Goal: Task Accomplishment & Management: Manage account settings

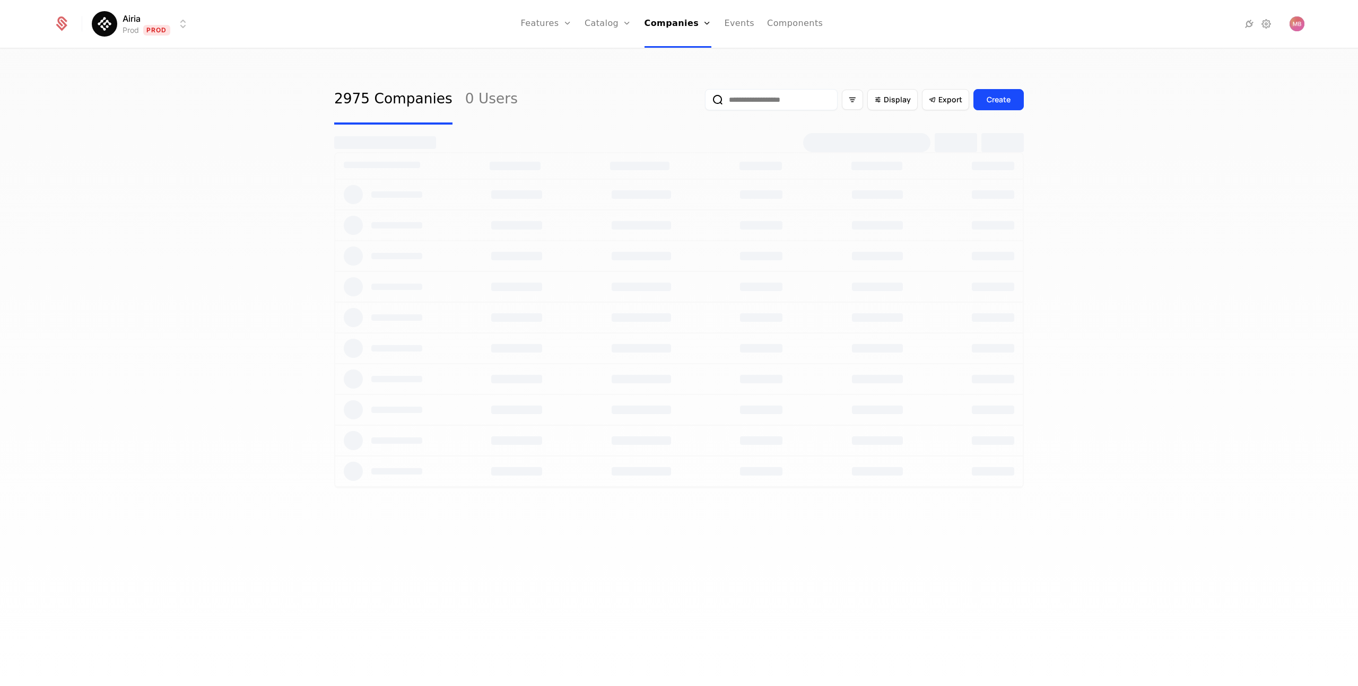
select select "***"
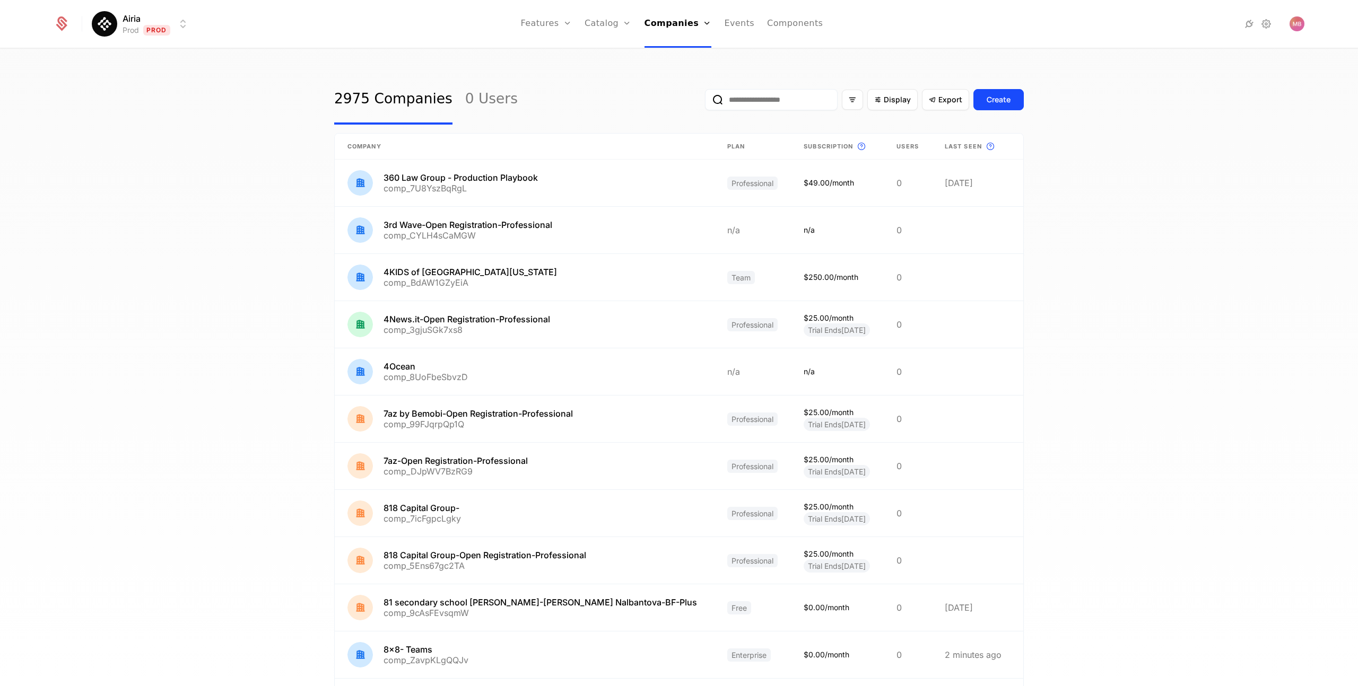
click at [744, 100] on input "email" at bounding box center [771, 99] width 133 height 21
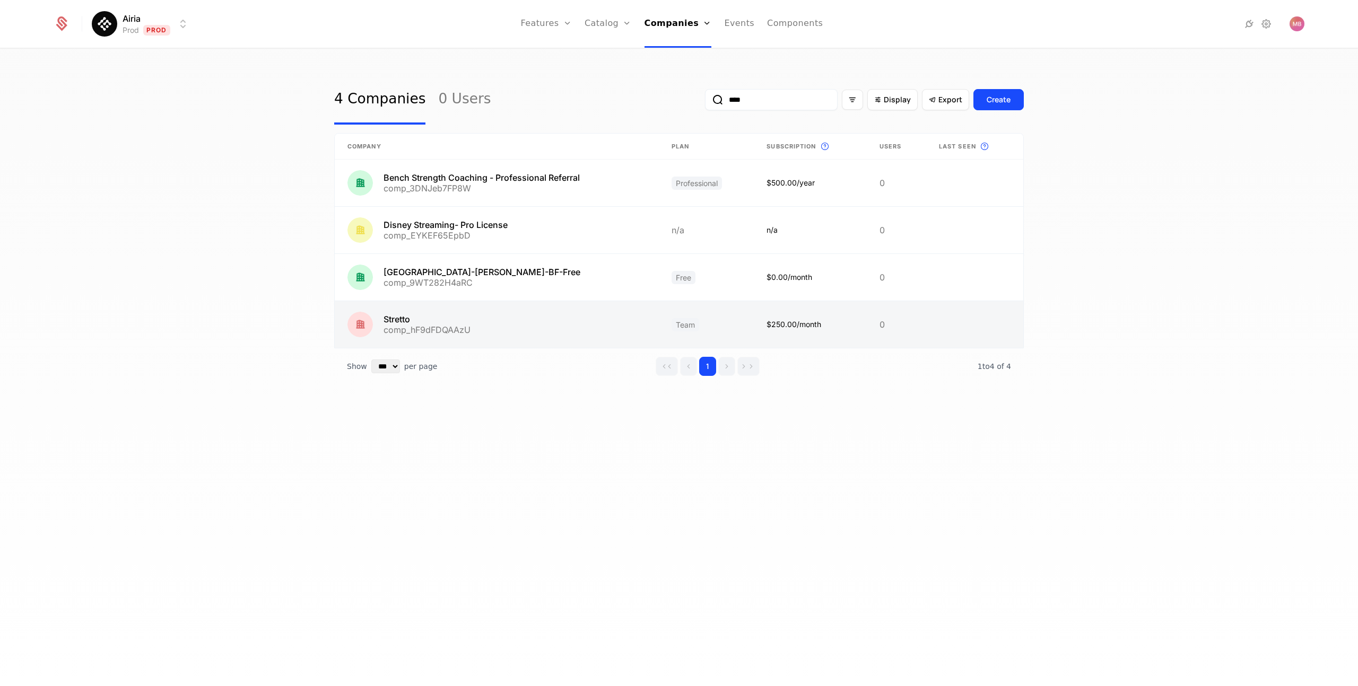
type input "****"
click at [396, 320] on link at bounding box center [497, 324] width 324 height 47
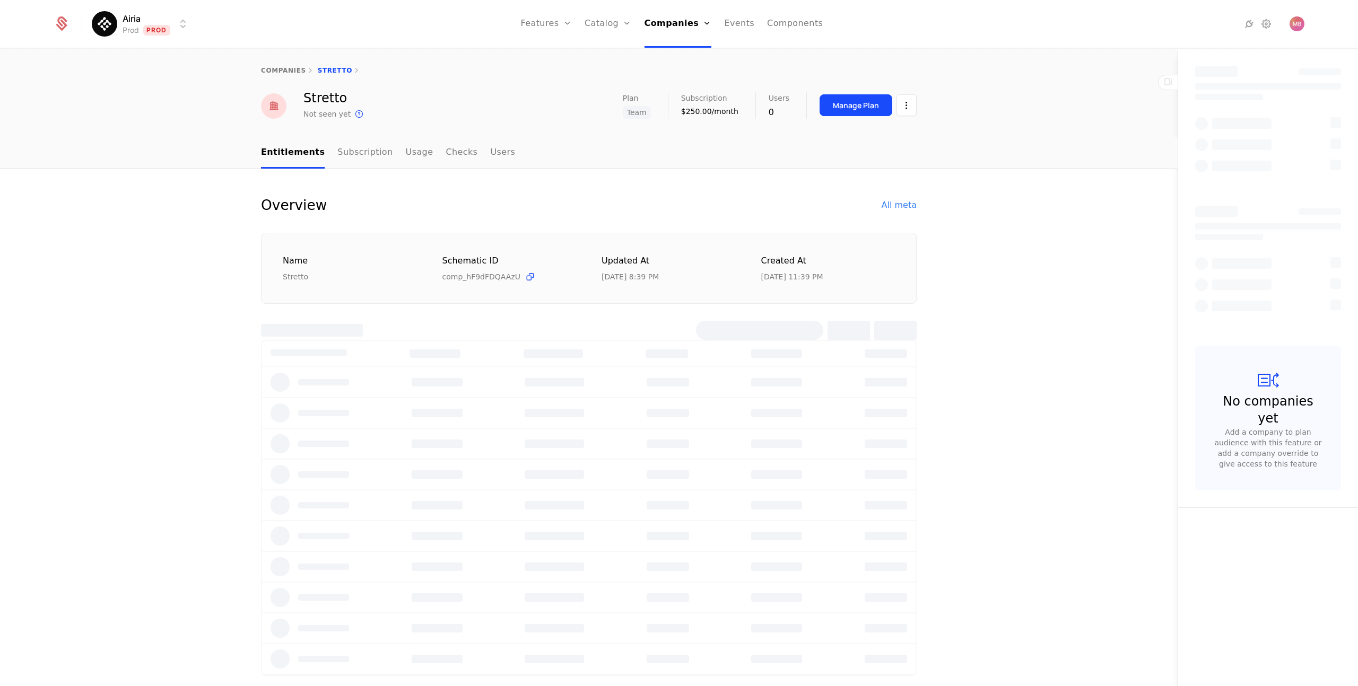
select select "***"
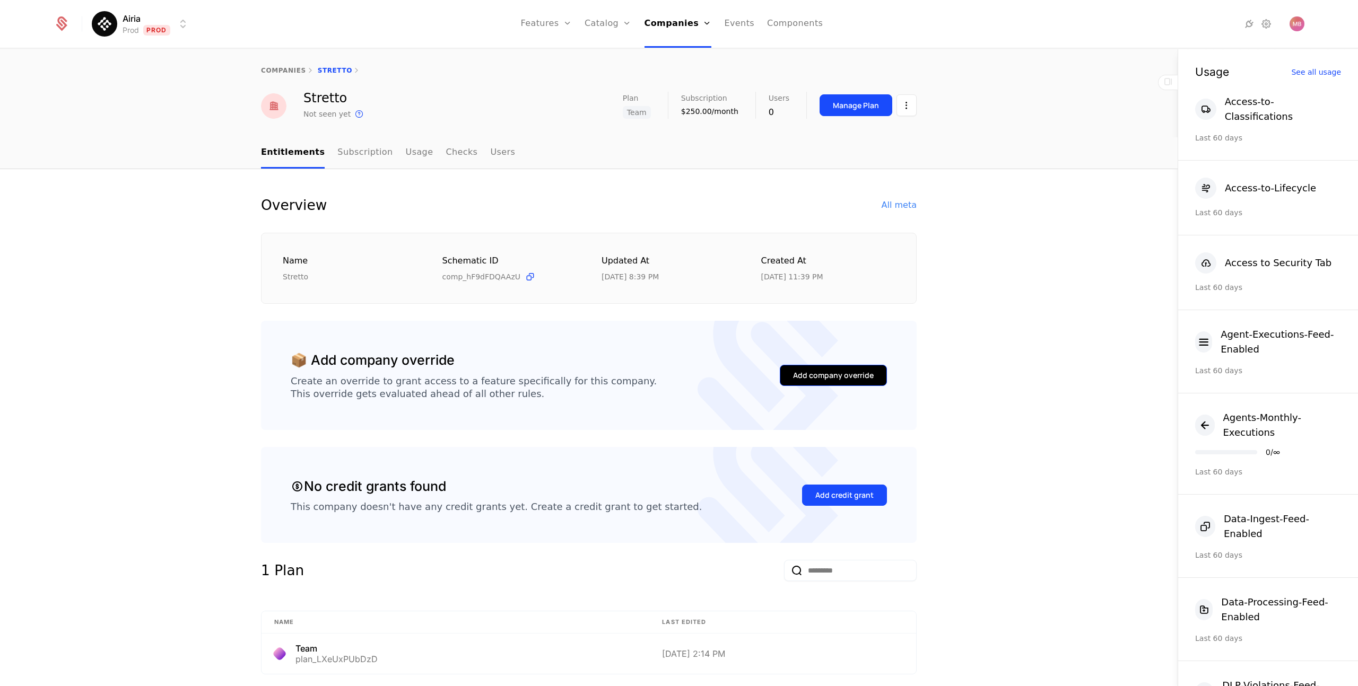
click at [823, 373] on div "Add company override" at bounding box center [833, 375] width 81 height 11
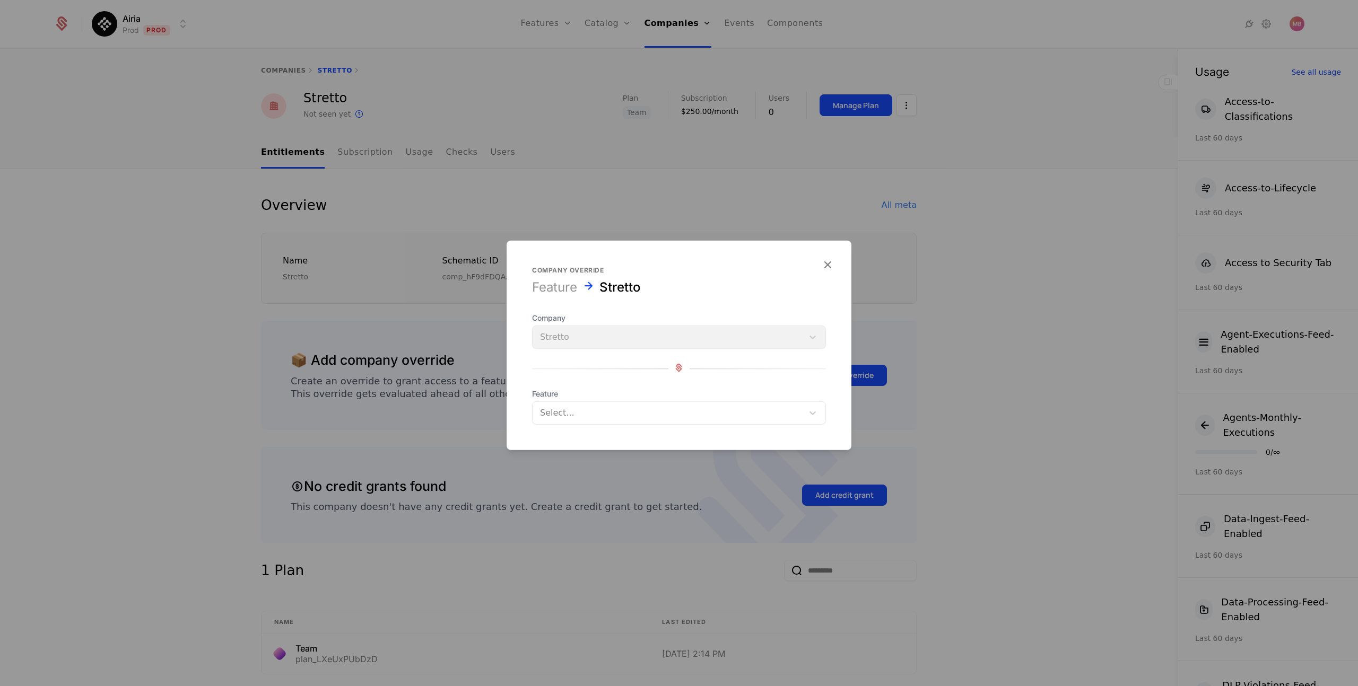
click at [579, 414] on div at bounding box center [668, 413] width 256 height 15
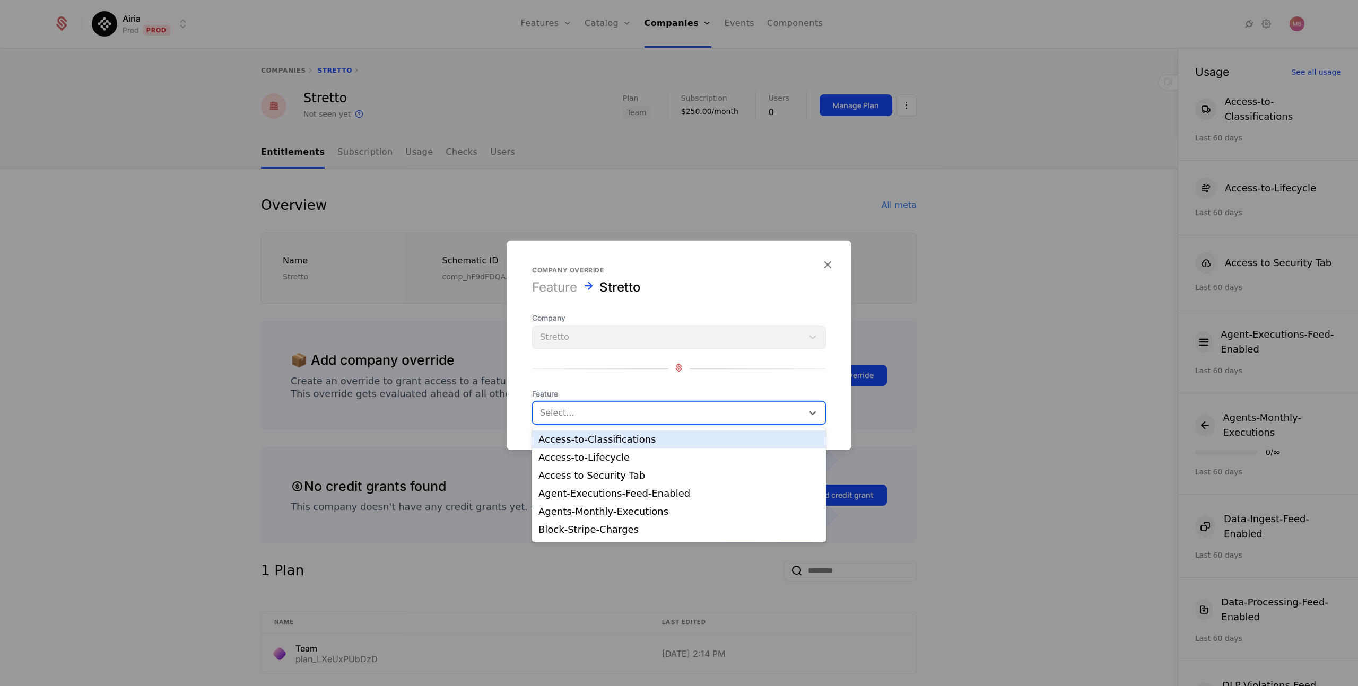
click at [582, 442] on div "Access-to-Classifications" at bounding box center [678, 440] width 281 height 10
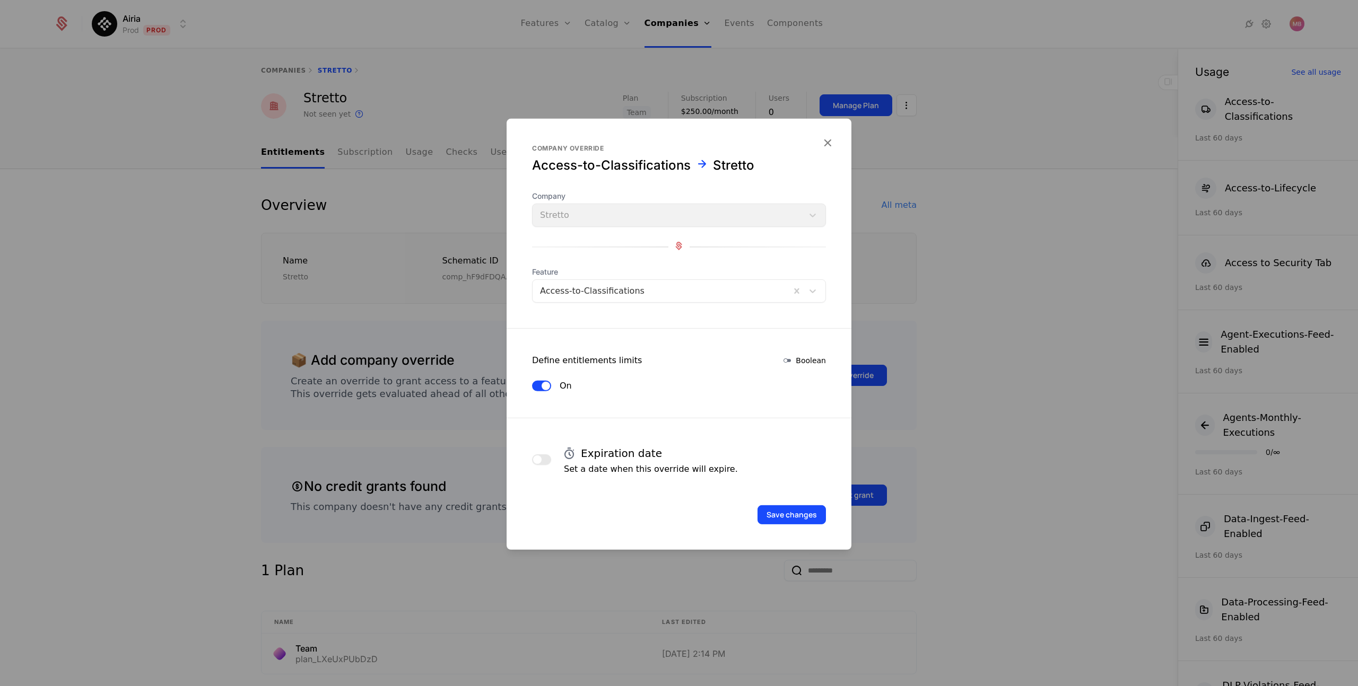
click at [537, 461] on span "button" at bounding box center [537, 460] width 8 height 8
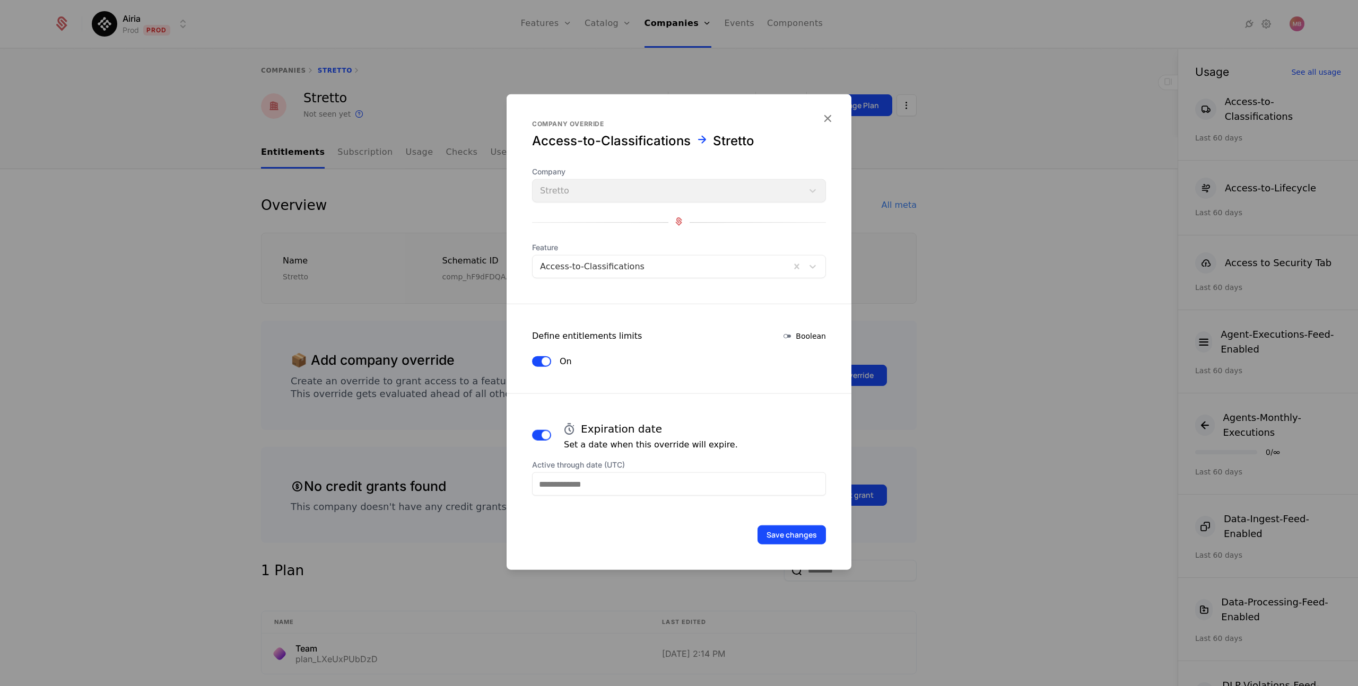
click at [592, 487] on input "Active through date (UTC)" at bounding box center [679, 484] width 294 height 23
click at [748, 334] on icon "Choose Date" at bounding box center [747, 333] width 11 height 11
click at [616, 409] on div "16" at bounding box center [614, 409] width 22 height 17
type input "**********"
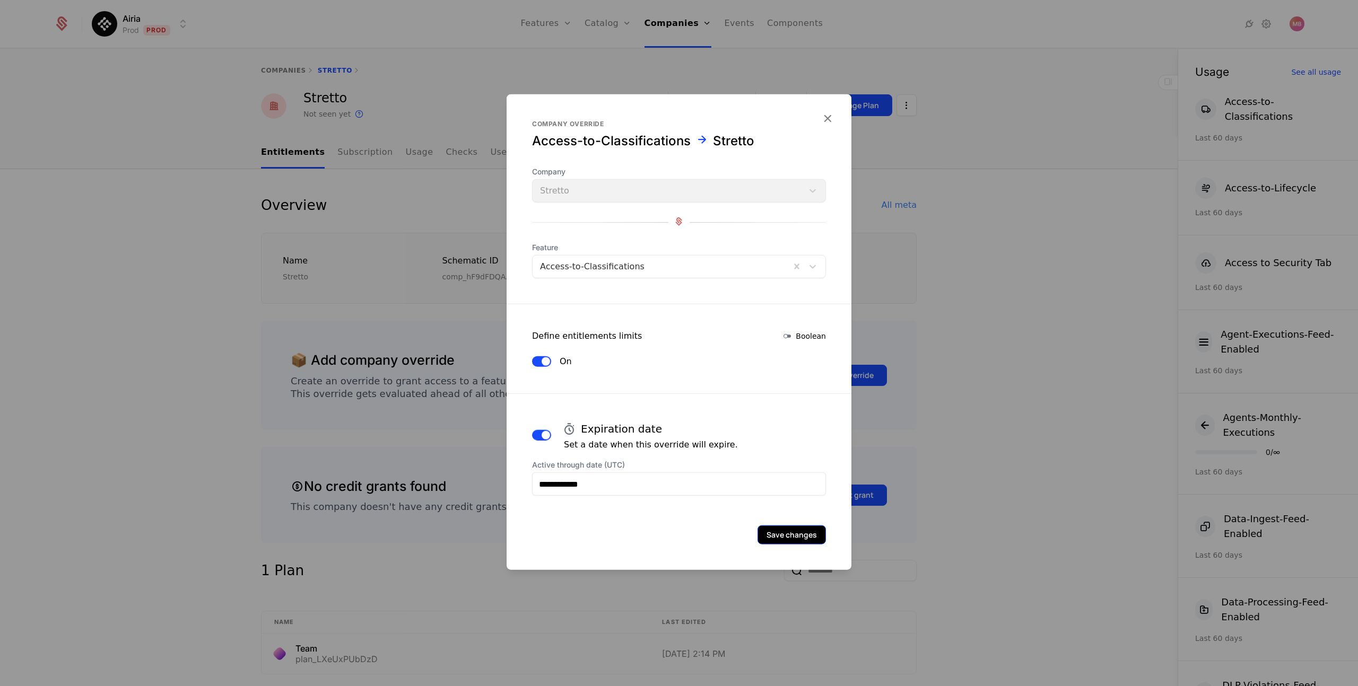
click at [791, 532] on button "Save changes" at bounding box center [791, 535] width 68 height 19
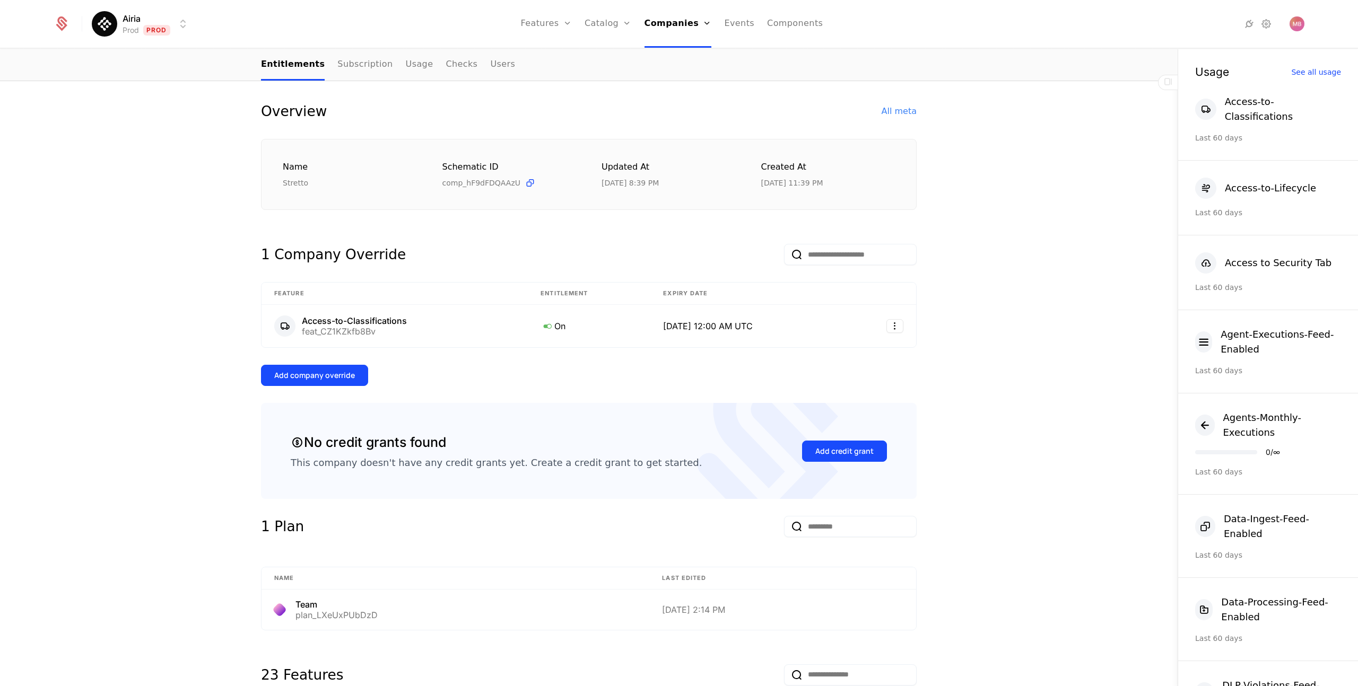
scroll to position [93, 0]
click at [318, 377] on div "Add company override" at bounding box center [314, 376] width 81 height 11
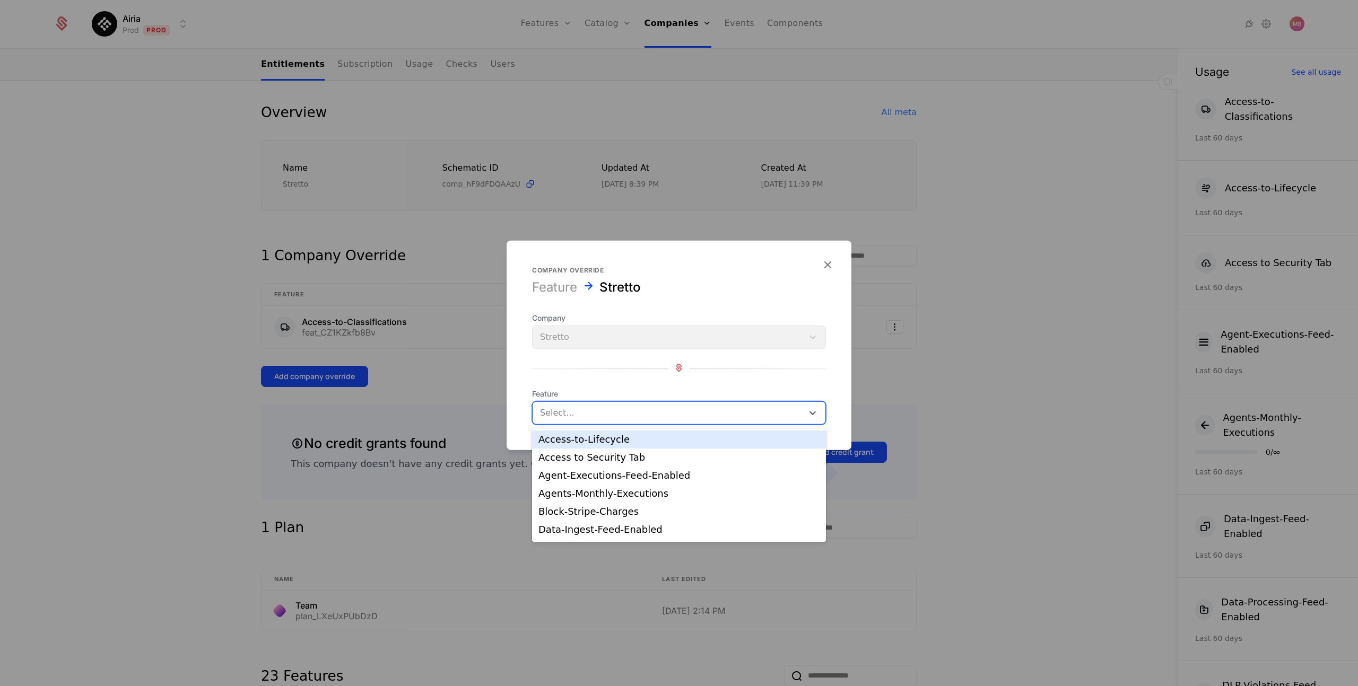
click at [574, 408] on div at bounding box center [668, 413] width 256 height 15
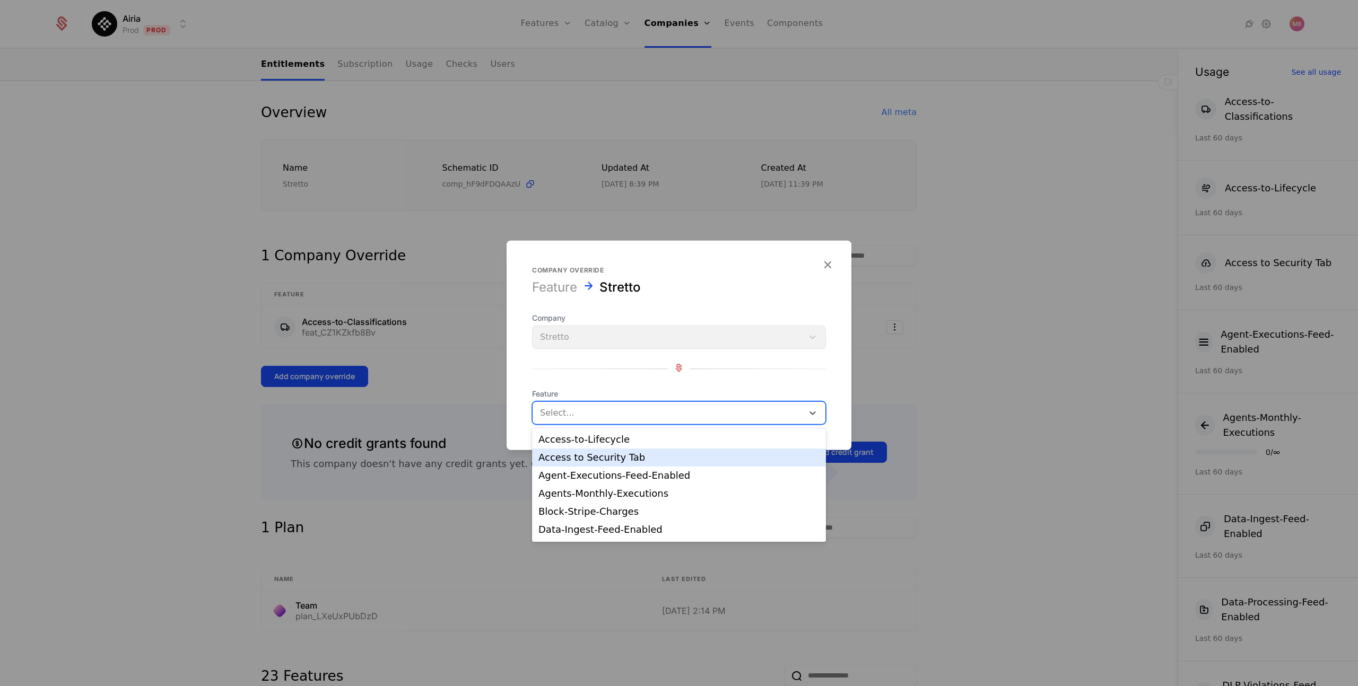
click at [583, 459] on div "Access to Security Tab" at bounding box center [678, 458] width 281 height 10
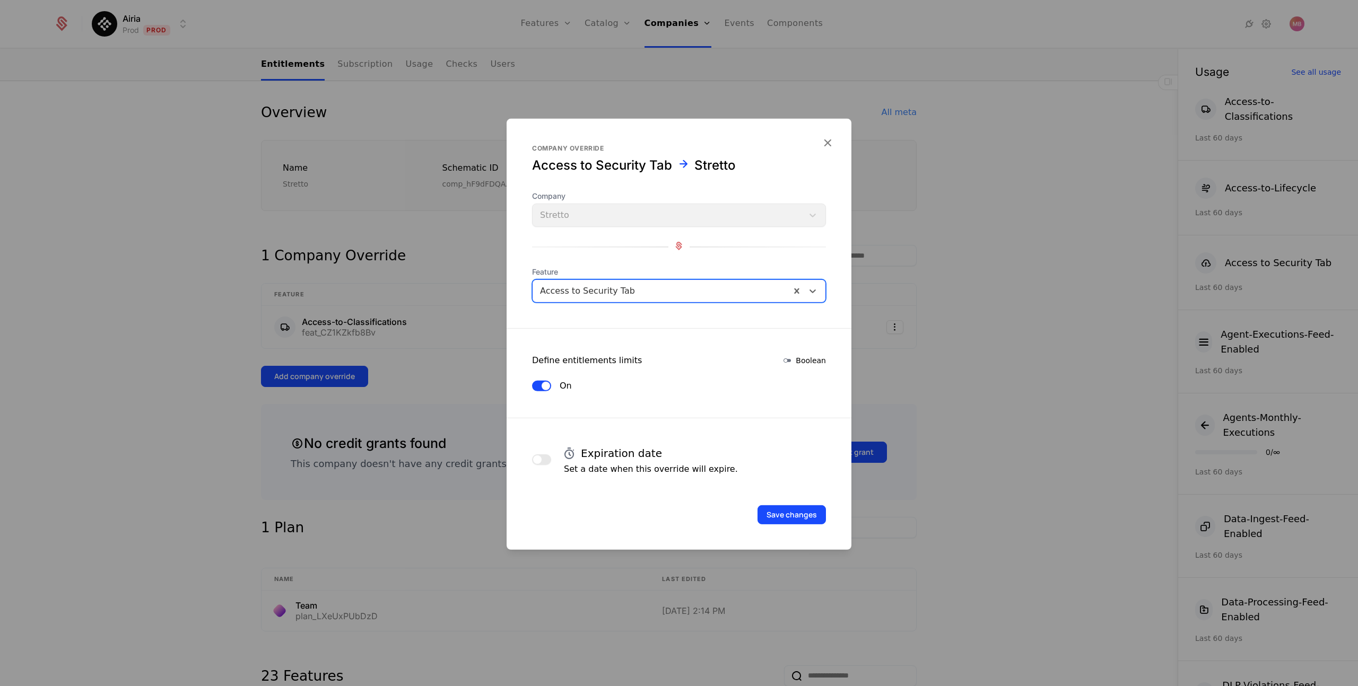
click at [541, 461] on button "button" at bounding box center [541, 459] width 19 height 11
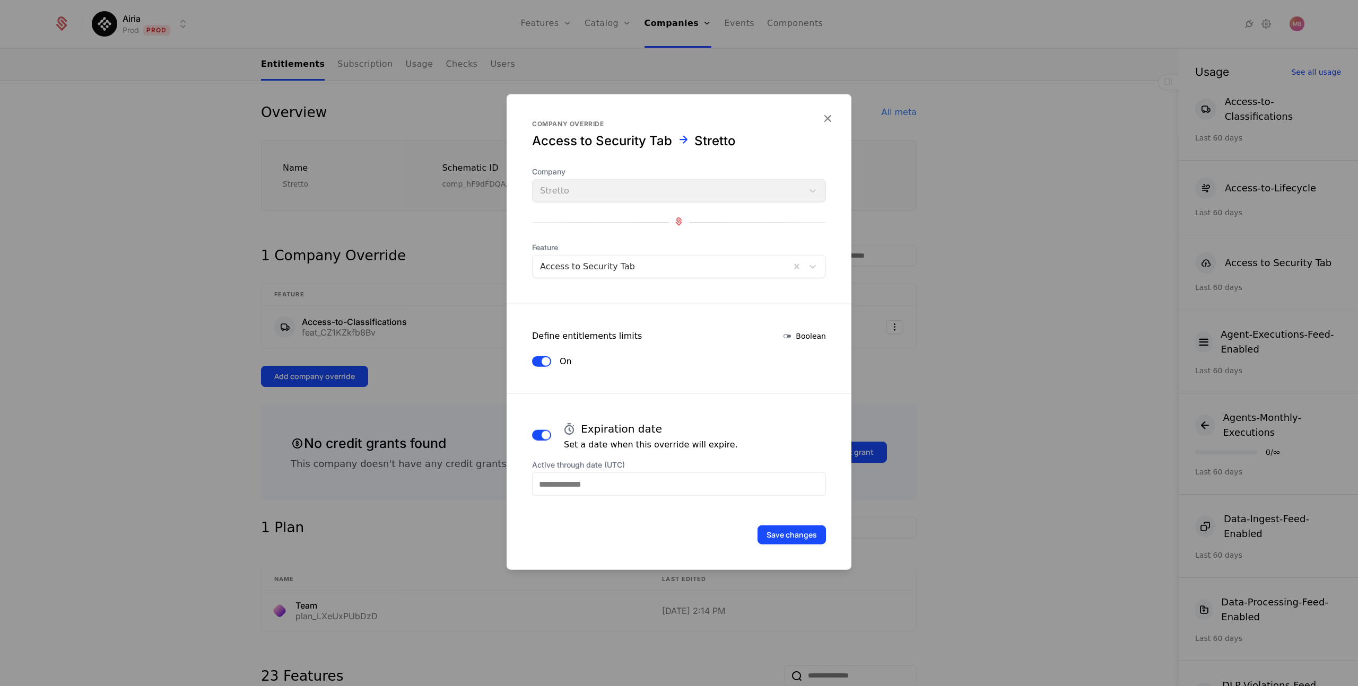
click at [594, 499] on div "Save changes" at bounding box center [678, 520] width 345 height 49
click at [593, 491] on input "Active through date (UTC)" at bounding box center [679, 484] width 294 height 23
click at [748, 331] on icon "Choose Date" at bounding box center [747, 333] width 11 height 11
click at [612, 408] on div "16" at bounding box center [614, 409] width 22 height 17
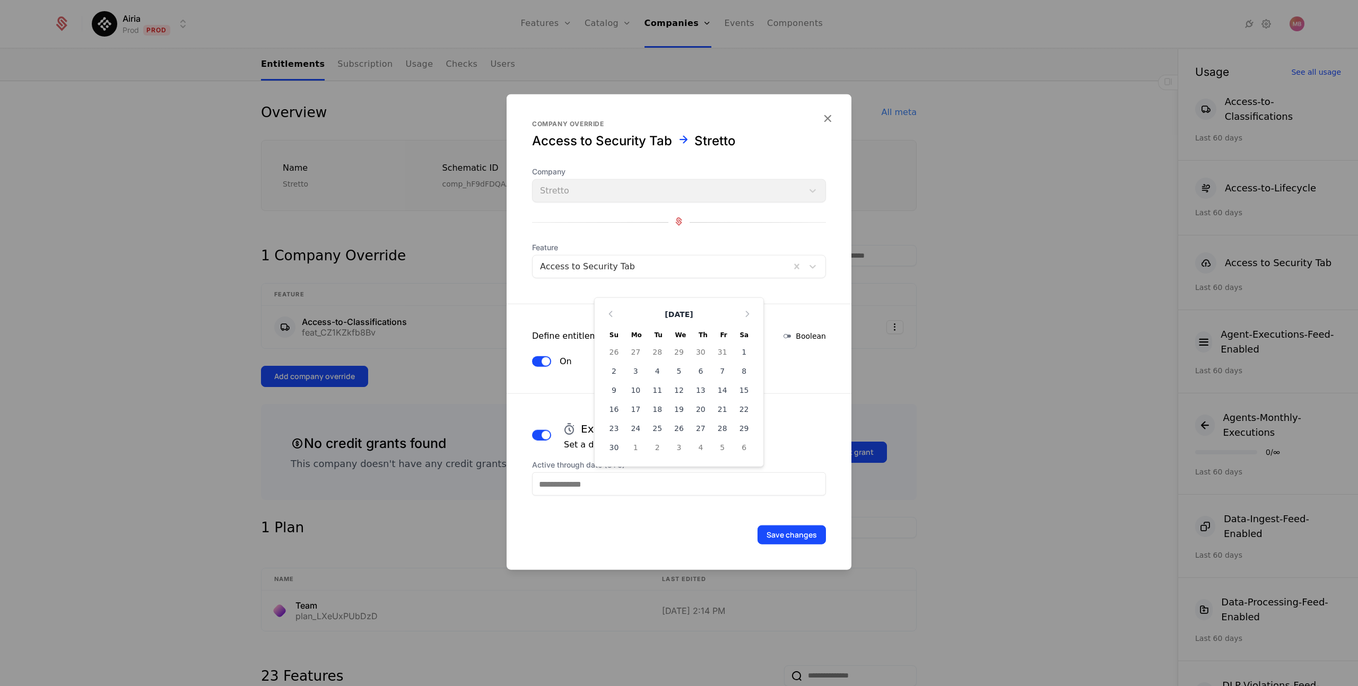
type input "**********"
click at [779, 532] on button "Save changes" at bounding box center [791, 535] width 68 height 19
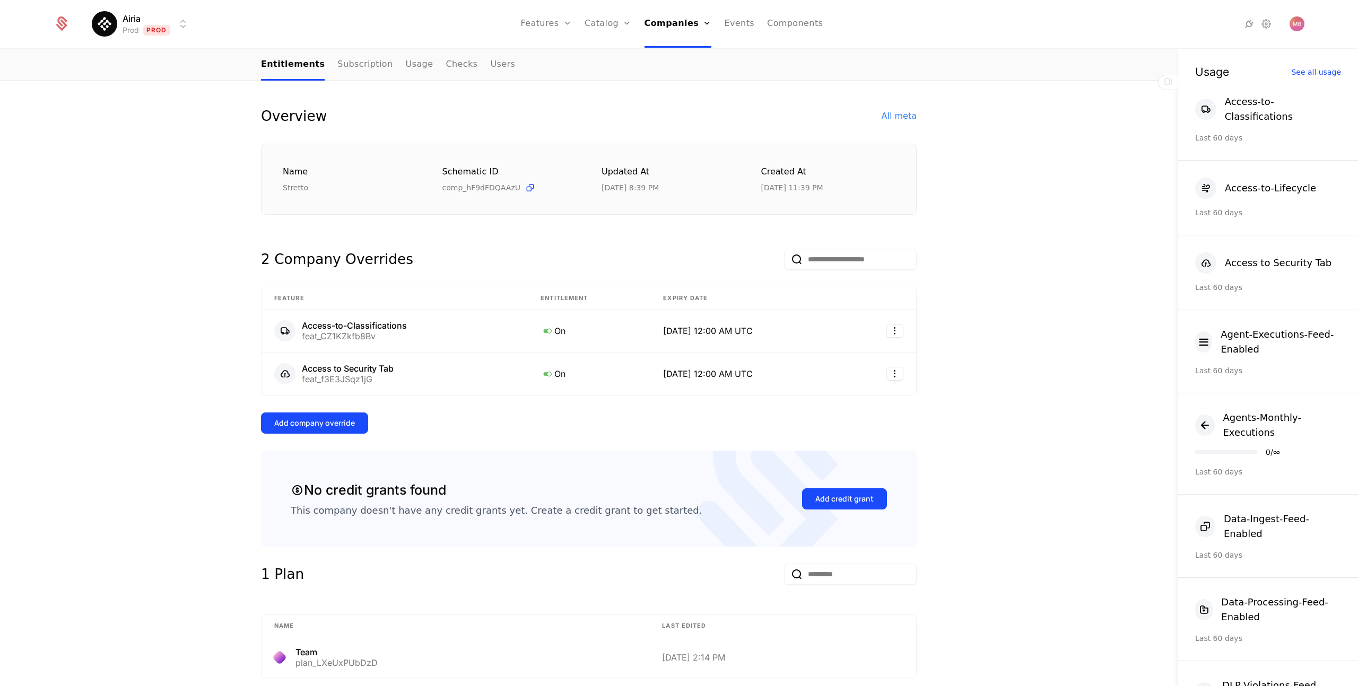
scroll to position [61, 0]
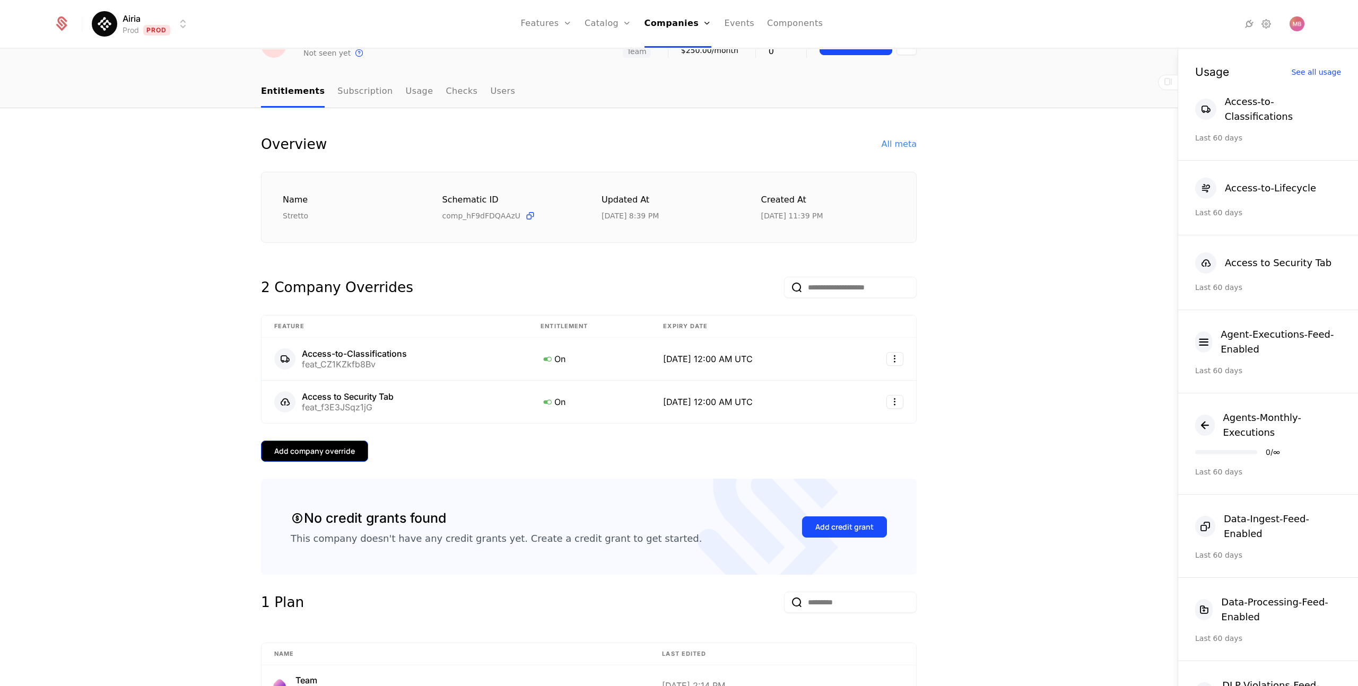
click at [325, 455] on div "Add company override" at bounding box center [314, 451] width 81 height 11
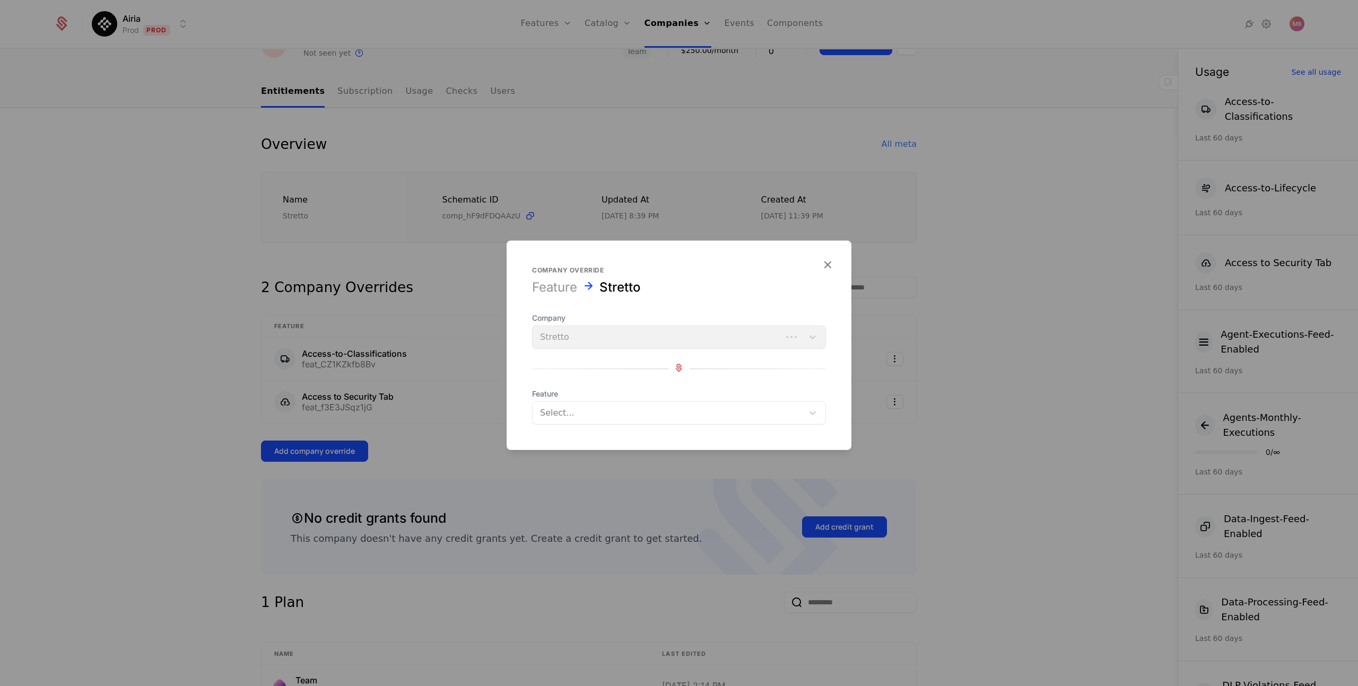
click at [554, 408] on div at bounding box center [668, 413] width 256 height 15
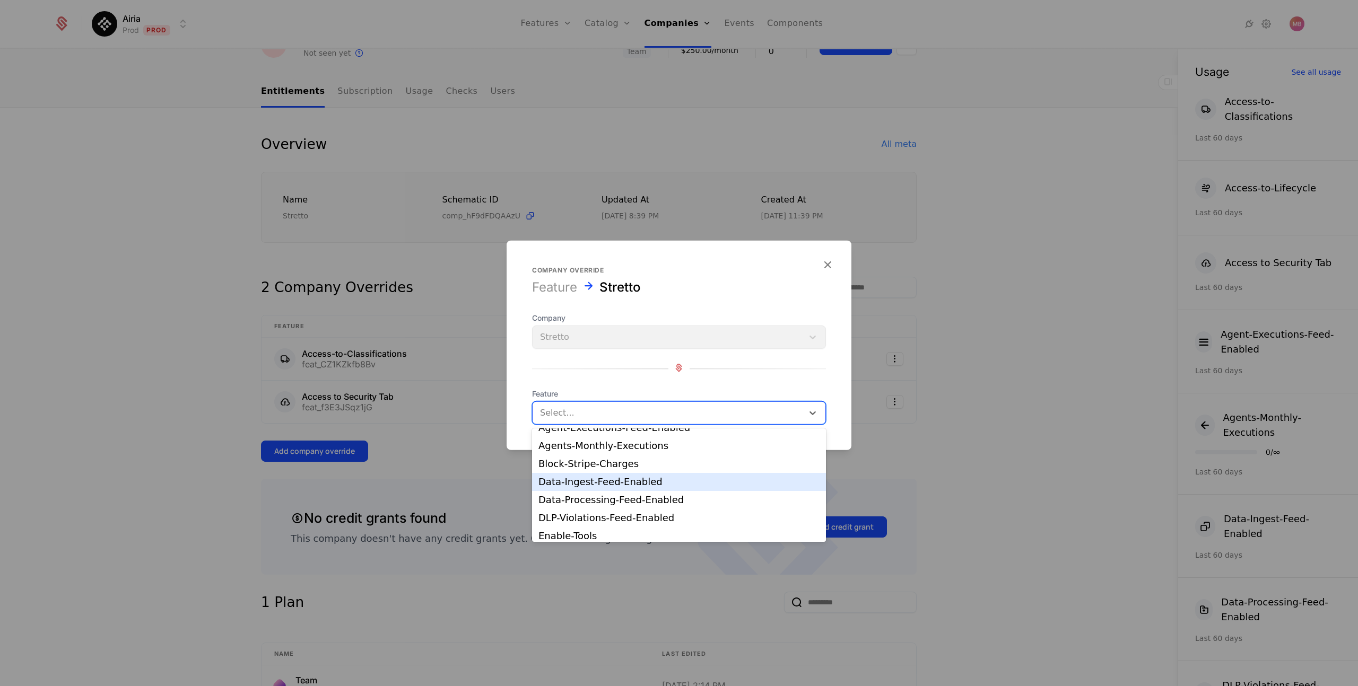
scroll to position [30, 0]
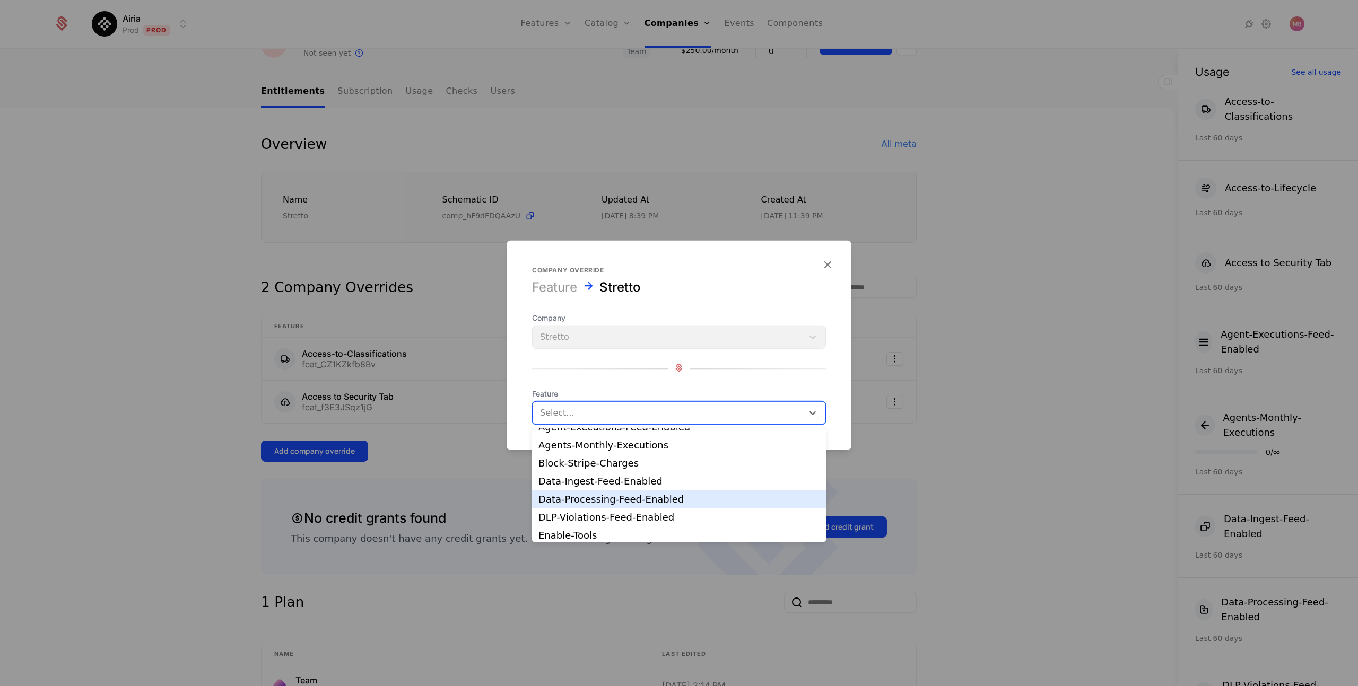
click at [661, 501] on div "Data-Processing-Feed-Enabled" at bounding box center [678, 500] width 281 height 10
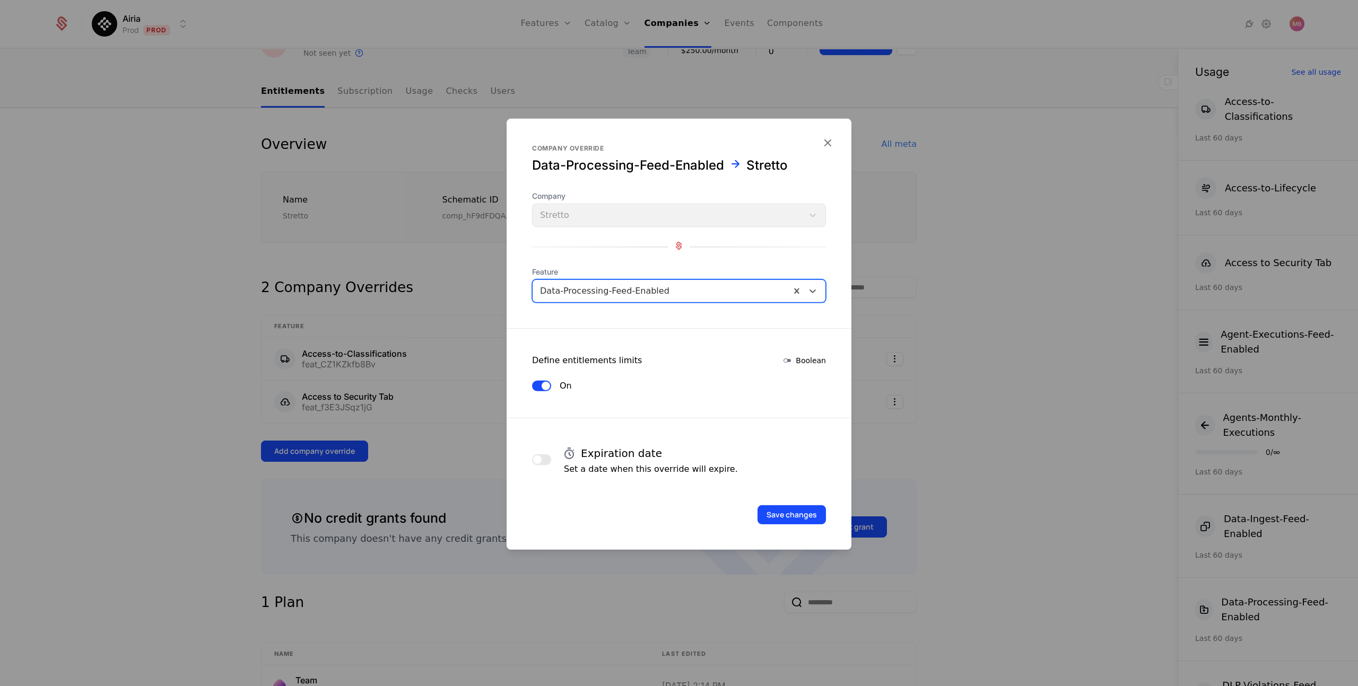
click at [544, 461] on button "button" at bounding box center [541, 459] width 19 height 11
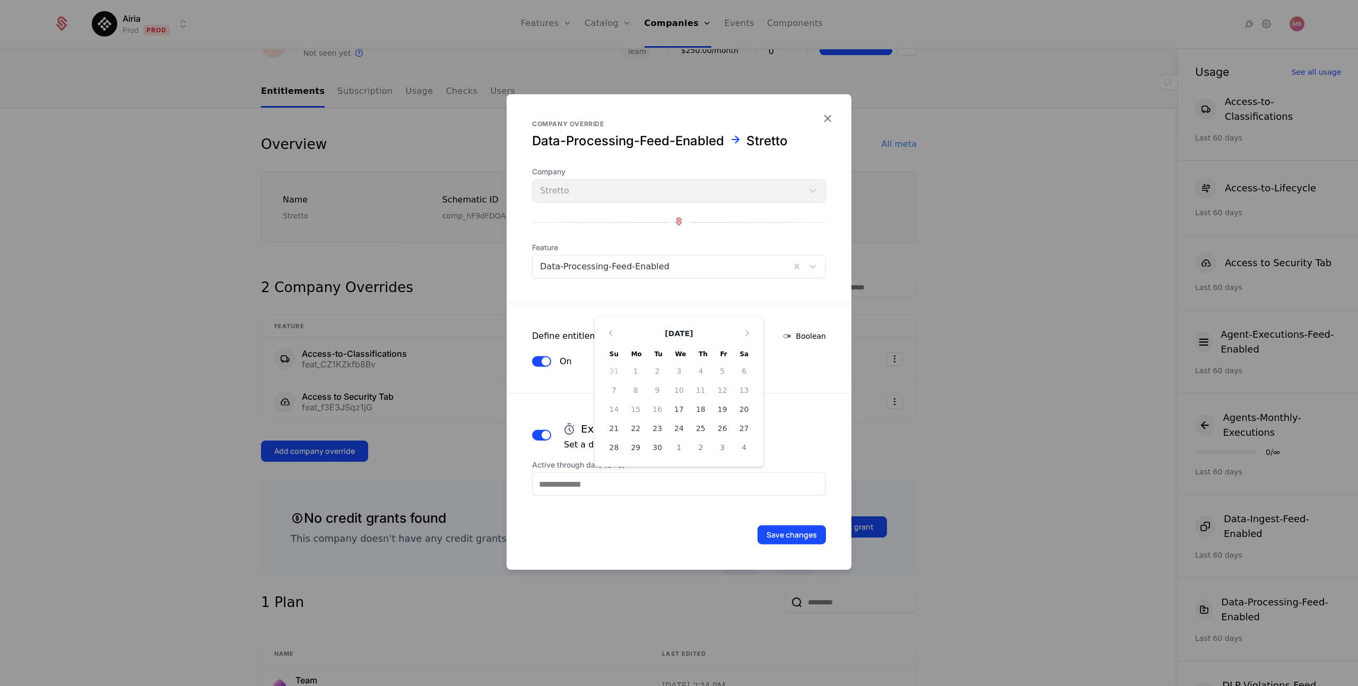
click at [617, 485] on input "Active through date (UTC)" at bounding box center [679, 484] width 294 height 23
click at [744, 331] on icon "Choose Date" at bounding box center [747, 333] width 11 height 11
click at [751, 333] on icon "Choose Date" at bounding box center [747, 333] width 11 height 11
click at [617, 407] on div "16" at bounding box center [614, 409] width 22 height 17
type input "**********"
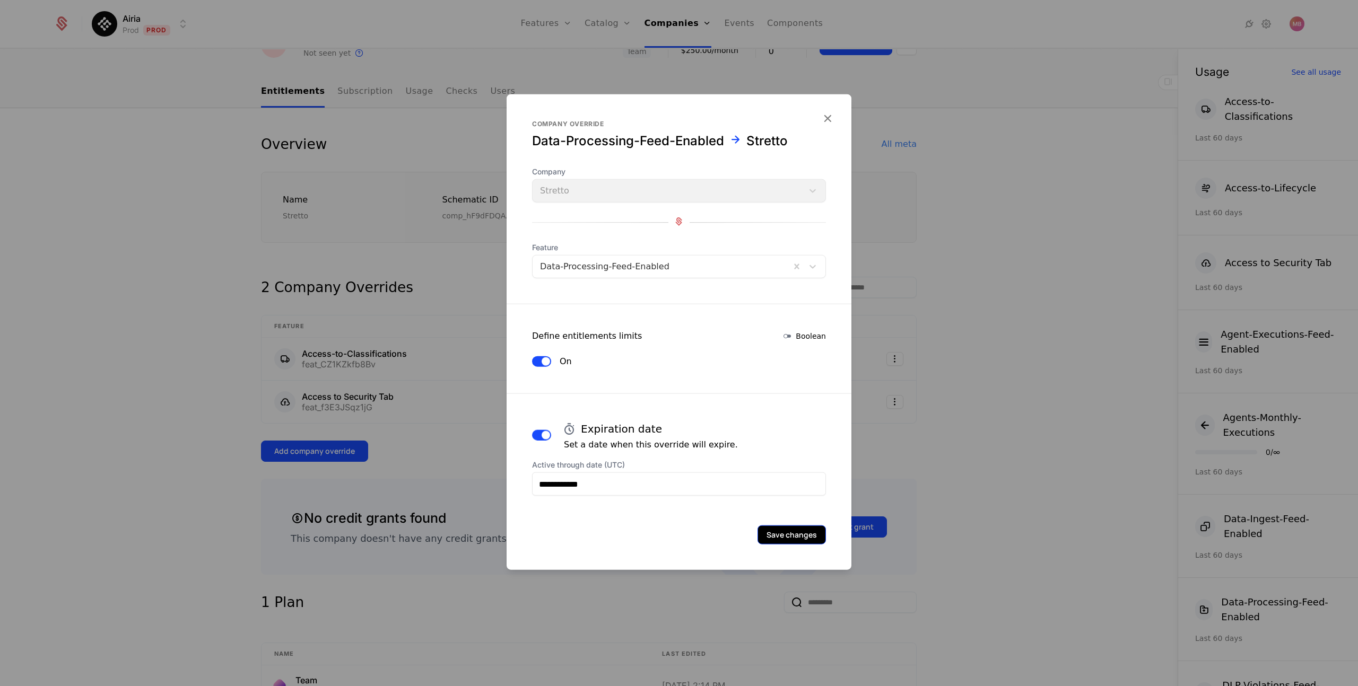
click at [783, 535] on button "Save changes" at bounding box center [791, 535] width 68 height 19
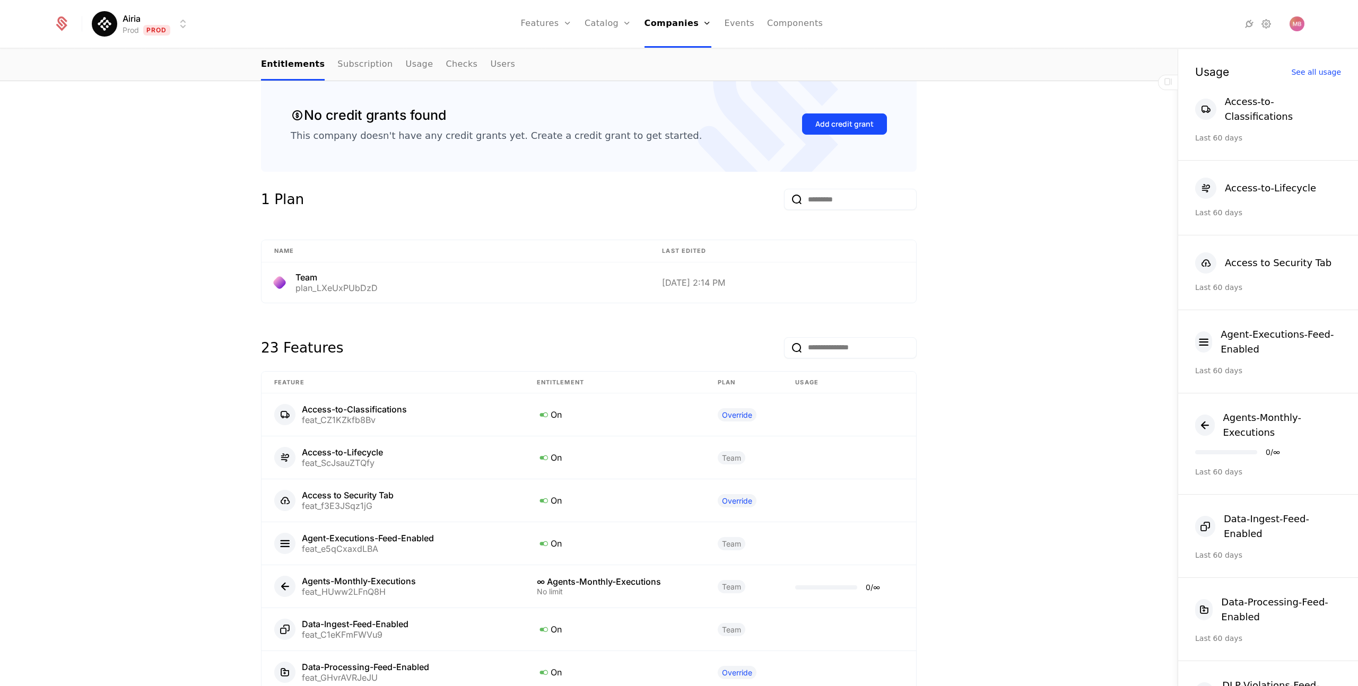
scroll to position [350, 0]
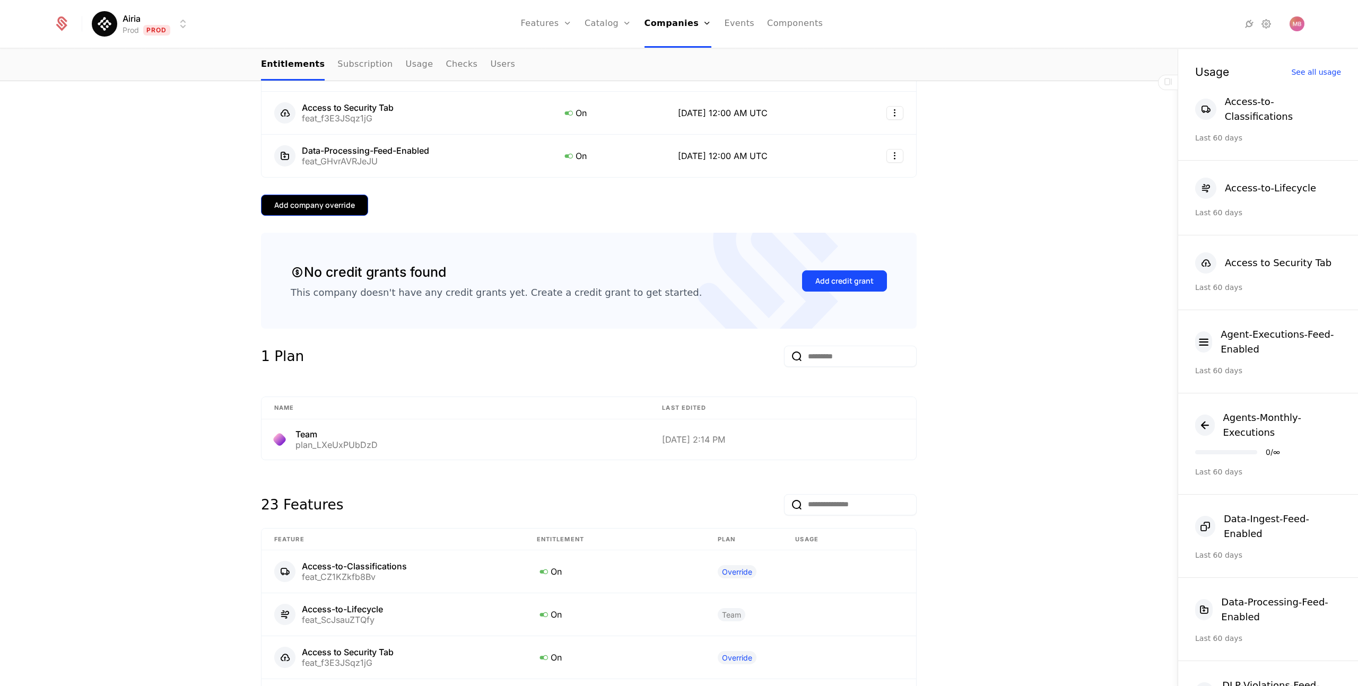
click at [284, 204] on div "Add company override" at bounding box center [314, 205] width 81 height 11
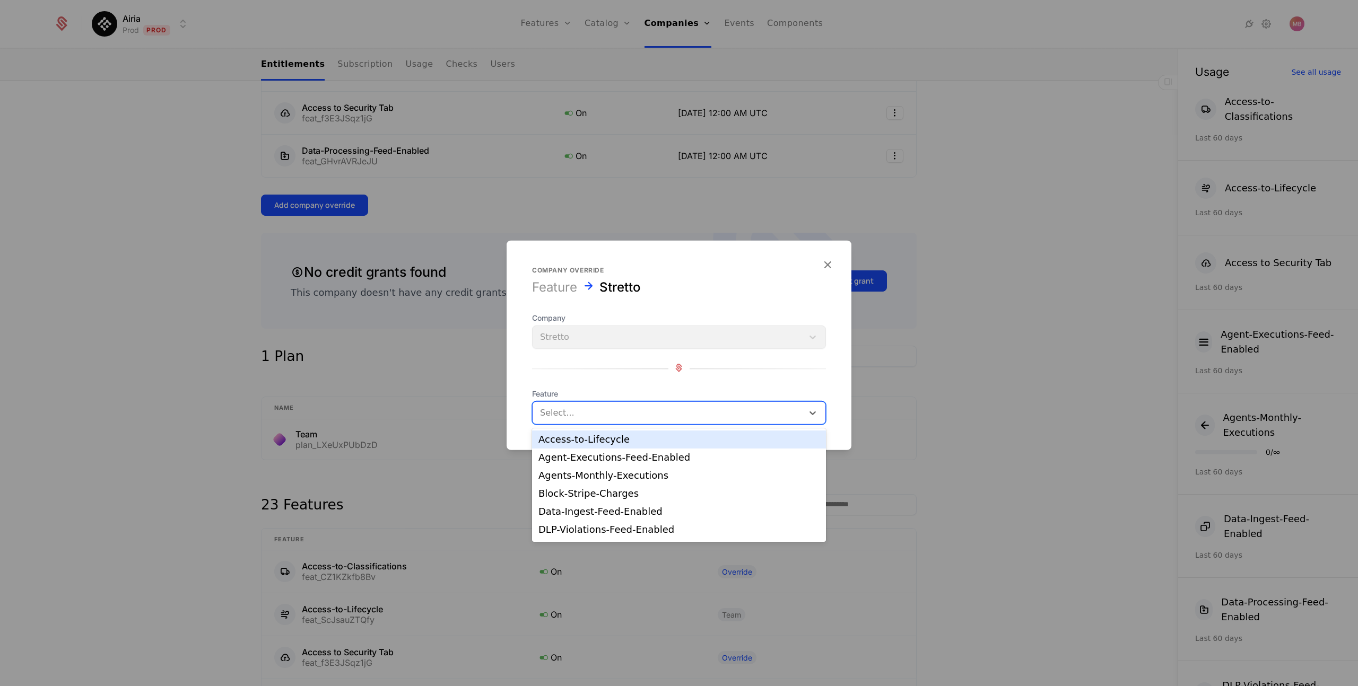
click at [571, 411] on div at bounding box center [668, 413] width 256 height 15
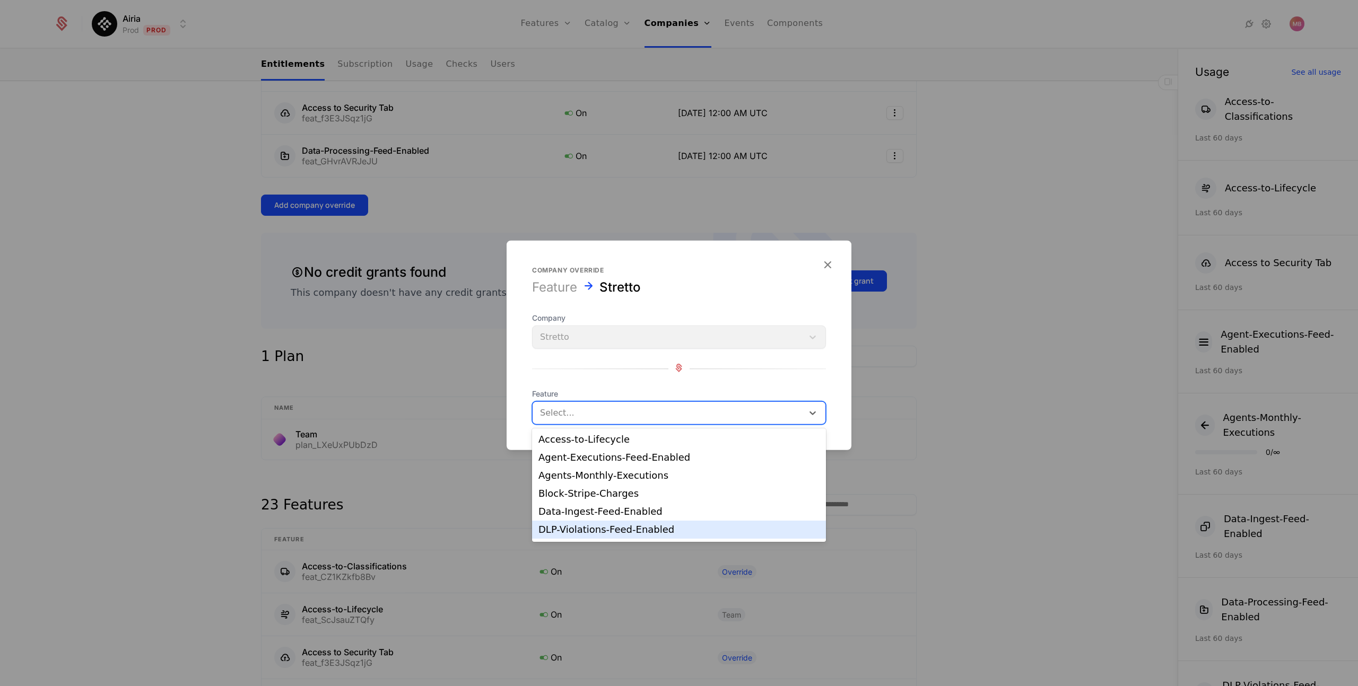
click at [599, 525] on div "DLP-Violations-Feed-Enabled" at bounding box center [678, 530] width 281 height 10
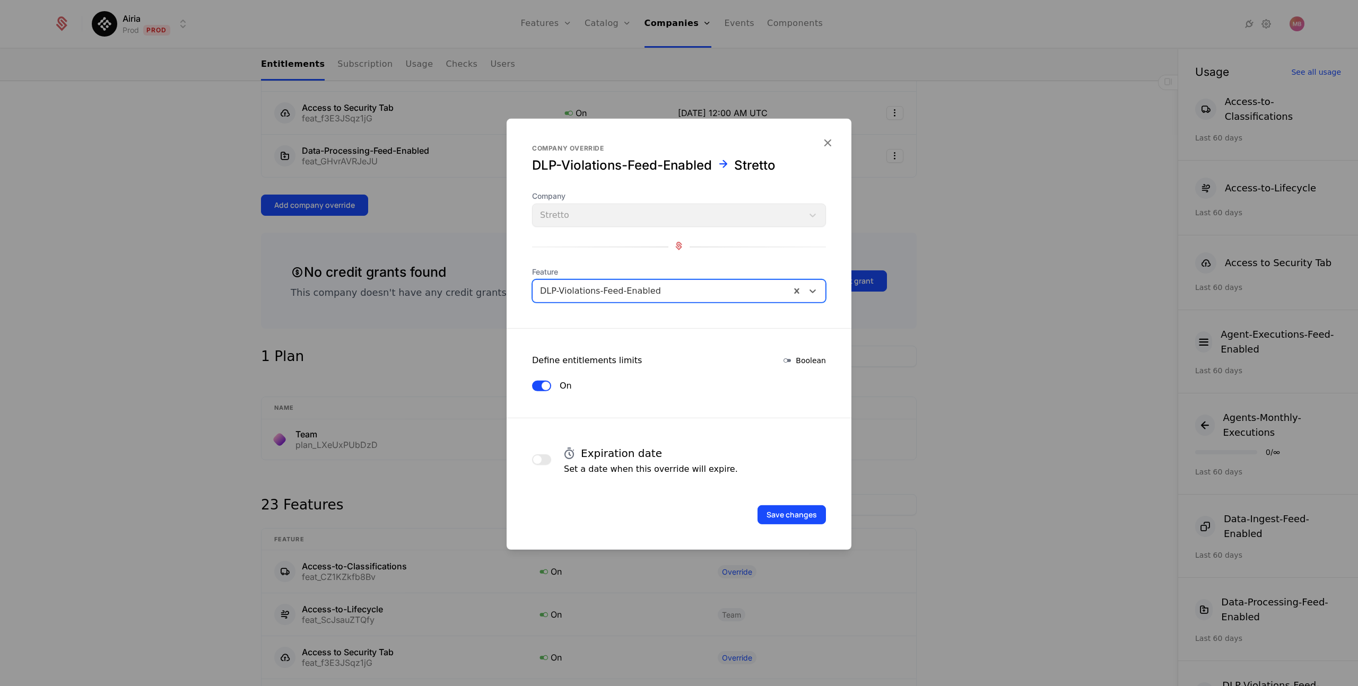
click at [538, 454] on button "button" at bounding box center [541, 459] width 19 height 11
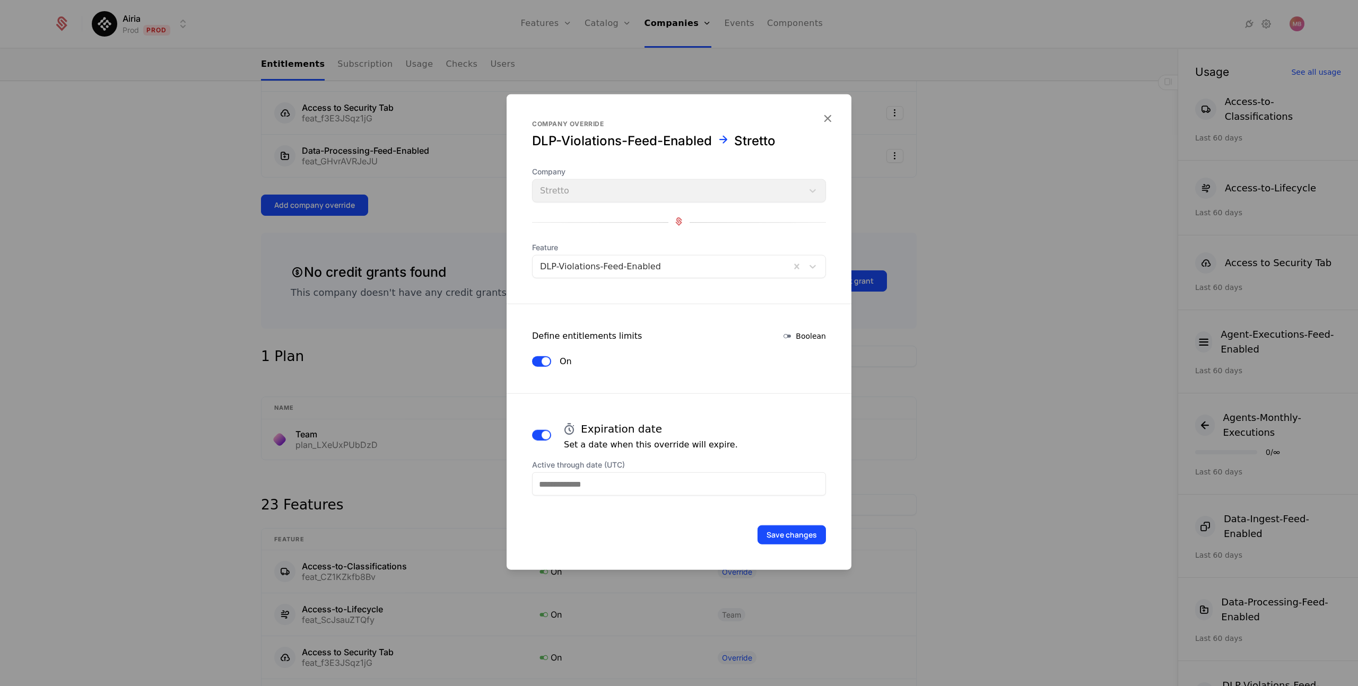
click at [645, 484] on input "Active through date (UTC)" at bounding box center [679, 484] width 294 height 23
click at [751, 333] on icon "Choose Date" at bounding box center [747, 333] width 11 height 11
click at [615, 413] on div "16" at bounding box center [614, 409] width 22 height 17
type input "**********"
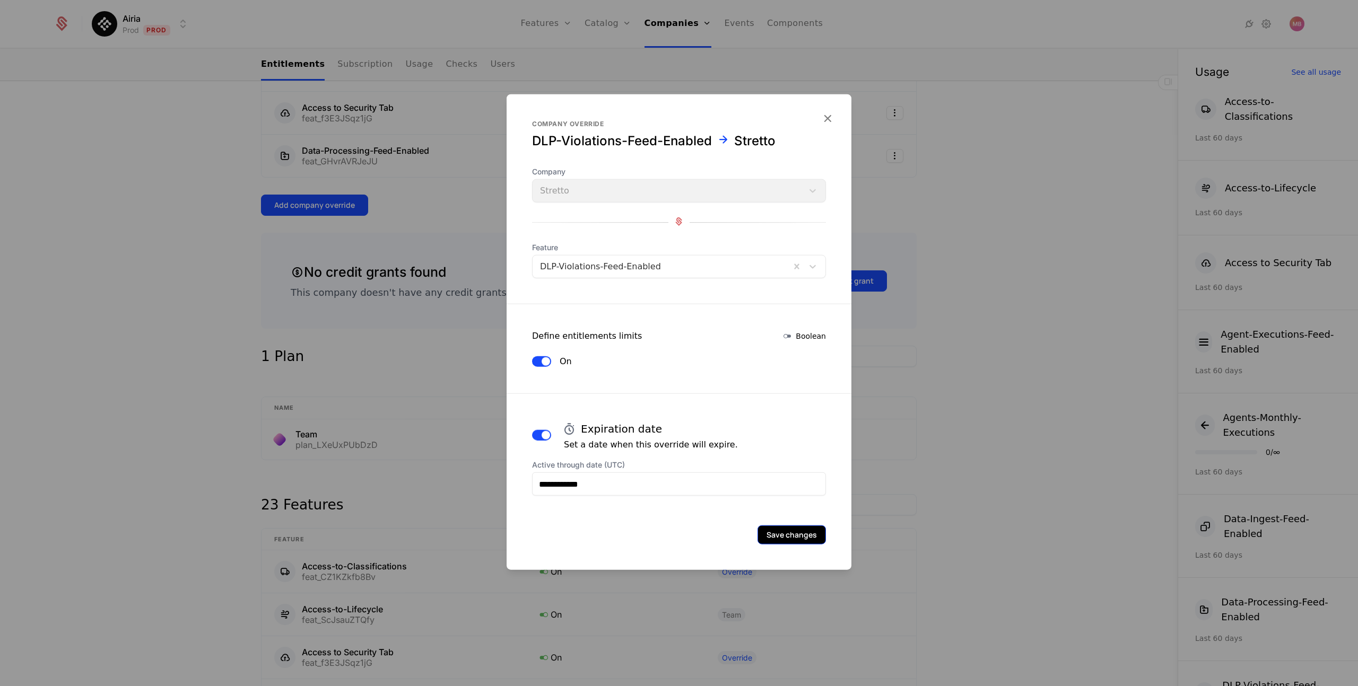
click at [789, 541] on button "Save changes" at bounding box center [791, 535] width 68 height 19
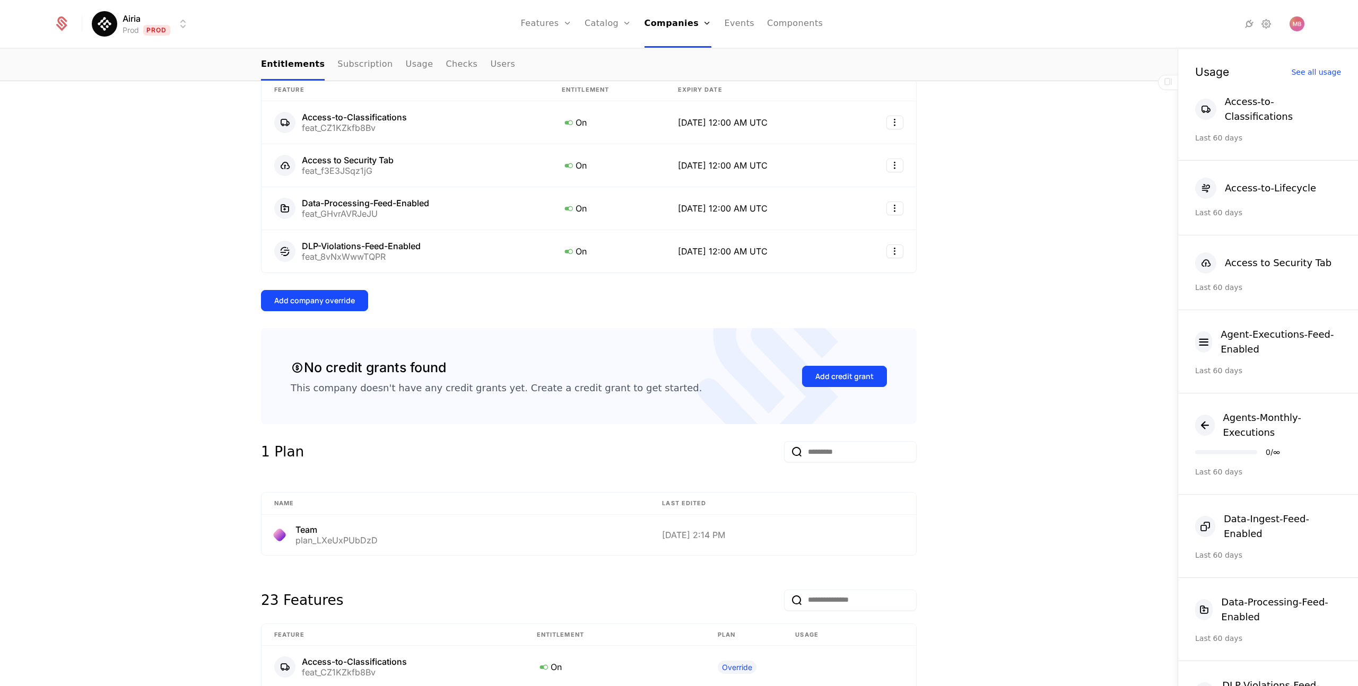
scroll to position [282, 0]
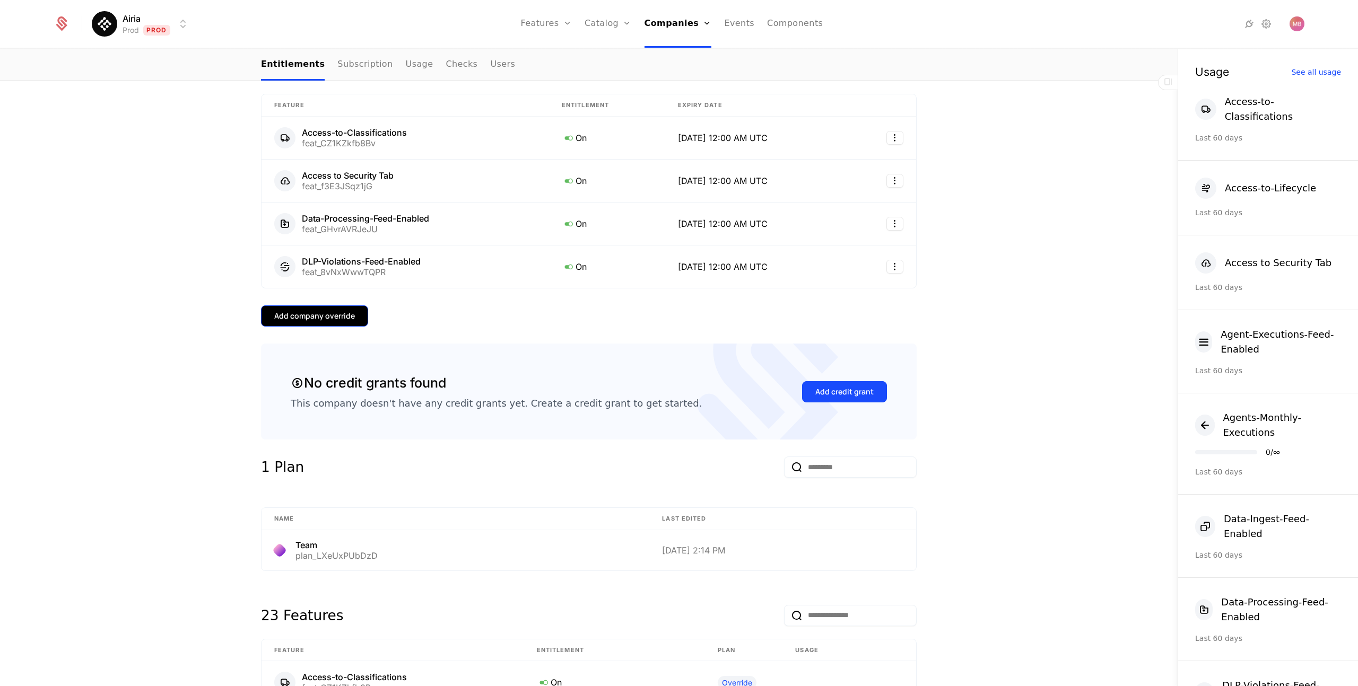
click at [333, 311] on div "Add company override" at bounding box center [314, 316] width 81 height 11
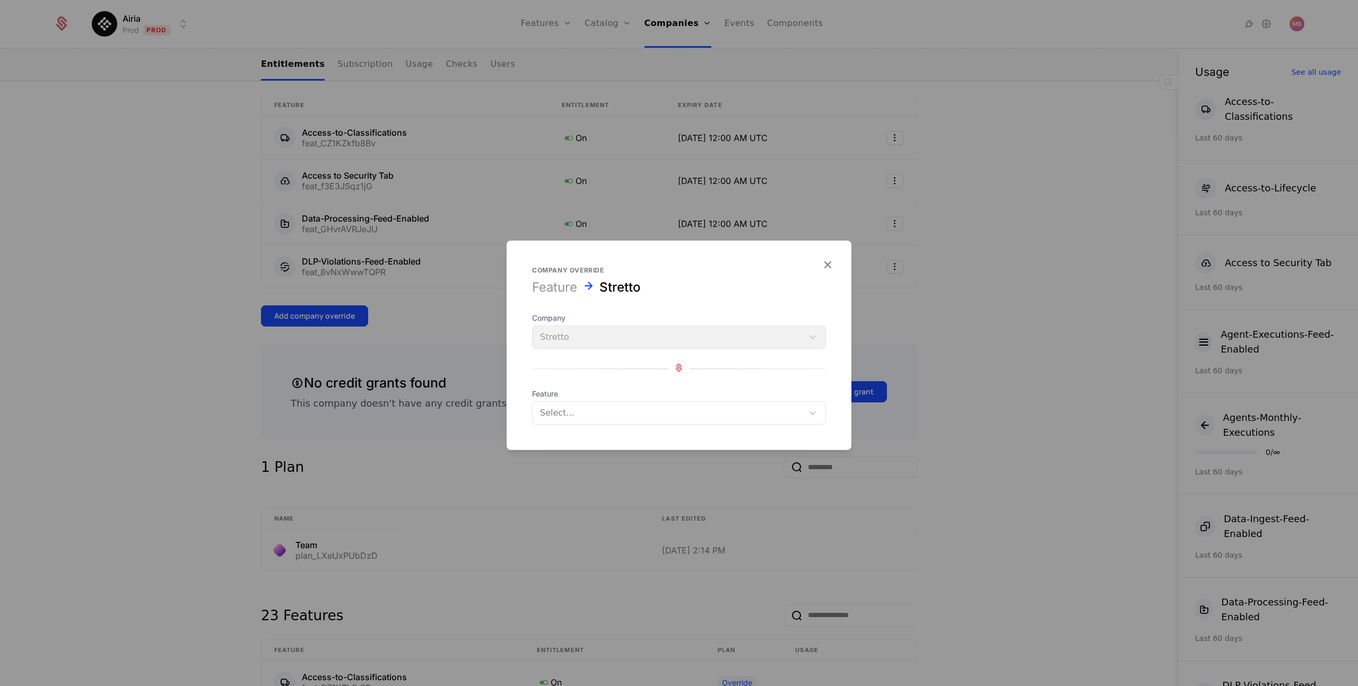
click at [554, 406] on div at bounding box center [668, 413] width 256 height 15
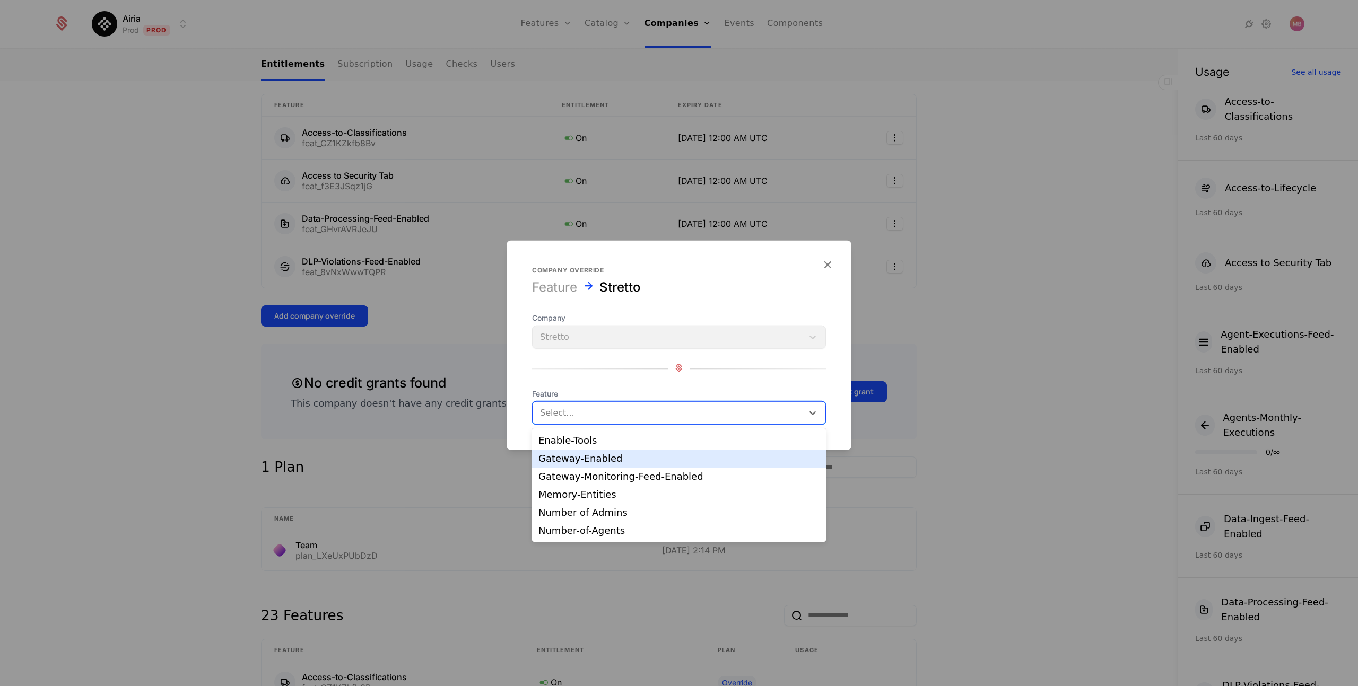
scroll to position [100, 0]
click at [605, 482] on div "Memory-Entities" at bounding box center [678, 484] width 281 height 10
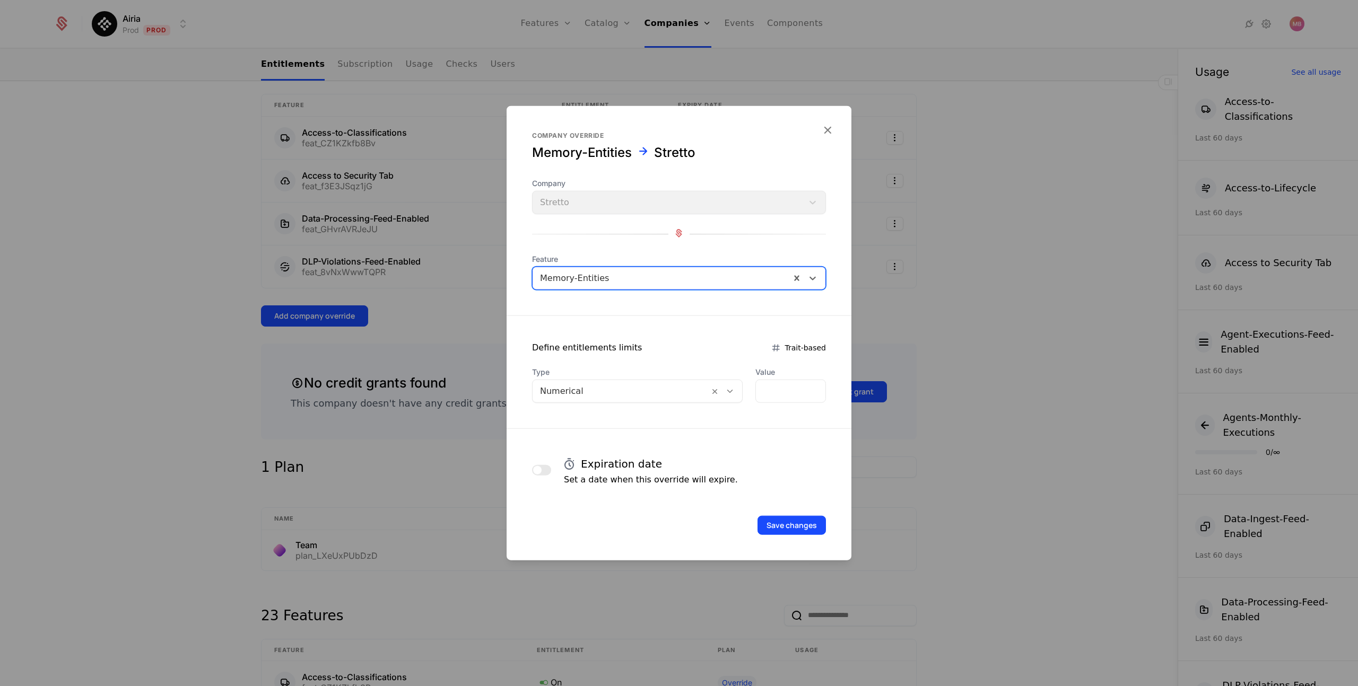
click at [725, 391] on icon at bounding box center [730, 392] width 10 height 10
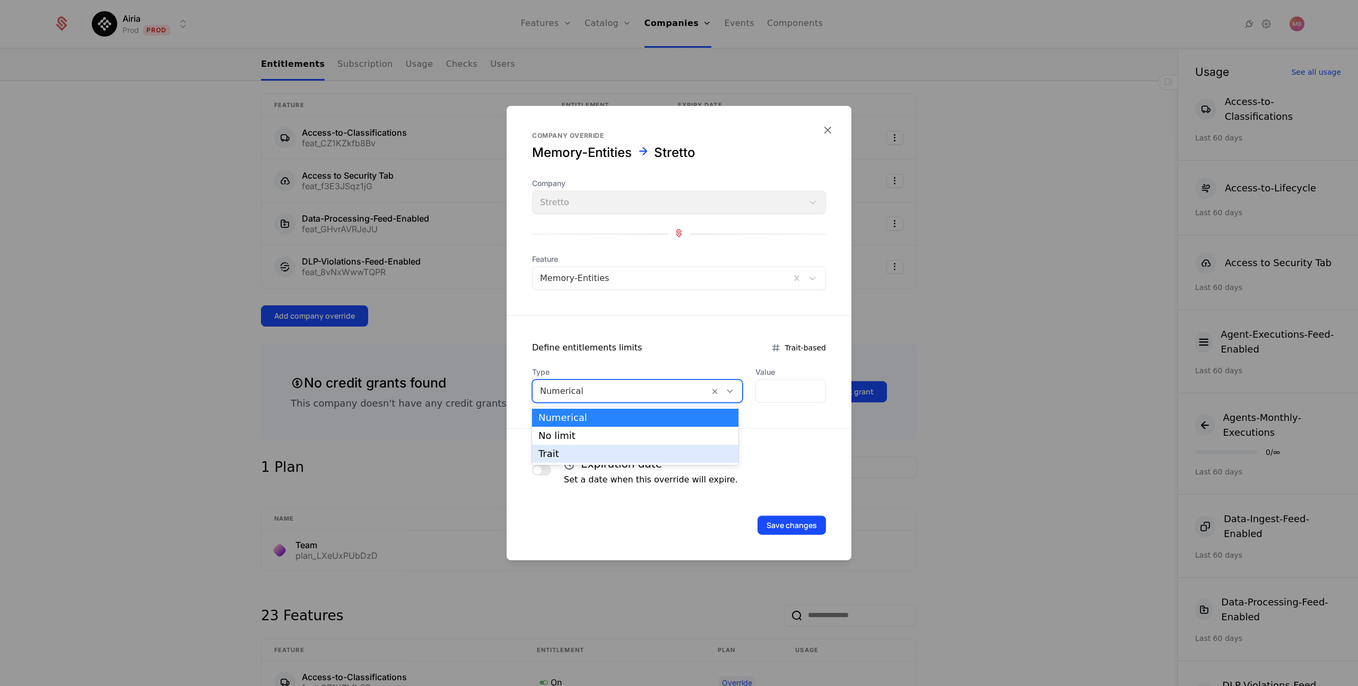
click at [596, 456] on div "Trait" at bounding box center [635, 454] width 194 height 10
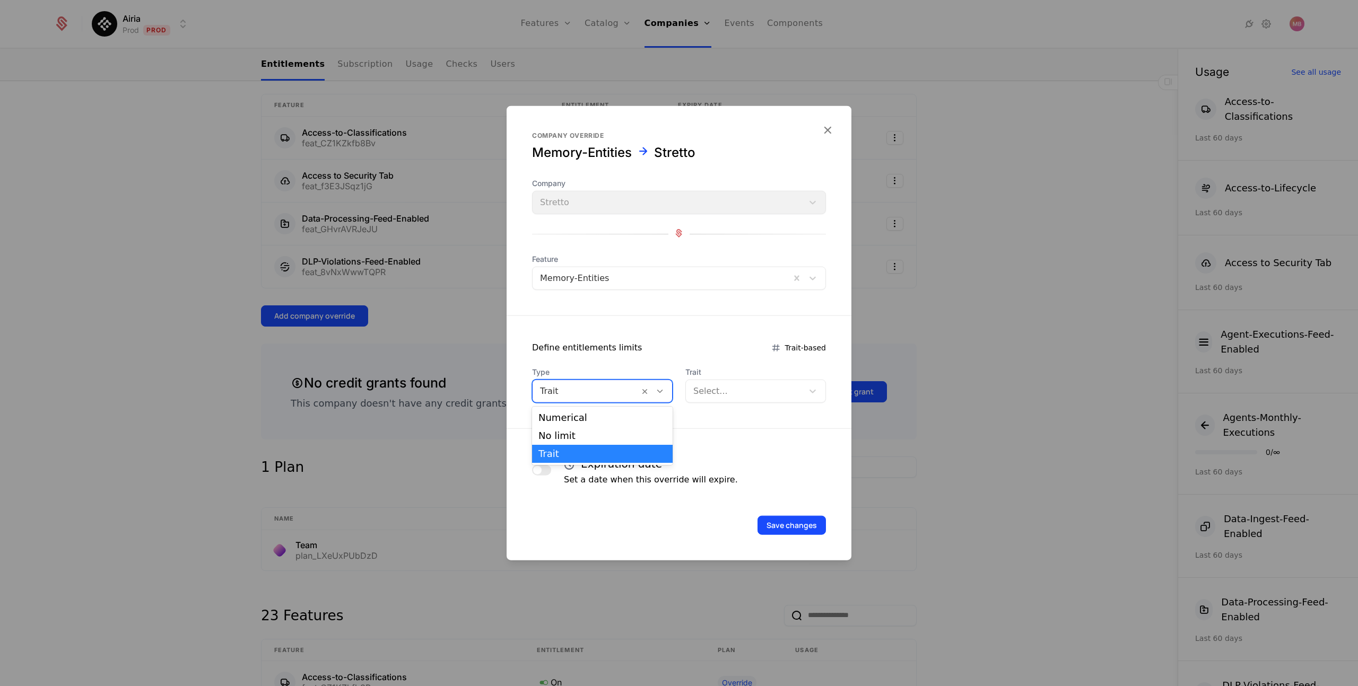
click at [655, 390] on icon at bounding box center [660, 392] width 10 height 10
click at [585, 436] on div "No limit" at bounding box center [602, 436] width 128 height 10
click at [537, 473] on span "button" at bounding box center [537, 470] width 8 height 8
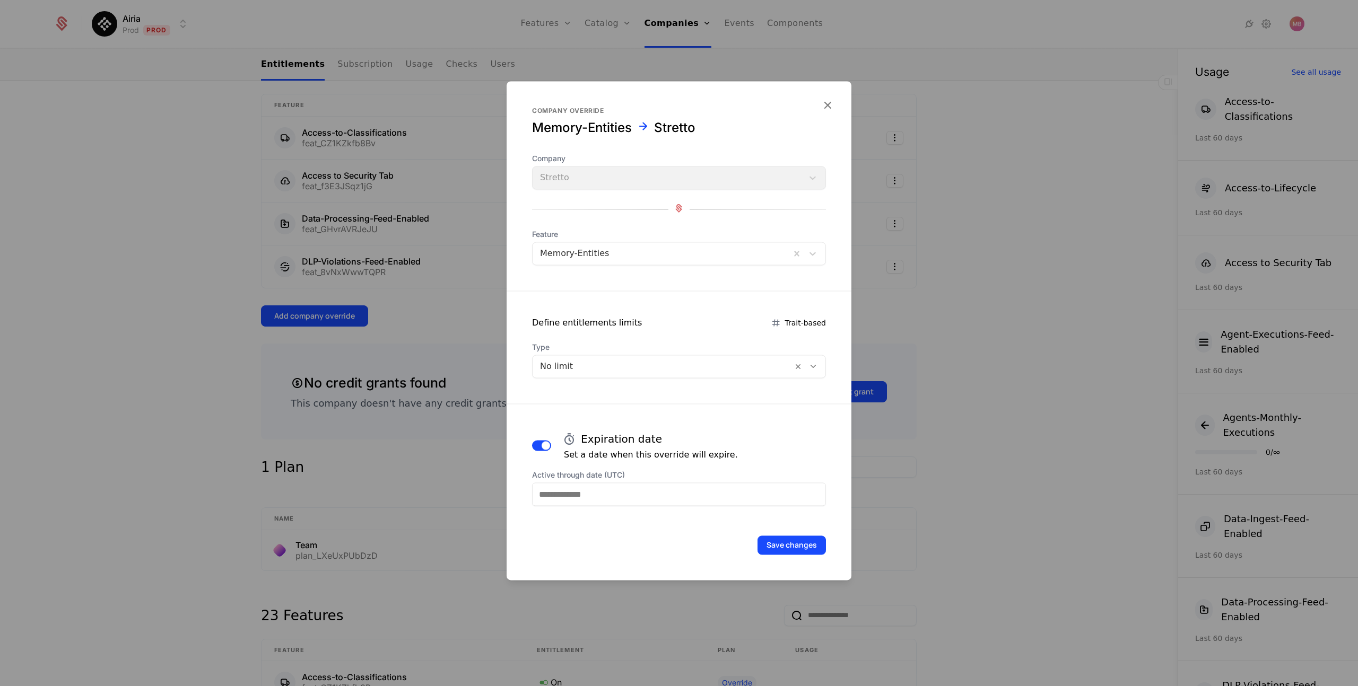
click at [608, 498] on input "Active through date (UTC)" at bounding box center [679, 494] width 294 height 23
click at [747, 342] on icon "Choose Date" at bounding box center [747, 343] width 11 height 11
click at [614, 420] on div "16" at bounding box center [614, 419] width 22 height 17
type input "**********"
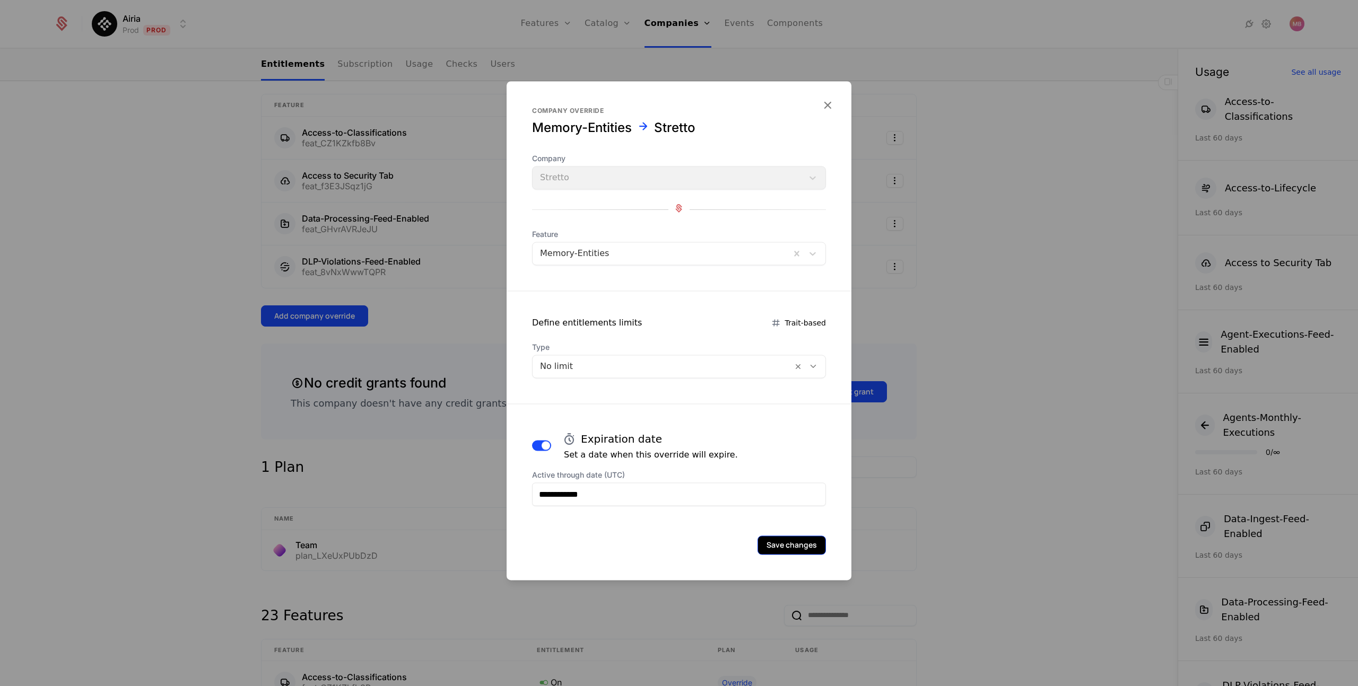
click at [783, 548] on button "Save changes" at bounding box center [791, 545] width 68 height 19
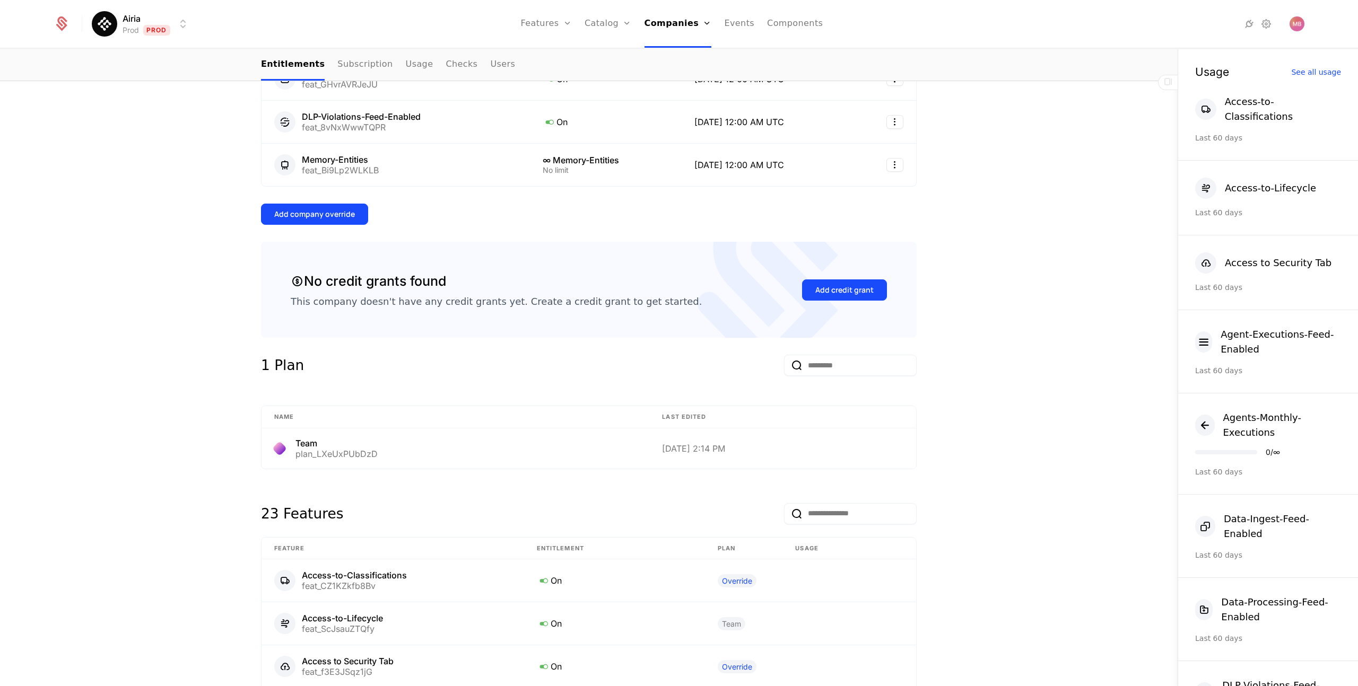
scroll to position [410, 0]
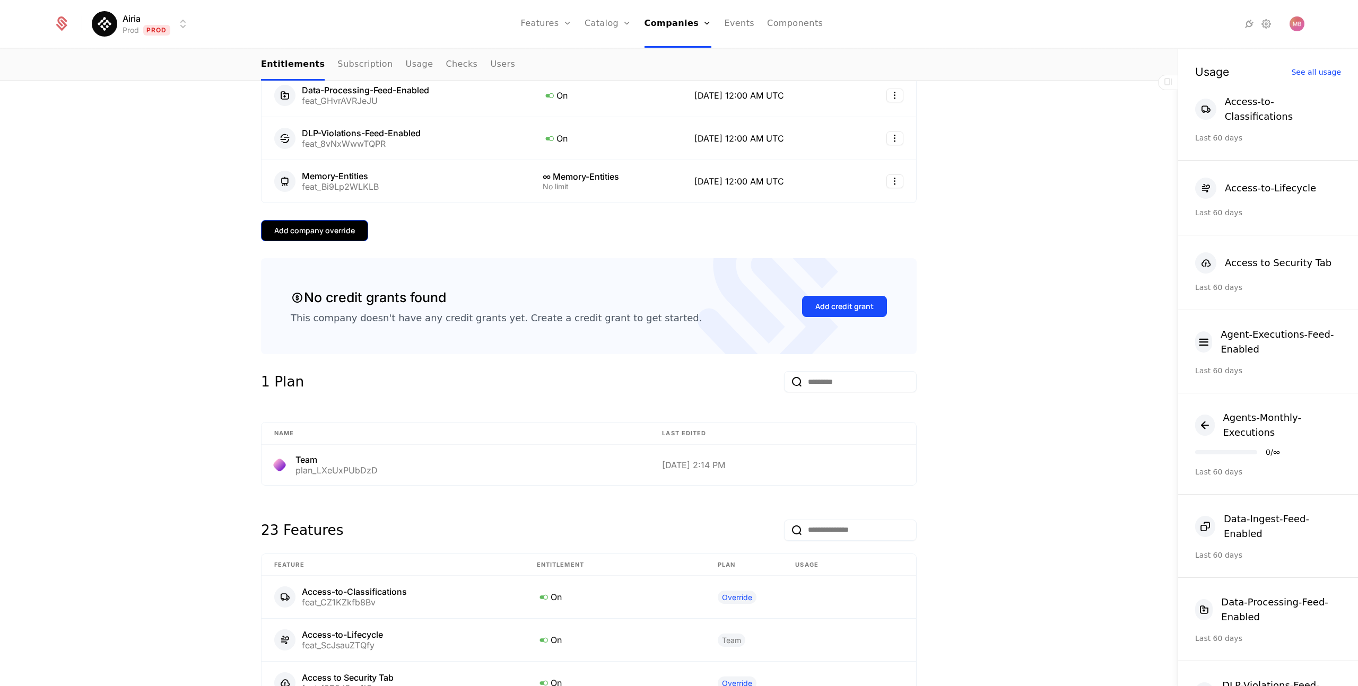
click at [314, 232] on div "Add company override" at bounding box center [314, 230] width 81 height 11
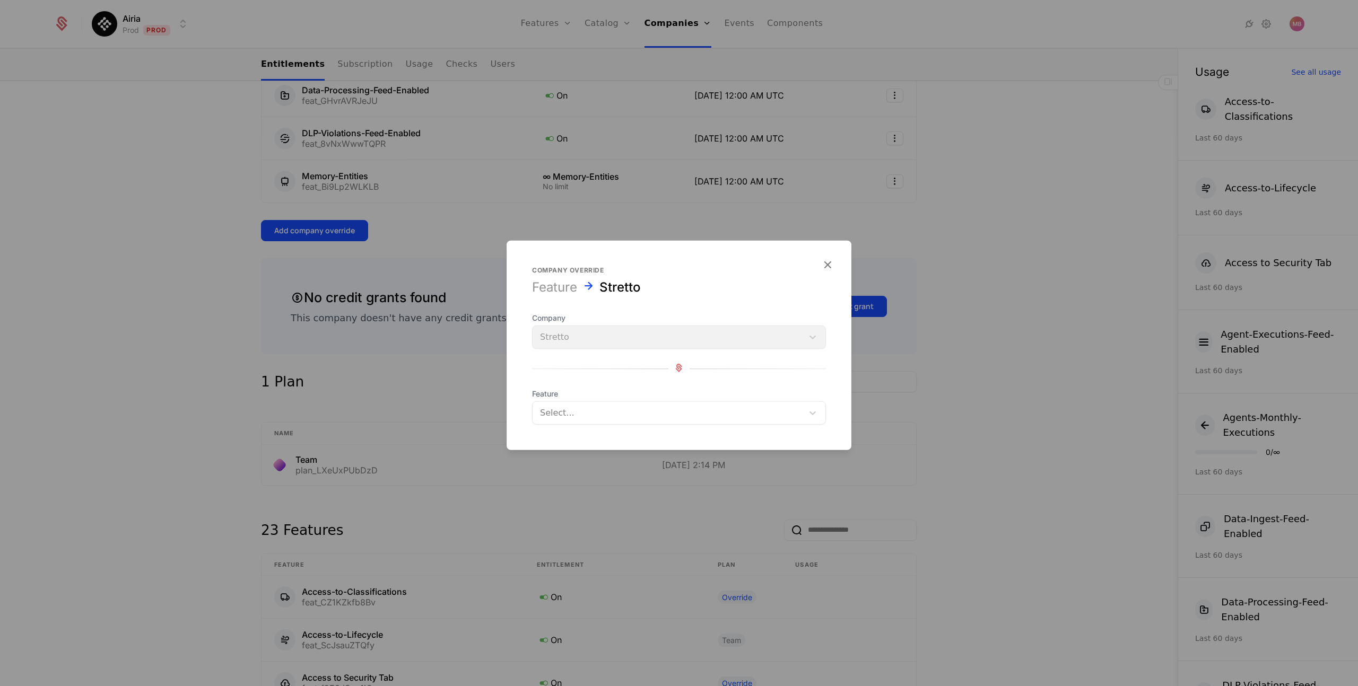
click at [551, 416] on div at bounding box center [668, 413] width 256 height 15
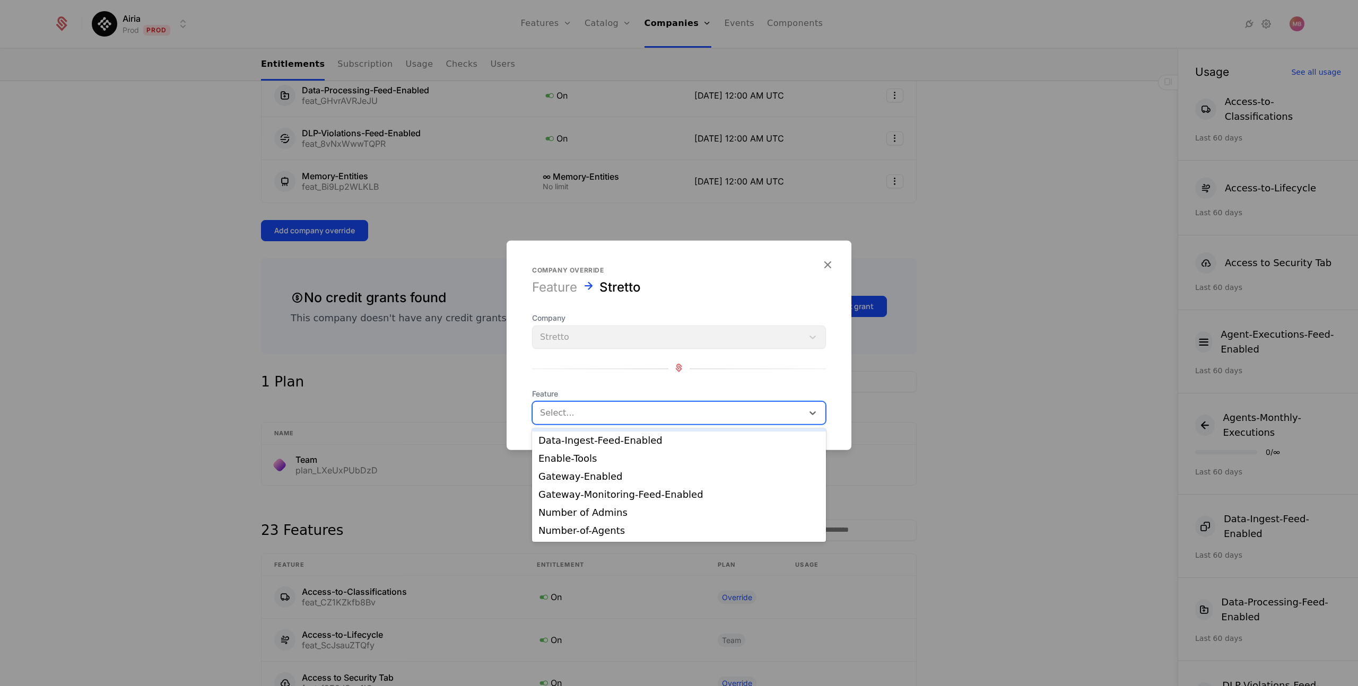
scroll to position [78, 0]
click at [599, 504] on div "Number of Admins" at bounding box center [678, 506] width 281 height 10
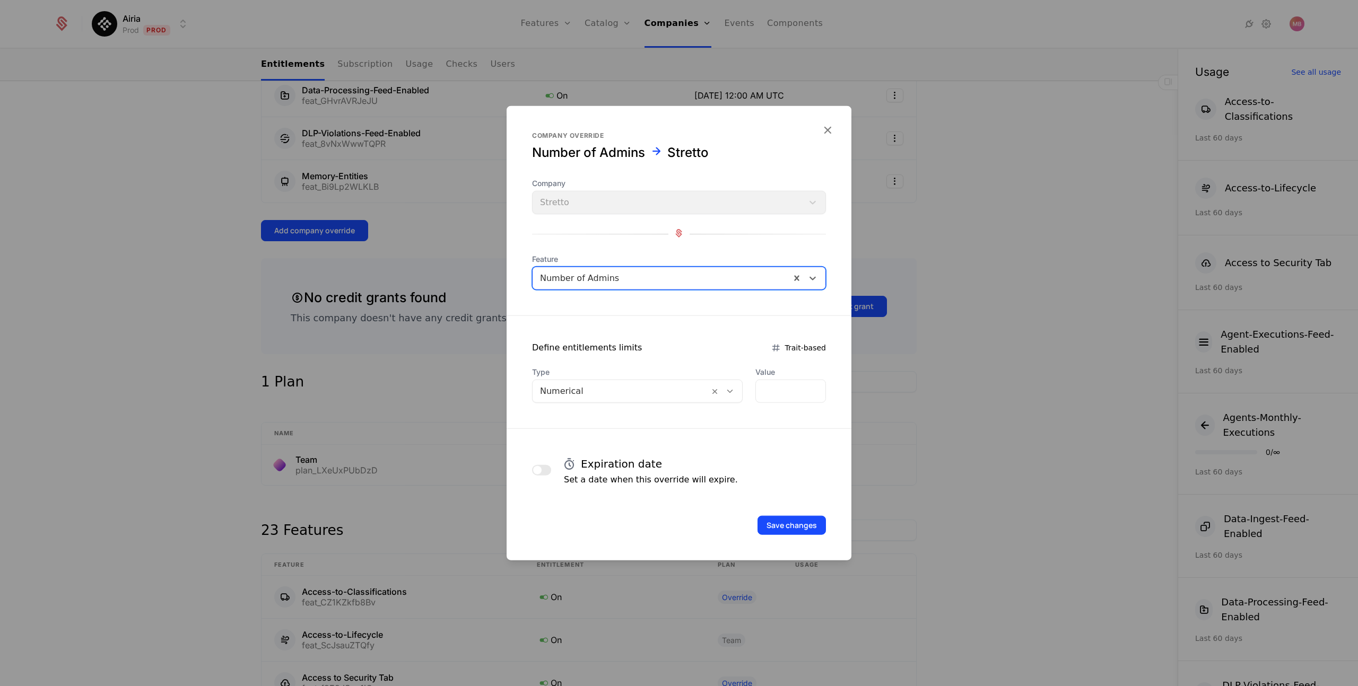
click at [726, 395] on icon at bounding box center [730, 392] width 10 height 10
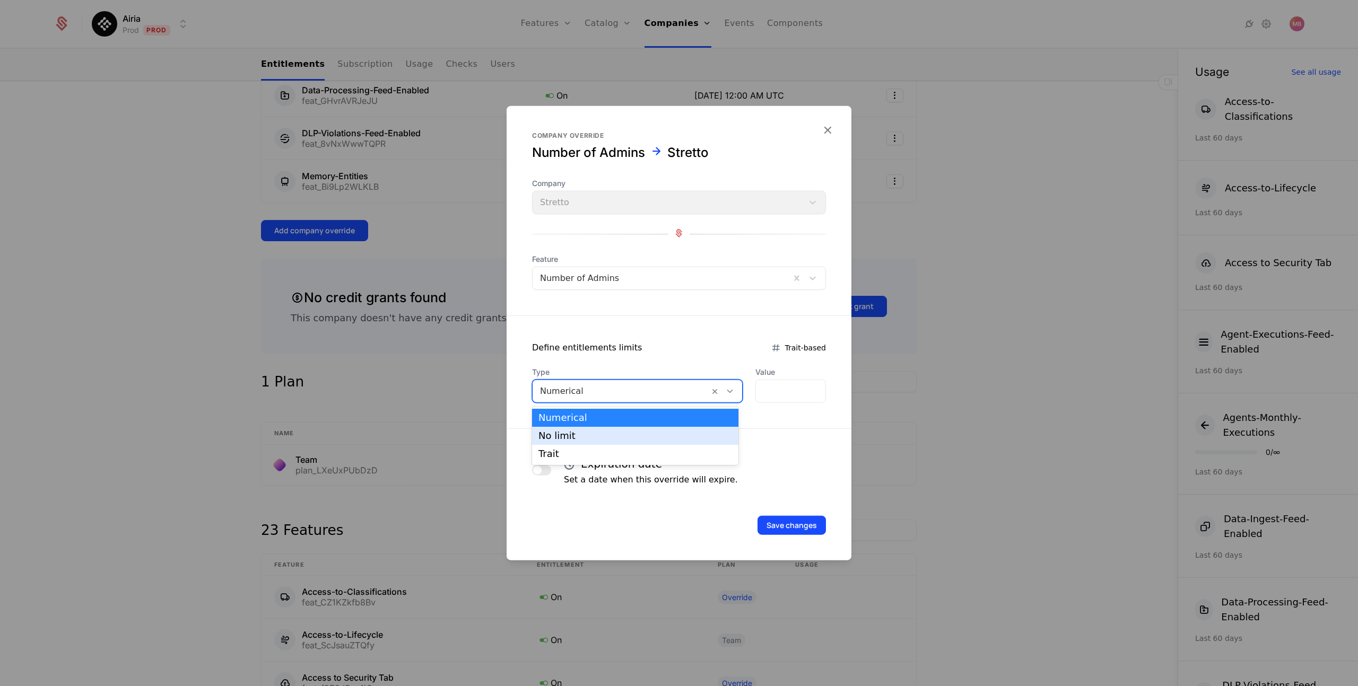
click at [636, 433] on div "No limit" at bounding box center [635, 436] width 194 height 10
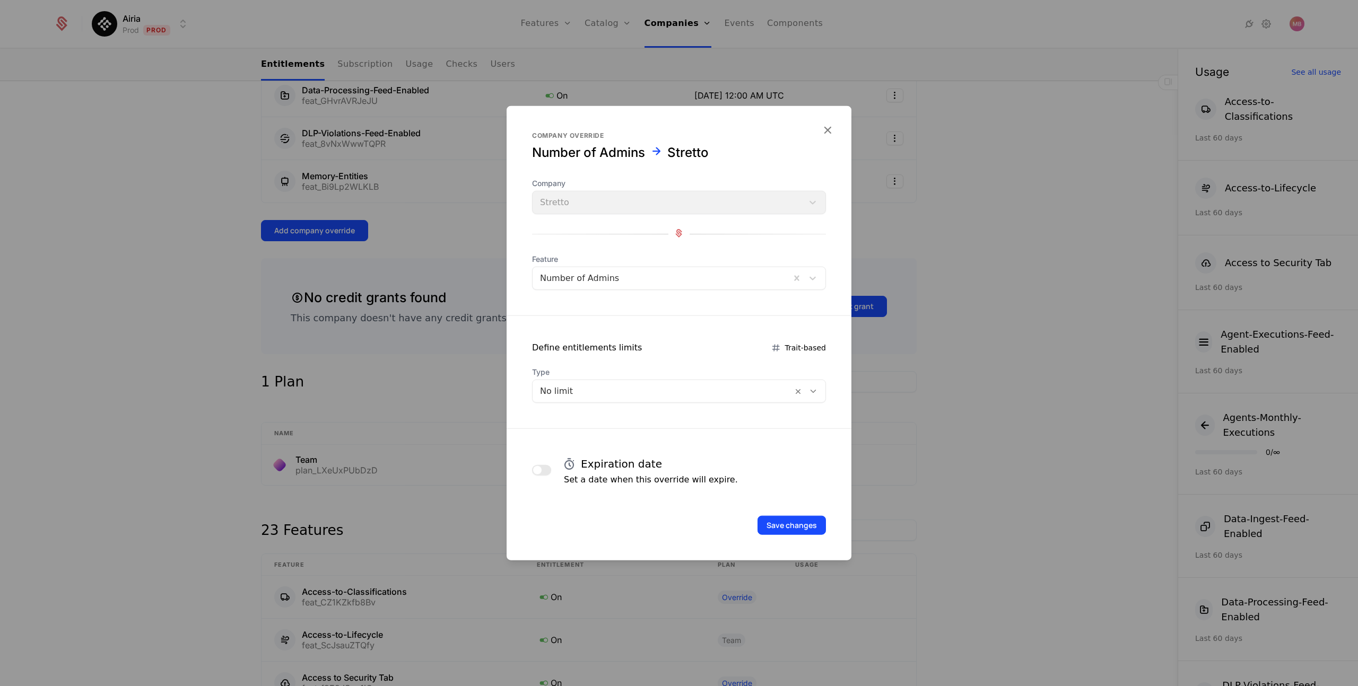
click at [542, 471] on button "button" at bounding box center [541, 470] width 19 height 11
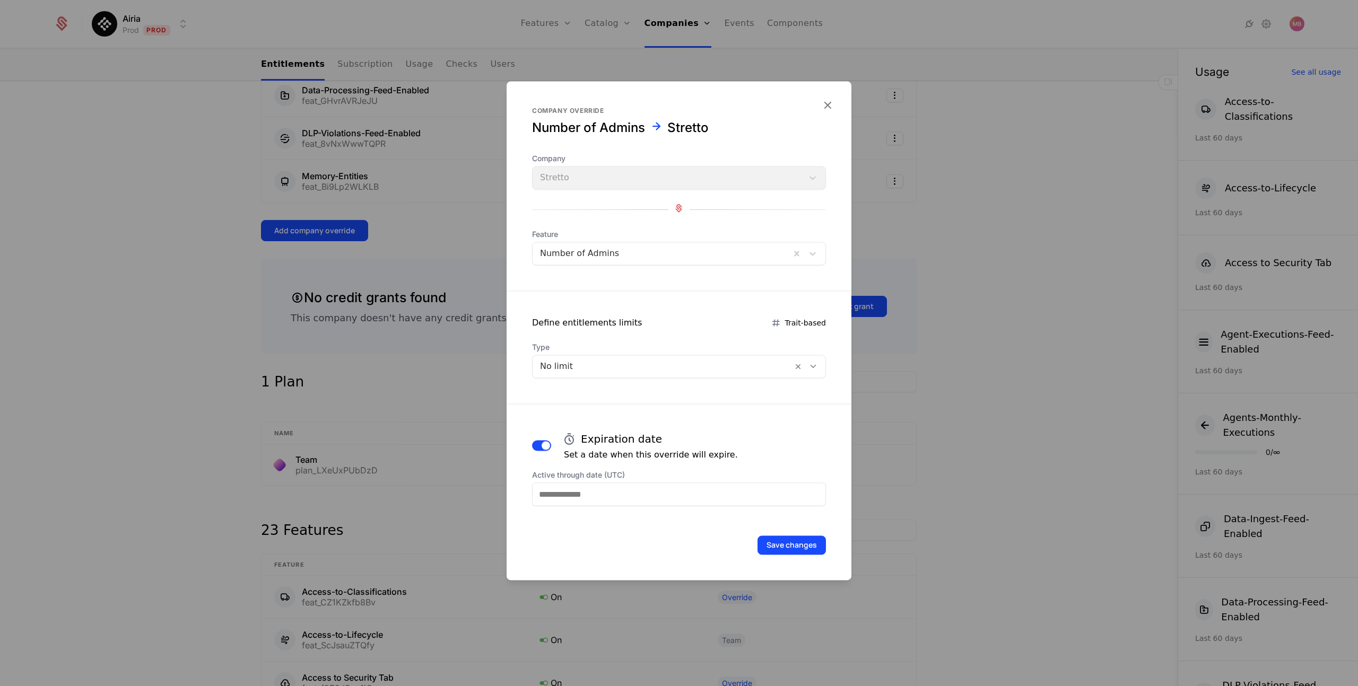
click at [723, 494] on input "Active through date (UTC)" at bounding box center [679, 494] width 294 height 23
click at [744, 344] on icon "Choose Date" at bounding box center [747, 343] width 11 height 11
click at [613, 418] on div "16" at bounding box center [614, 419] width 22 height 17
type input "**********"
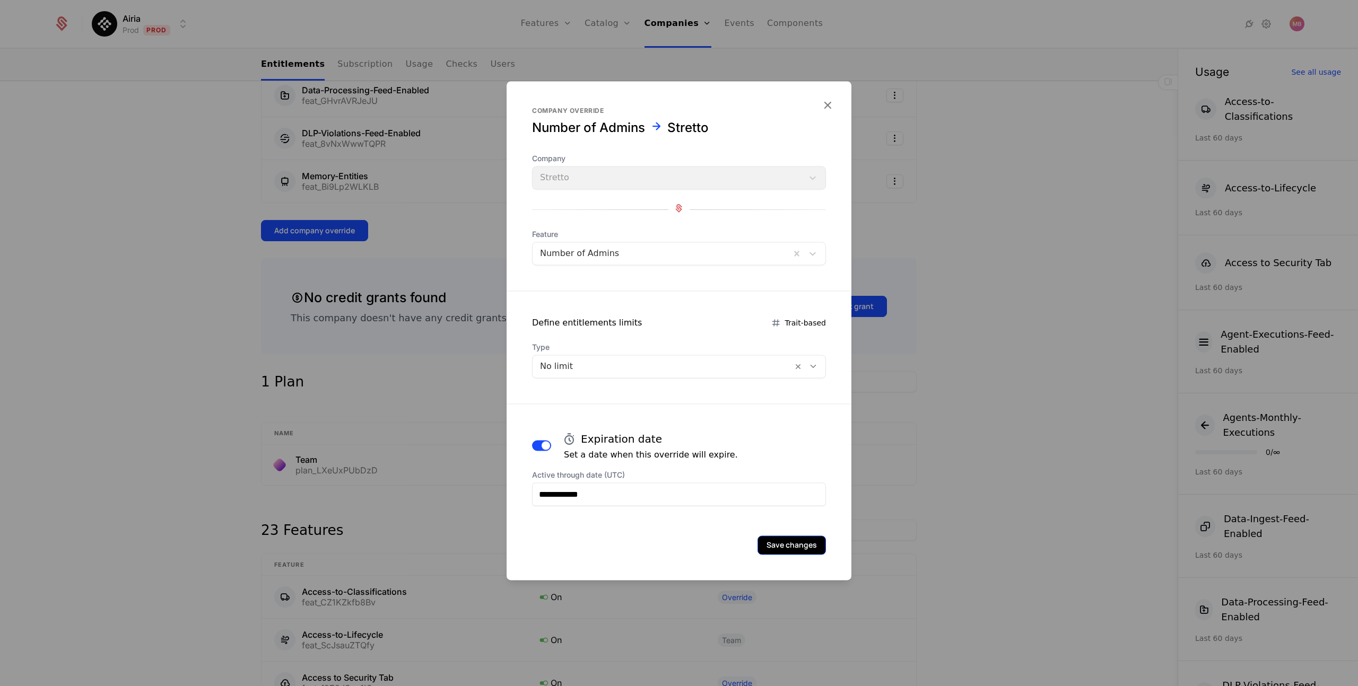
click at [781, 543] on button "Save changes" at bounding box center [791, 545] width 68 height 19
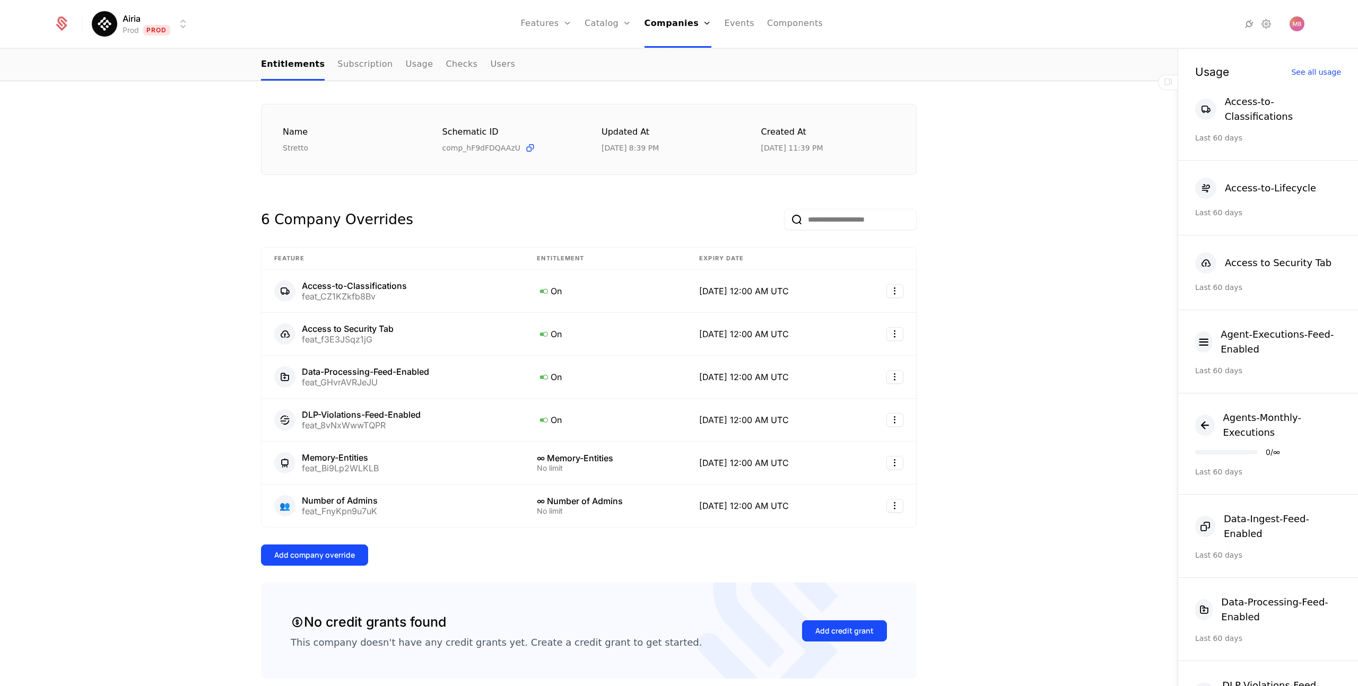
scroll to position [163, 0]
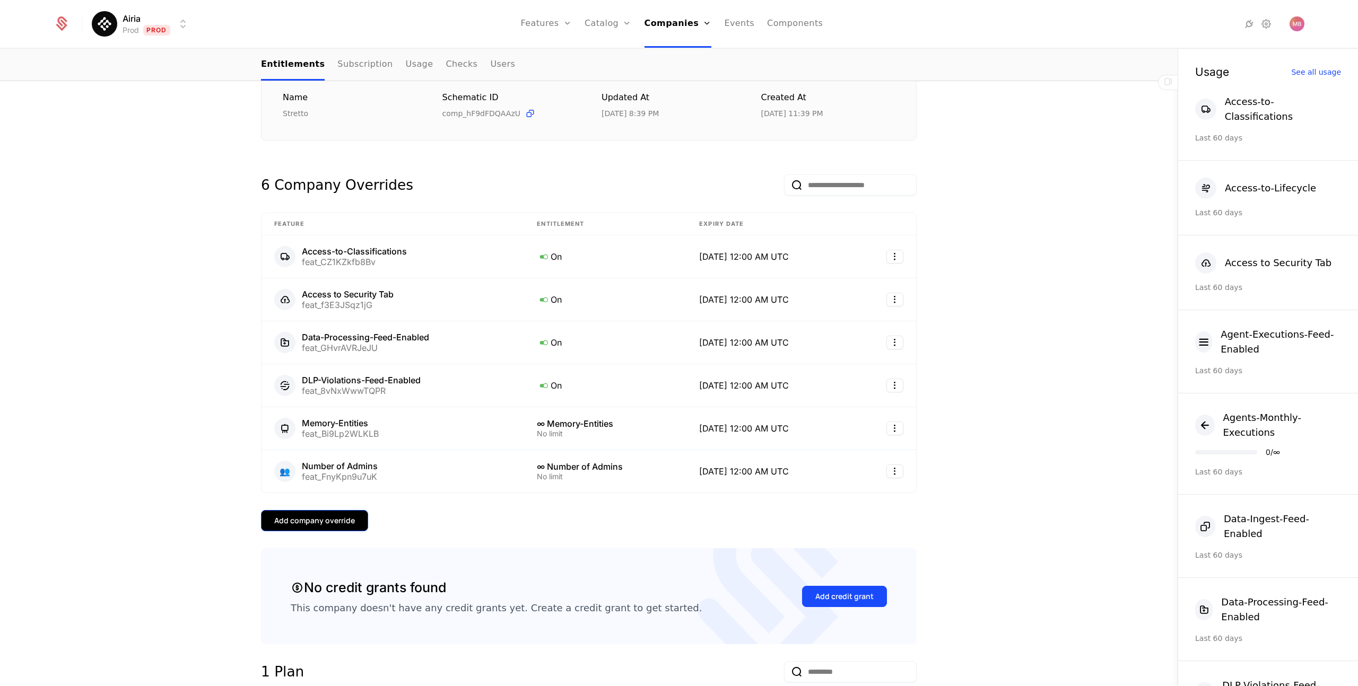
click at [306, 519] on div "Add company override" at bounding box center [314, 520] width 81 height 11
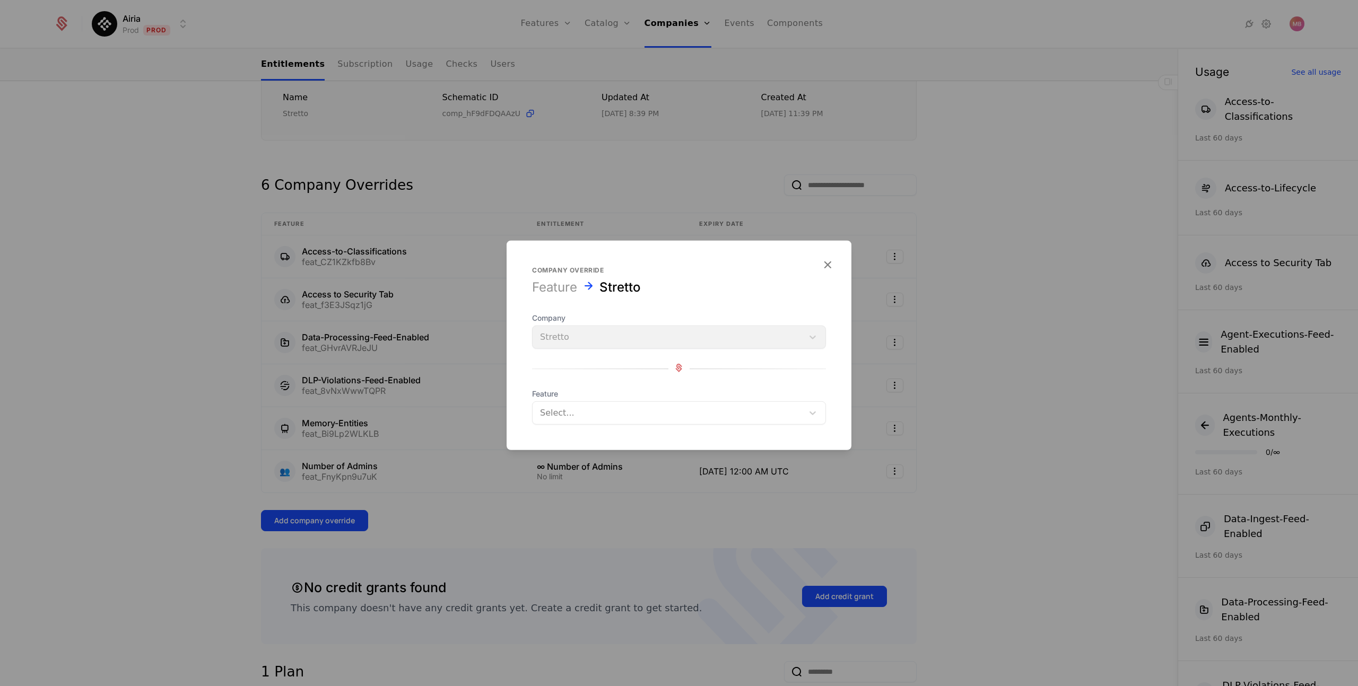
click at [569, 417] on div at bounding box center [668, 413] width 256 height 15
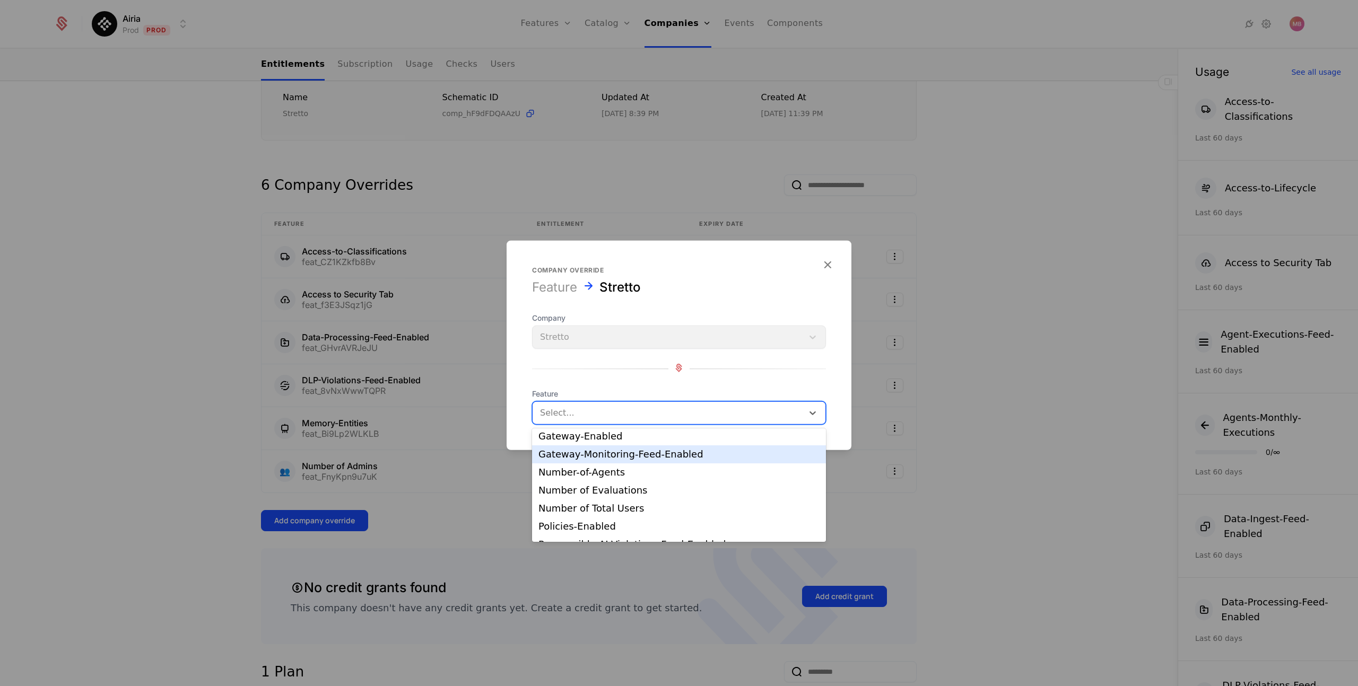
scroll to position [113, 0]
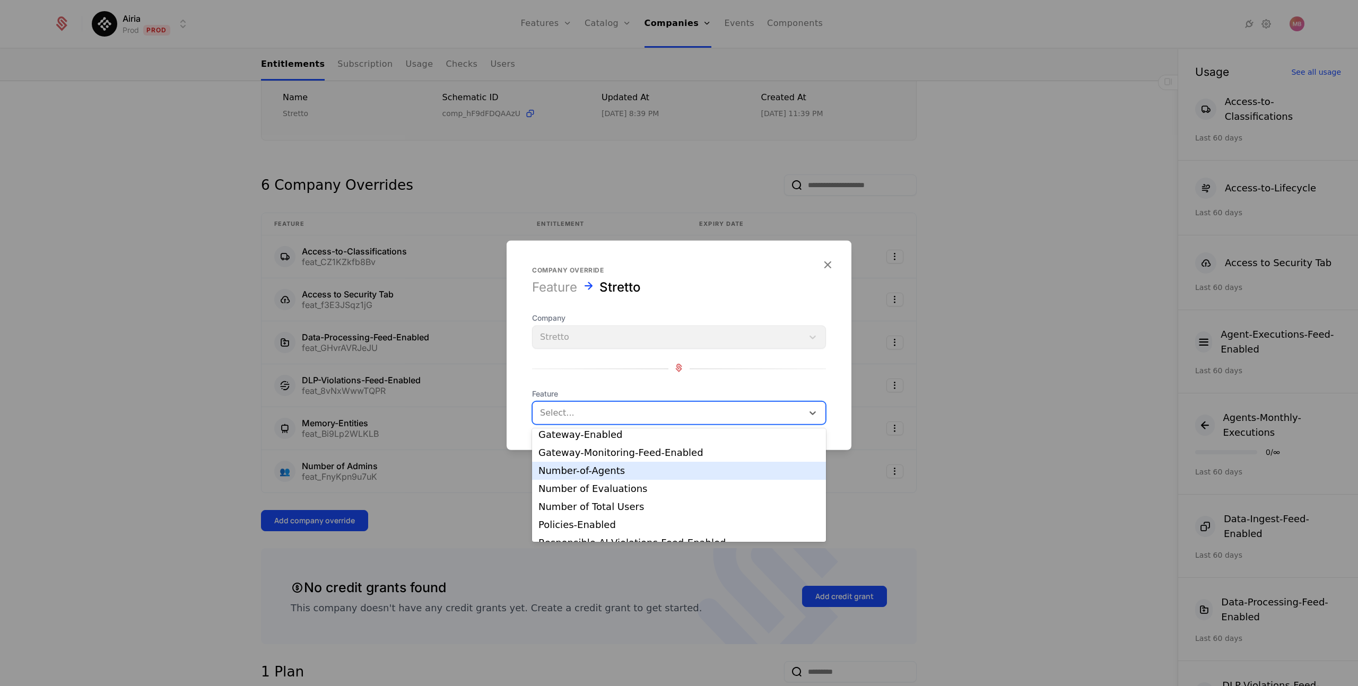
click at [602, 471] on div "Number-of-Agents" at bounding box center [678, 471] width 281 height 10
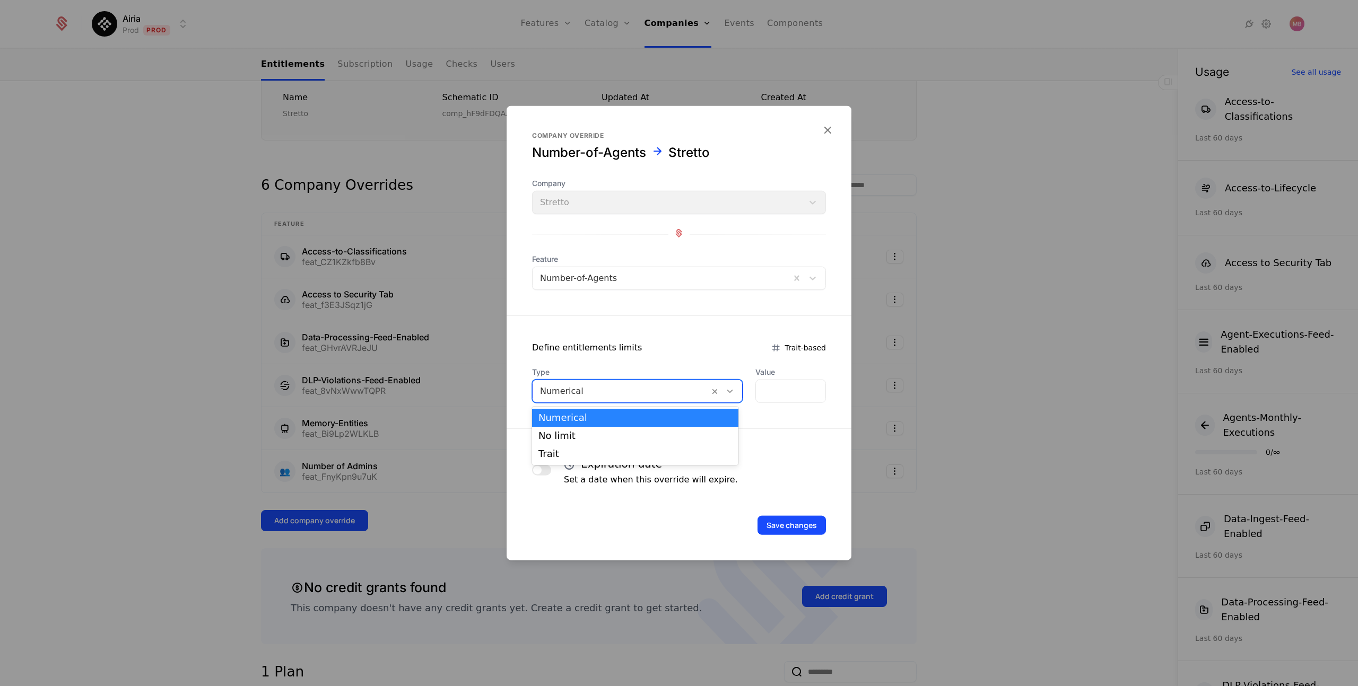
click at [728, 393] on icon at bounding box center [730, 392] width 10 height 10
click at [628, 443] on div "No limit" at bounding box center [635, 436] width 206 height 18
click at [539, 473] on span "button" at bounding box center [537, 470] width 8 height 8
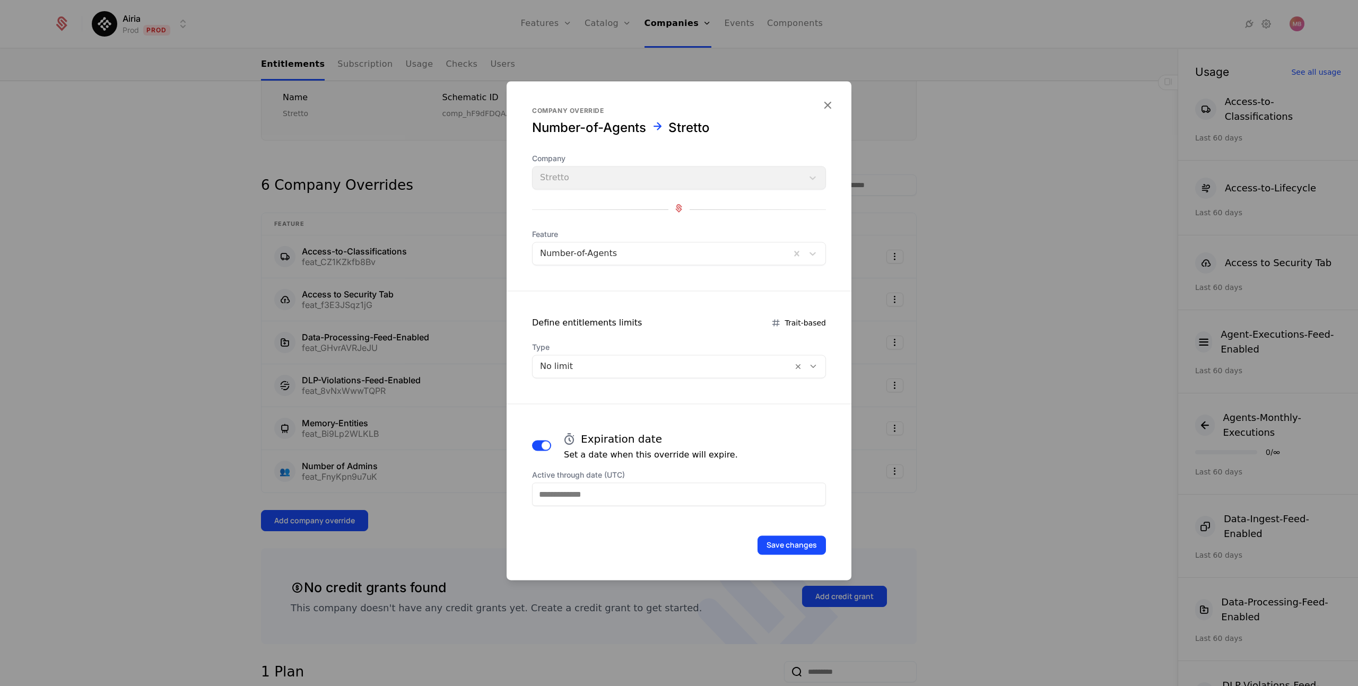
click at [580, 490] on input "Active through date (UTC)" at bounding box center [679, 494] width 294 height 23
click at [745, 341] on icon "Choose Date" at bounding box center [747, 343] width 11 height 11
click at [618, 419] on div "16" at bounding box center [614, 419] width 22 height 17
type input "**********"
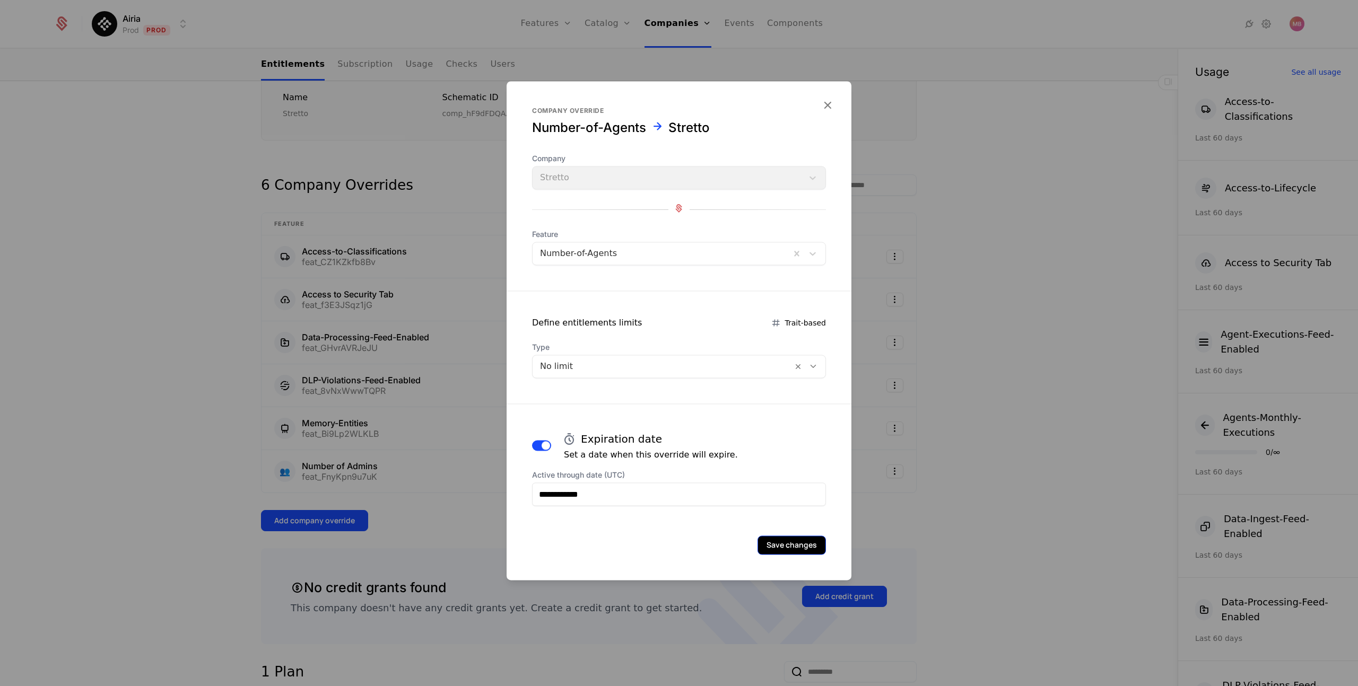
click at [784, 542] on button "Save changes" at bounding box center [791, 545] width 68 height 19
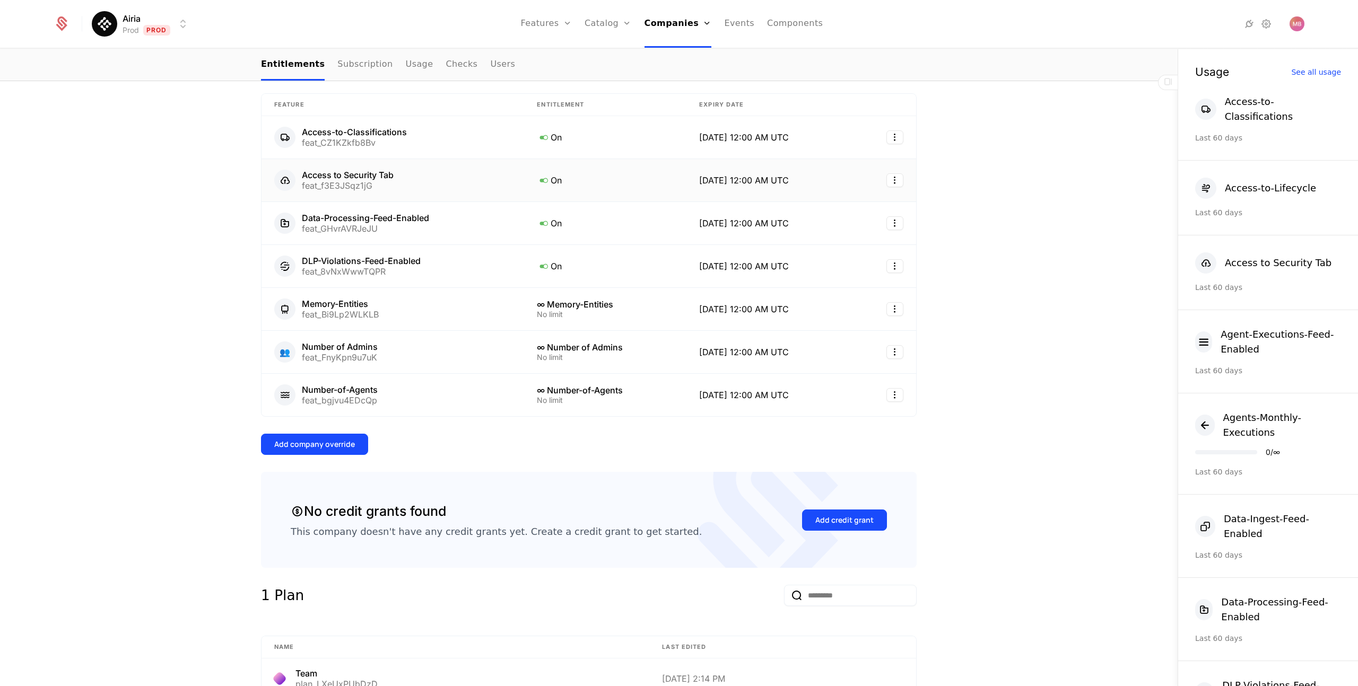
scroll to position [433, 0]
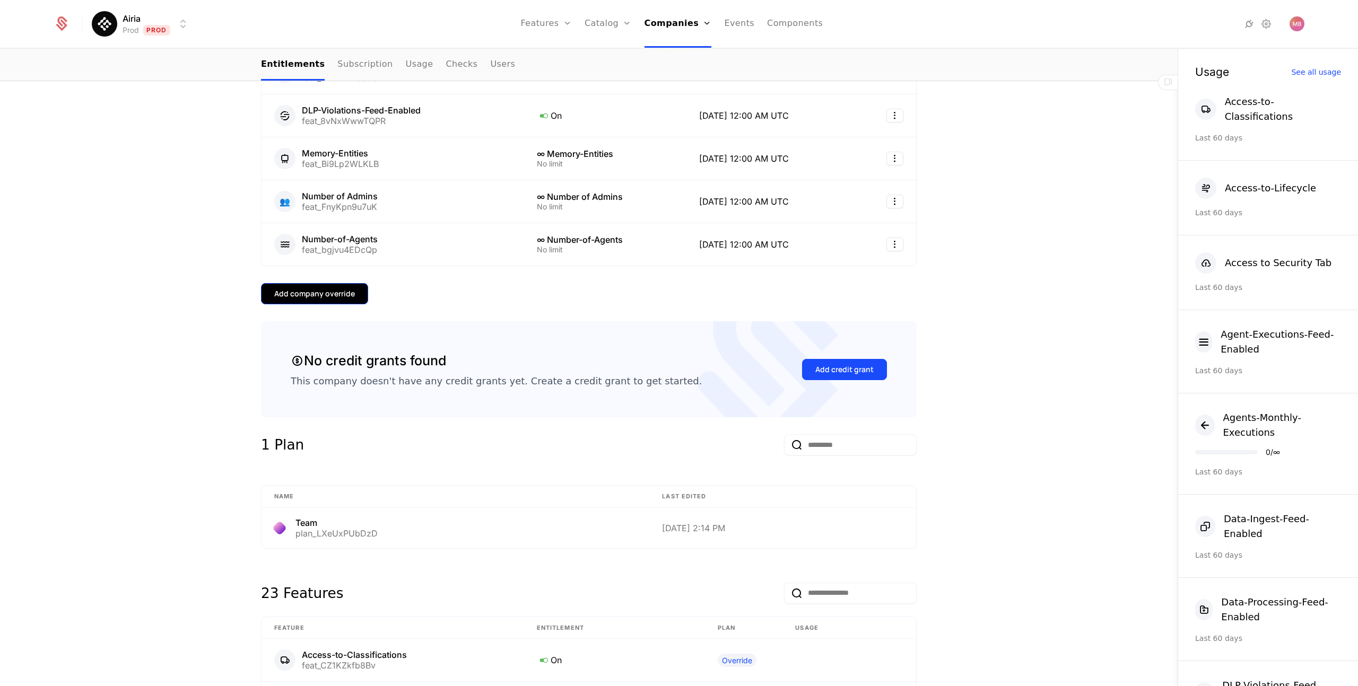
click at [304, 299] on div "Add company override" at bounding box center [314, 293] width 81 height 11
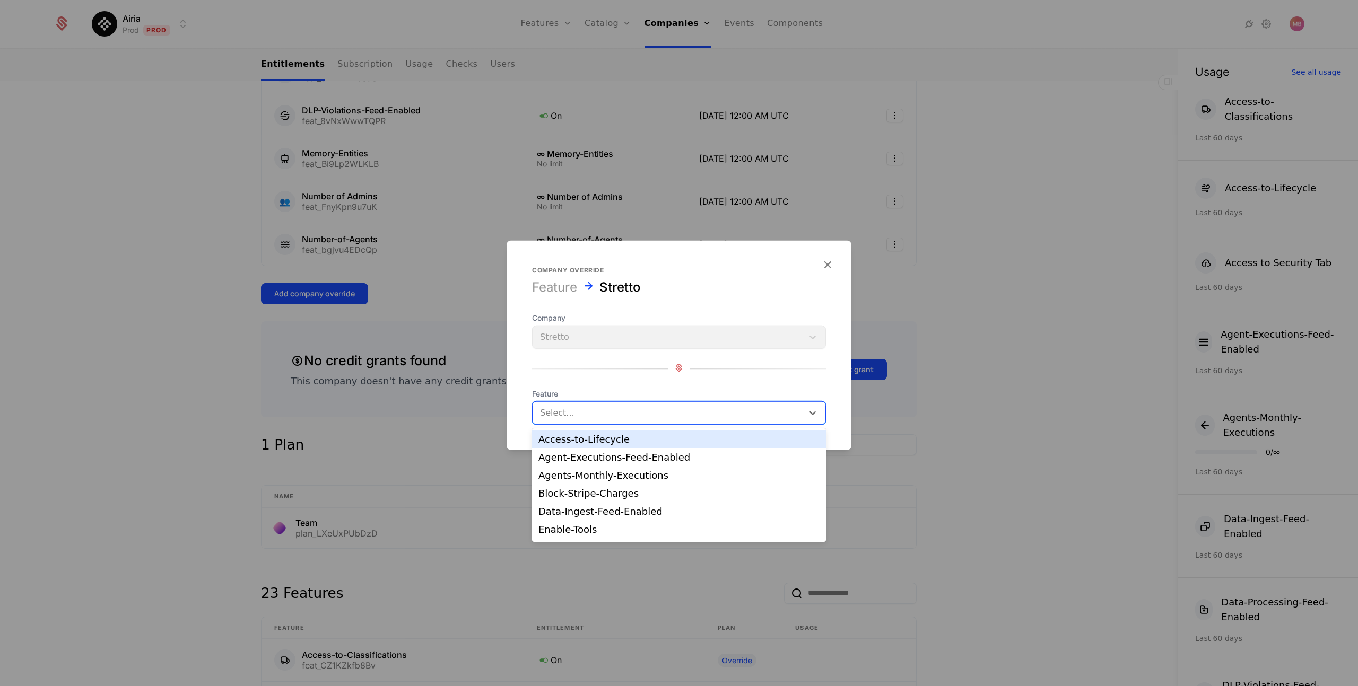
click at [567, 408] on div at bounding box center [668, 413] width 256 height 15
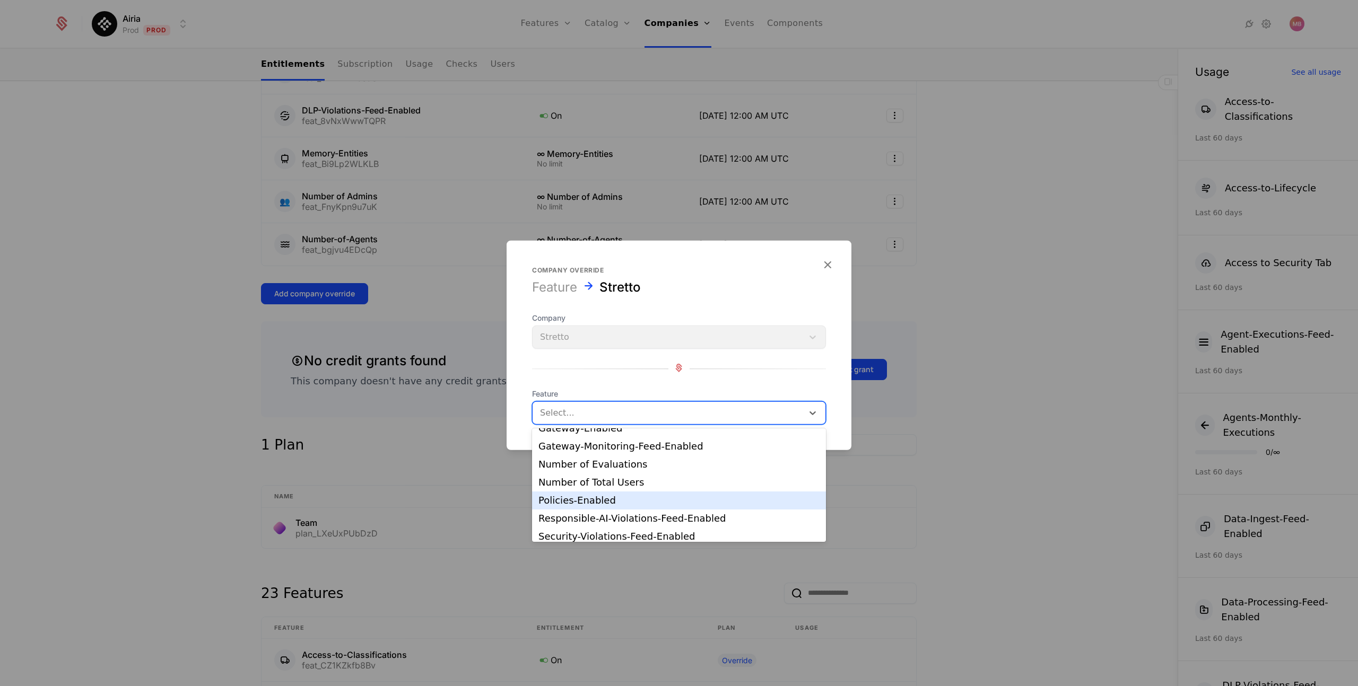
scroll to position [121, 0]
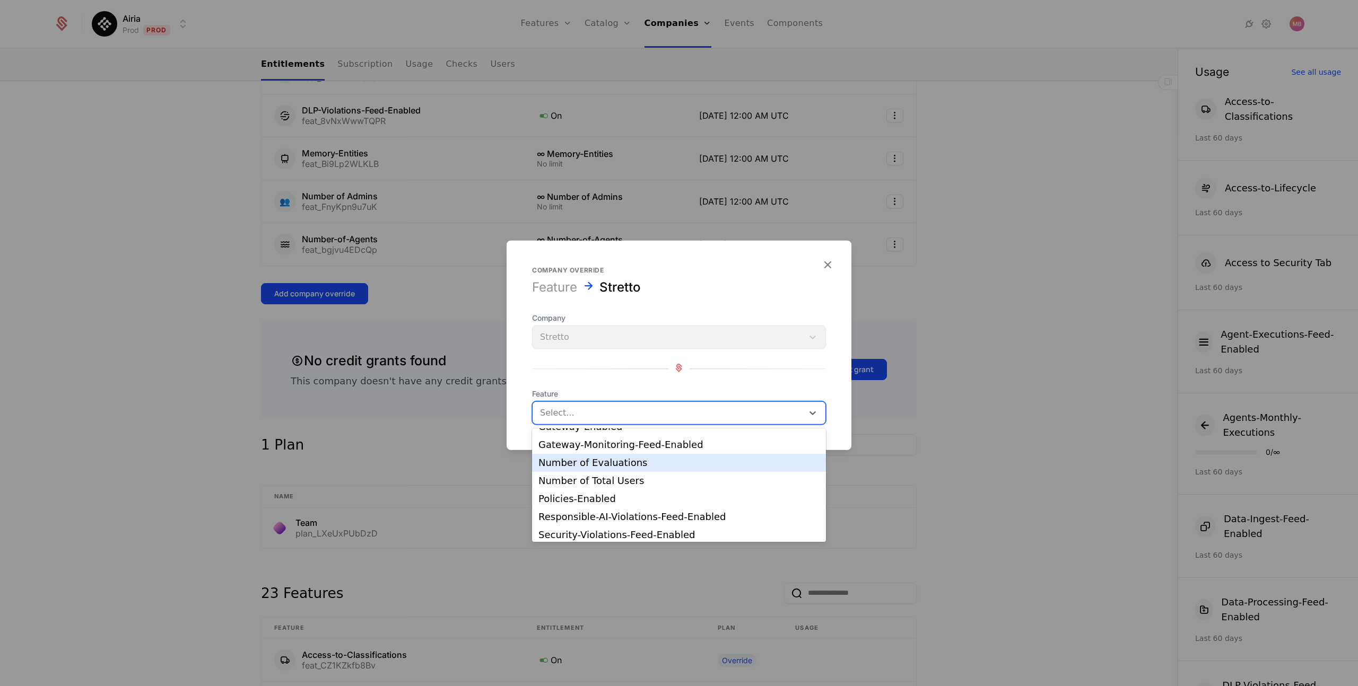
click at [635, 459] on div "Number of Evaluations" at bounding box center [678, 463] width 281 height 10
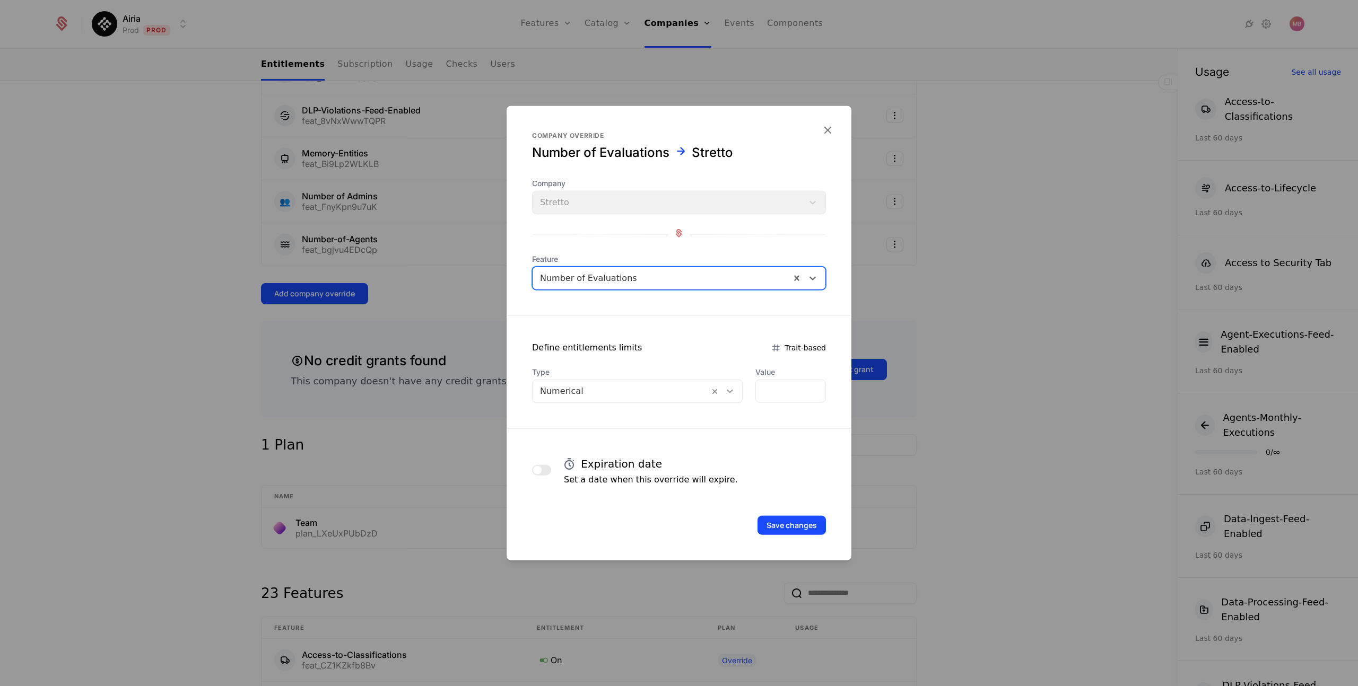
click at [725, 394] on icon at bounding box center [730, 392] width 10 height 10
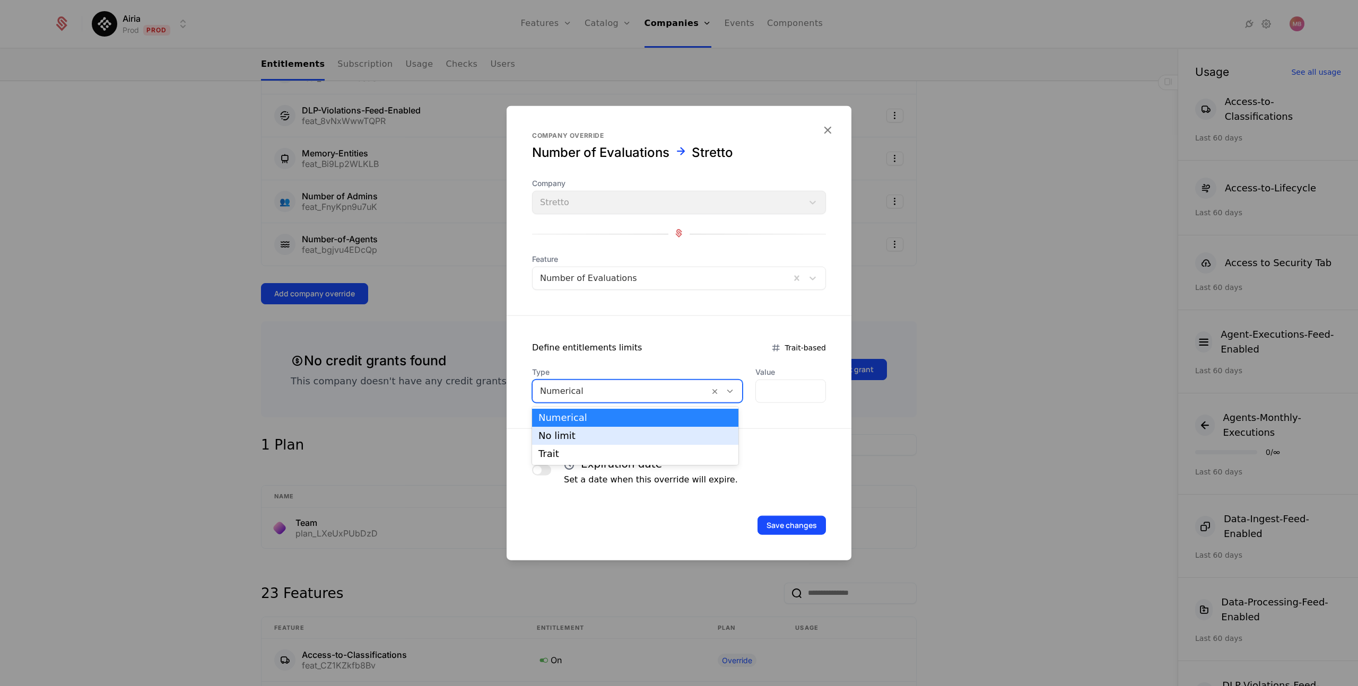
click at [620, 440] on div "No limit" at bounding box center [635, 436] width 194 height 10
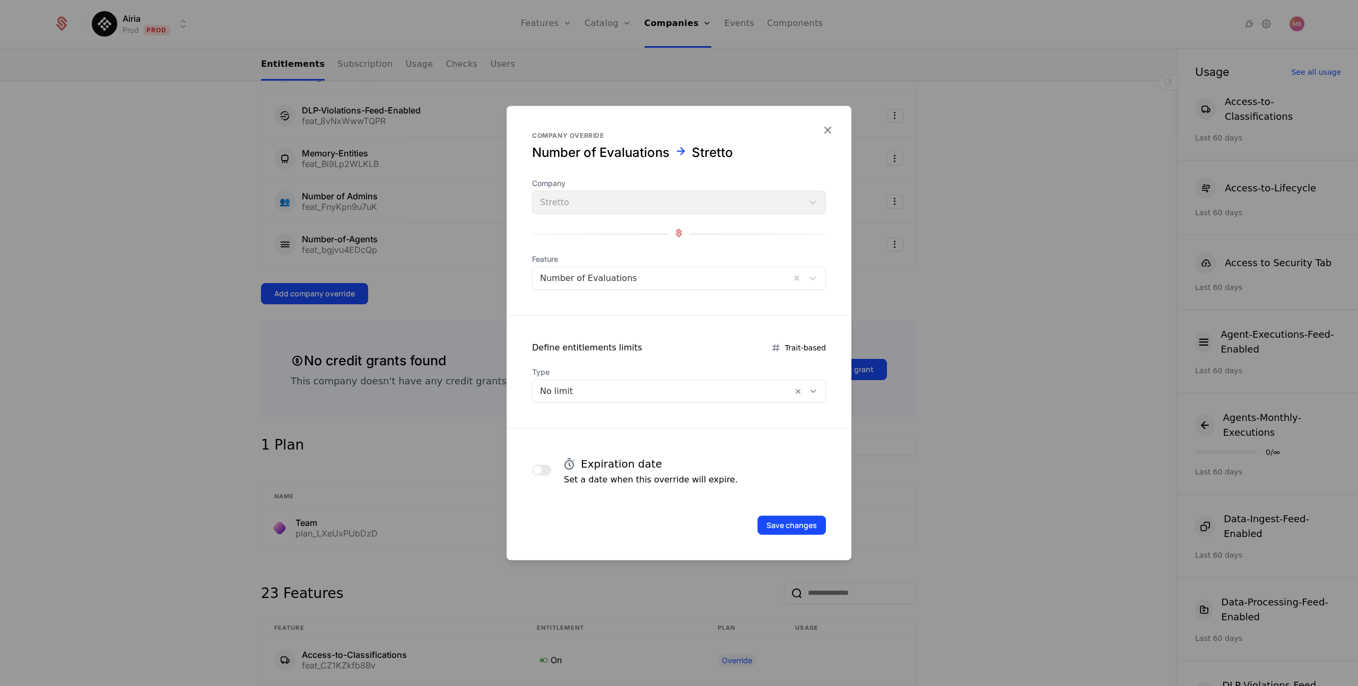
click at [540, 467] on span "button" at bounding box center [537, 470] width 8 height 8
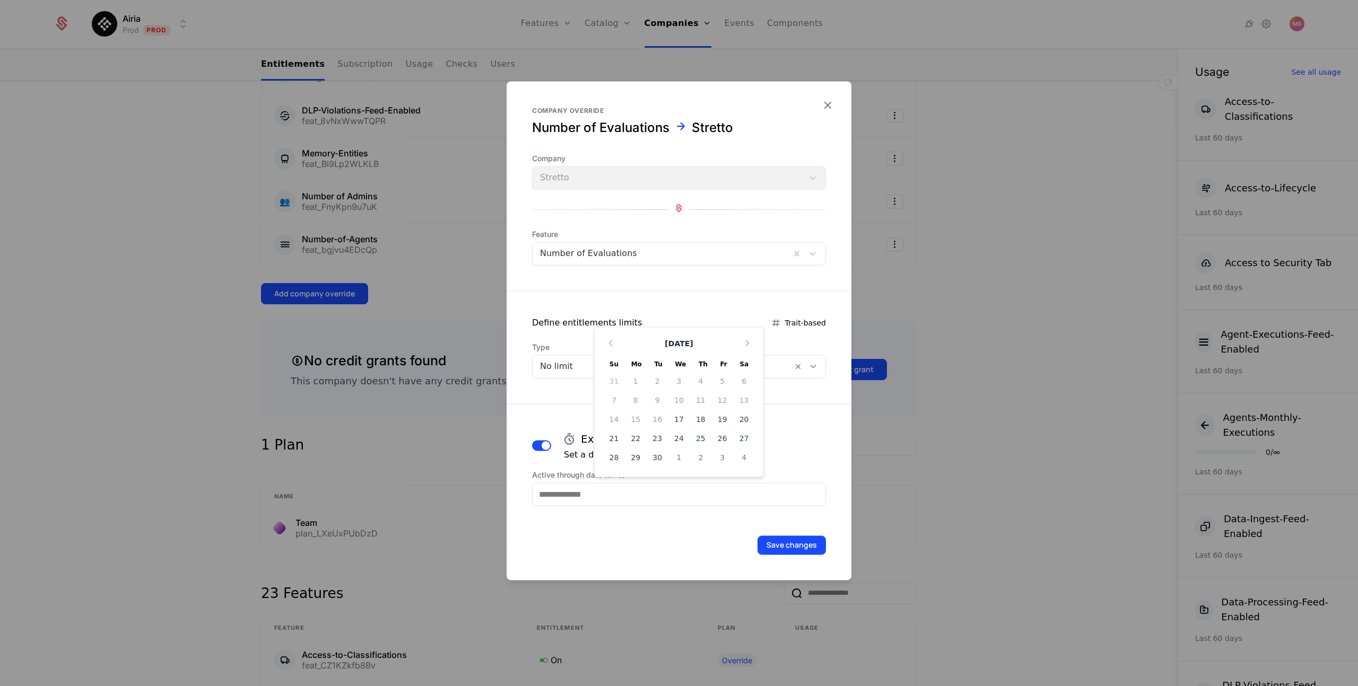
click at [561, 495] on input "Active through date (UTC)" at bounding box center [679, 494] width 294 height 23
click at [748, 342] on icon "Choose Date" at bounding box center [747, 343] width 11 height 11
click at [616, 418] on div "16" at bounding box center [614, 419] width 22 height 17
type input "**********"
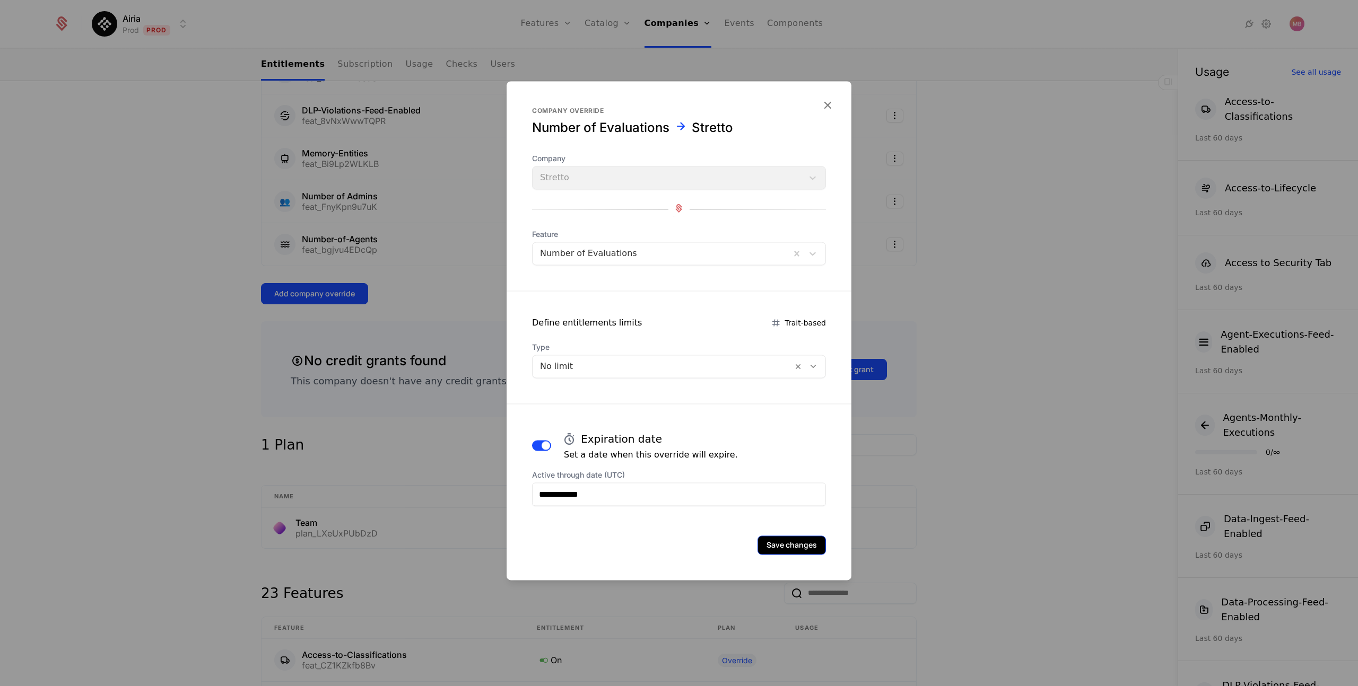
click at [781, 547] on button "Save changes" at bounding box center [791, 545] width 68 height 19
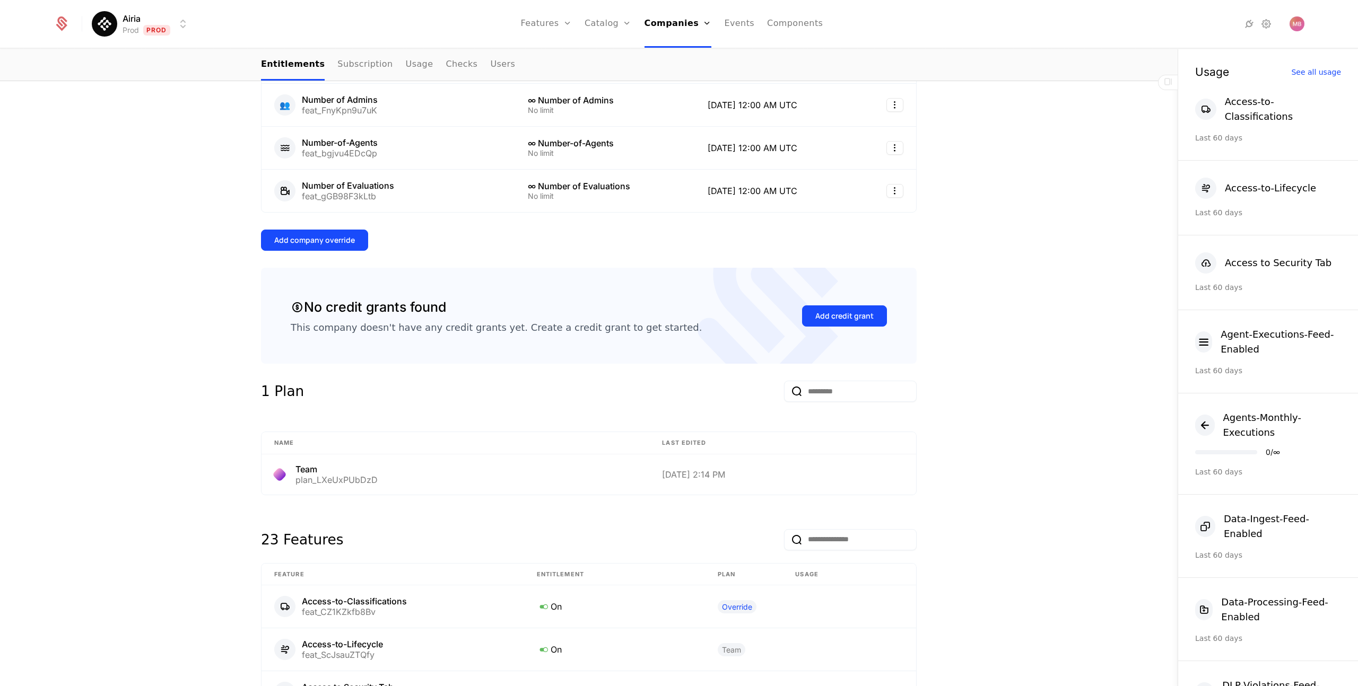
scroll to position [519, 0]
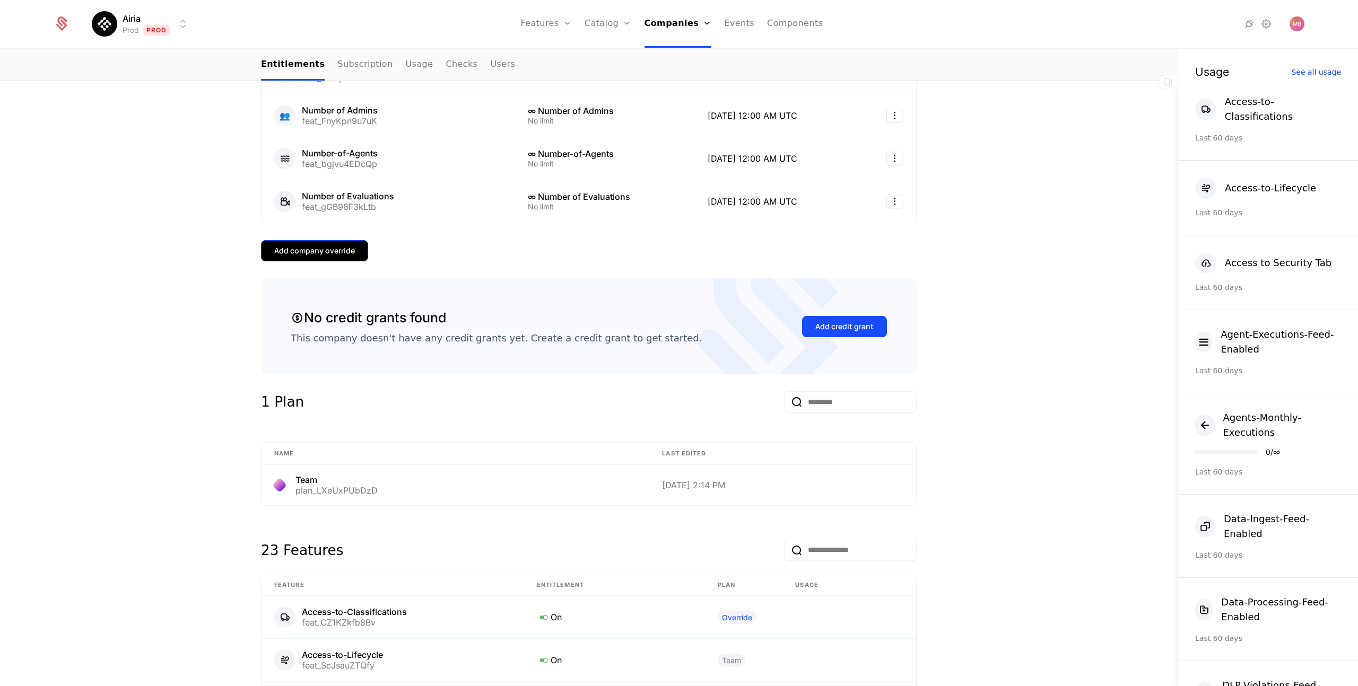
click at [331, 253] on div "Add company override" at bounding box center [314, 251] width 81 height 11
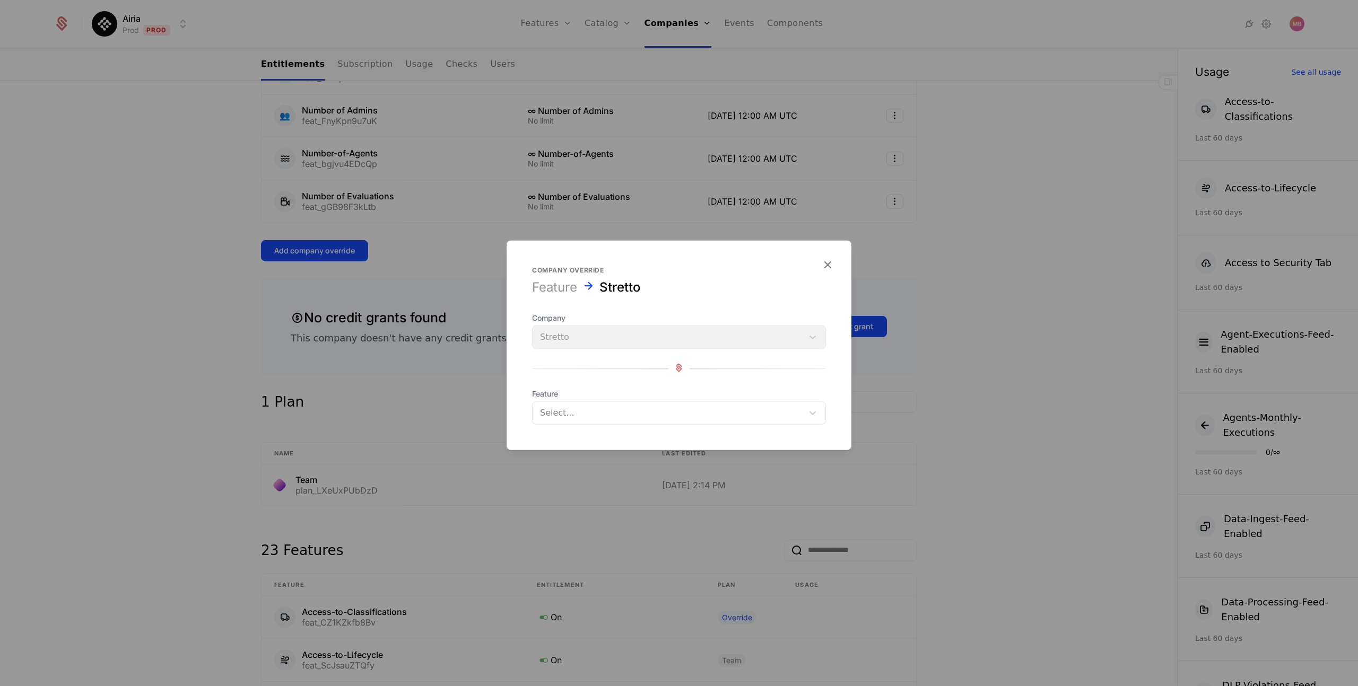
click at [585, 406] on div at bounding box center [668, 413] width 256 height 15
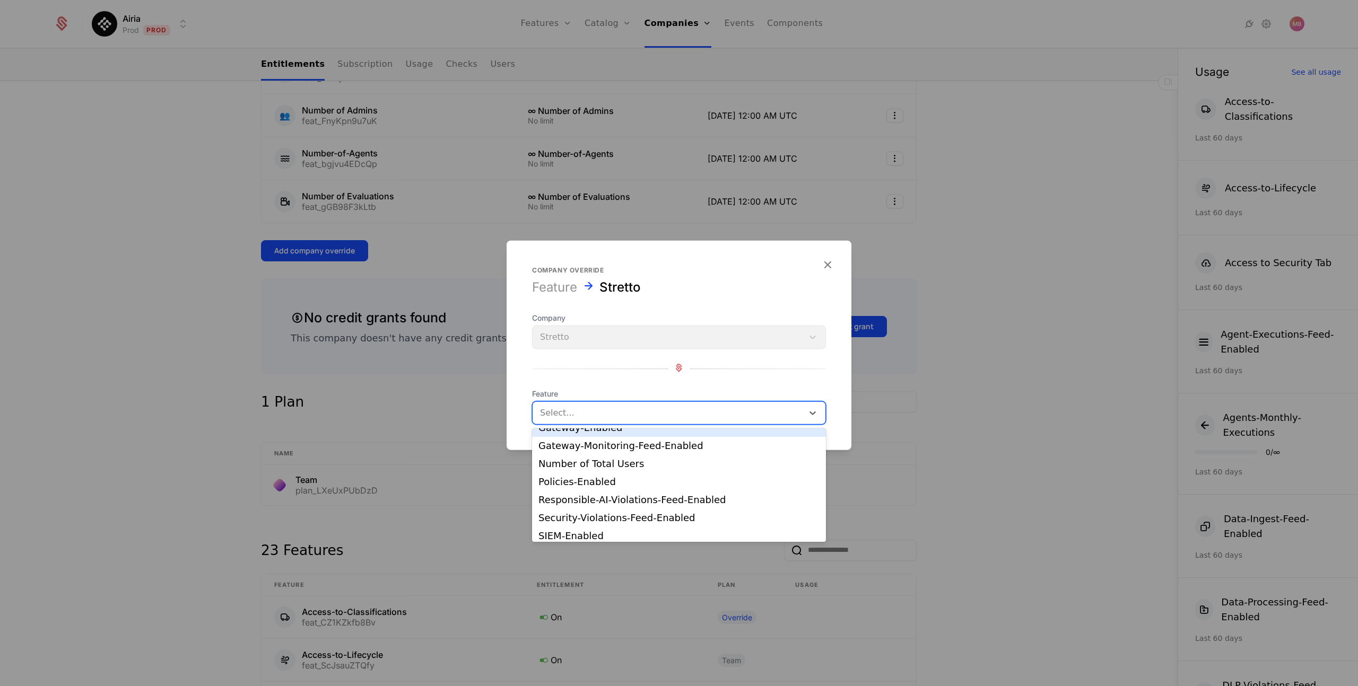
scroll to position [122, 0]
click at [613, 480] on div "Policies-Enabled" at bounding box center [678, 480] width 281 height 10
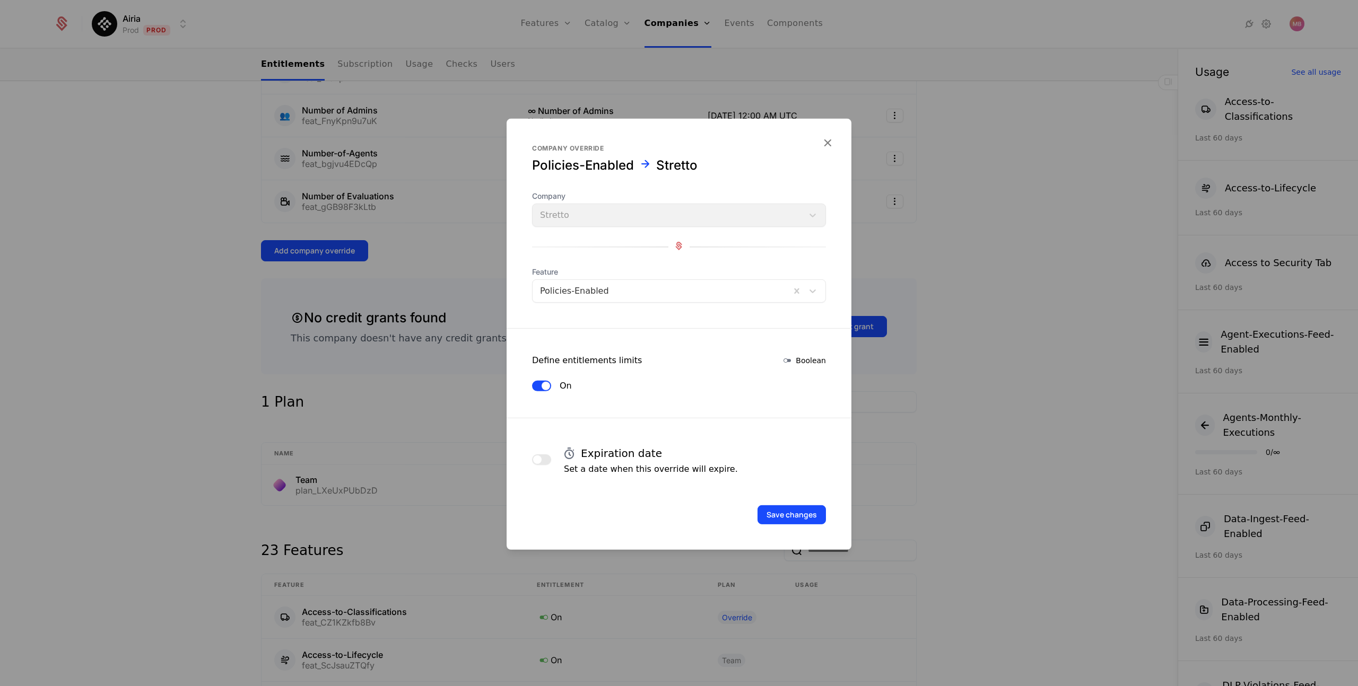
click at [540, 460] on span "button" at bounding box center [537, 460] width 8 height 8
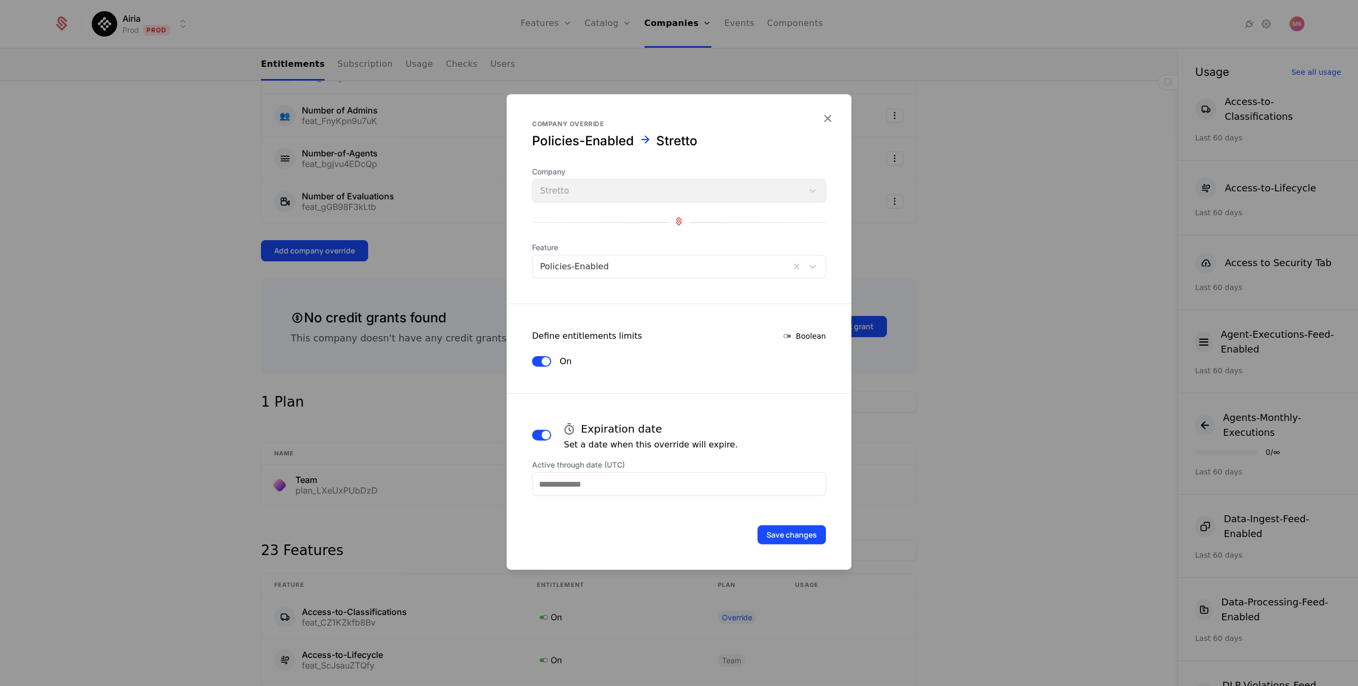
click at [755, 492] on input "Active through date (UTC)" at bounding box center [679, 484] width 294 height 23
click at [746, 333] on icon "Choose Date" at bounding box center [747, 333] width 11 height 11
click at [614, 409] on div "16" at bounding box center [614, 409] width 22 height 17
type input "**********"
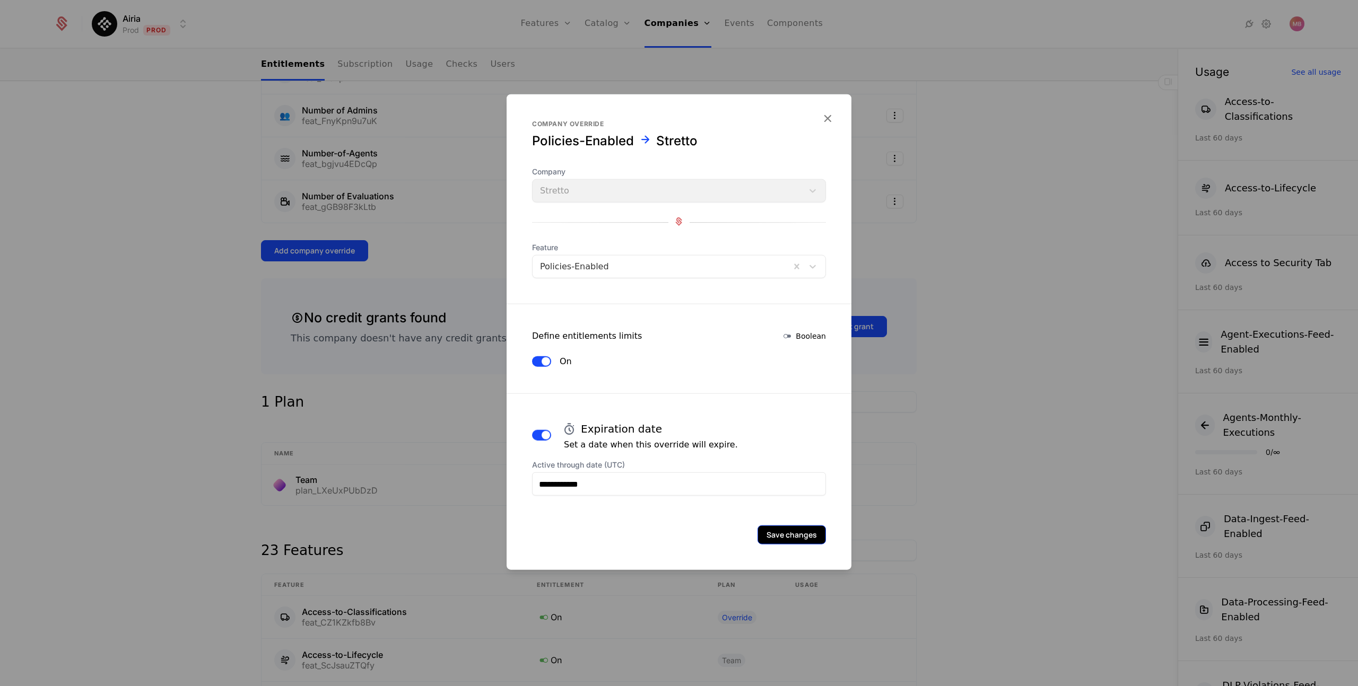
click at [784, 534] on button "Save changes" at bounding box center [791, 535] width 68 height 19
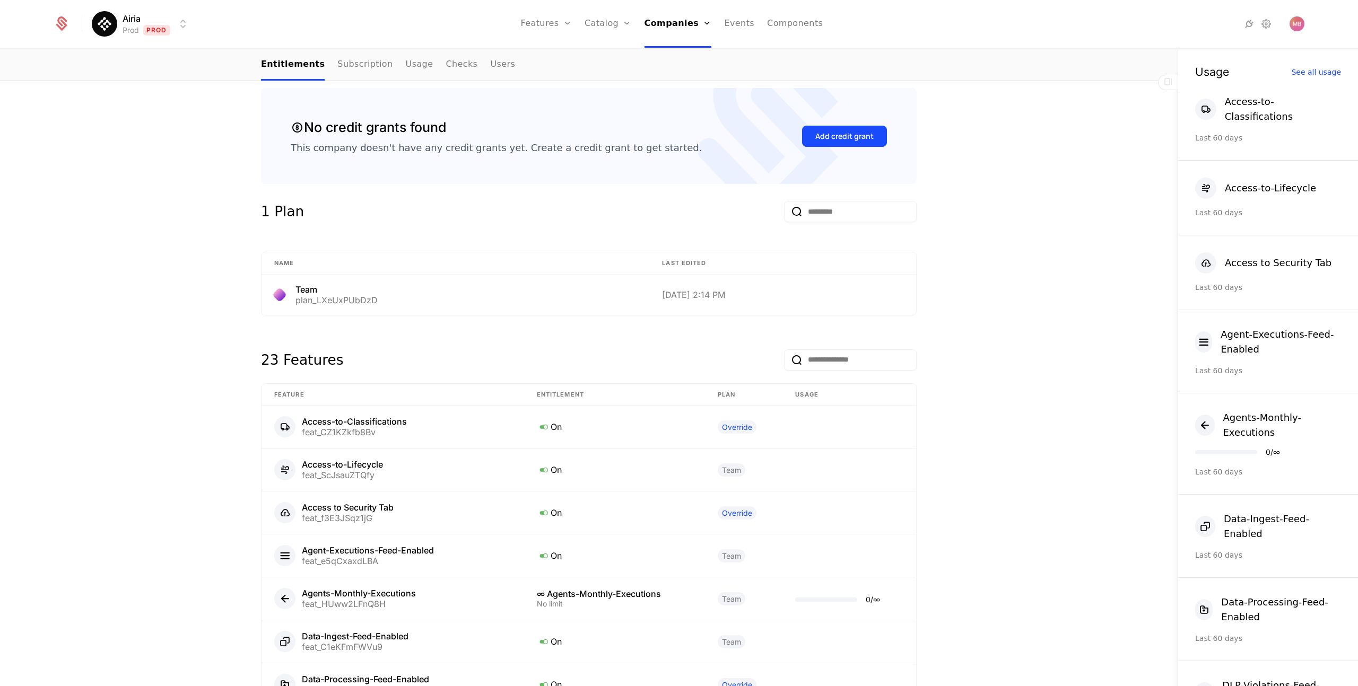
scroll to position [518, 0]
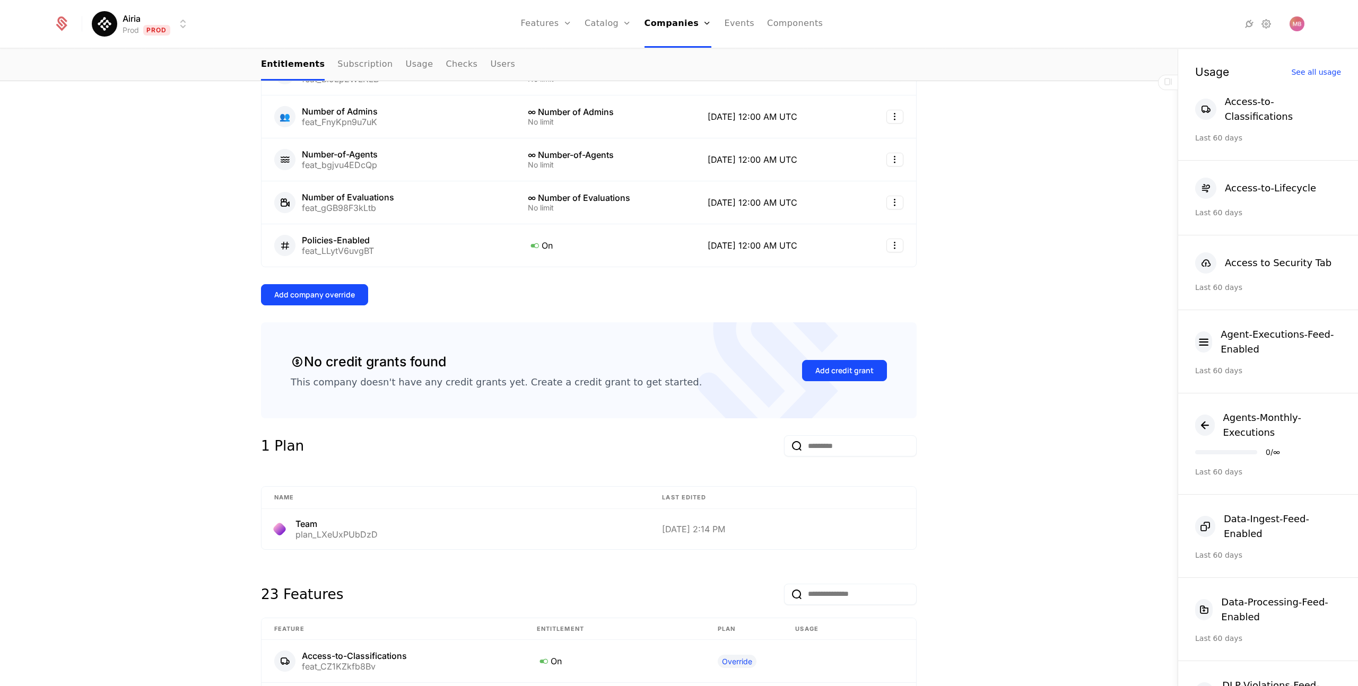
click at [338, 307] on div "Overview All meta Name Stretto Schematic ID comp_hF9dFDQAAzU Updated at [DATE] …" at bounding box center [588, 688] width 655 height 2022
click at [334, 302] on button "Add company override" at bounding box center [314, 294] width 107 height 21
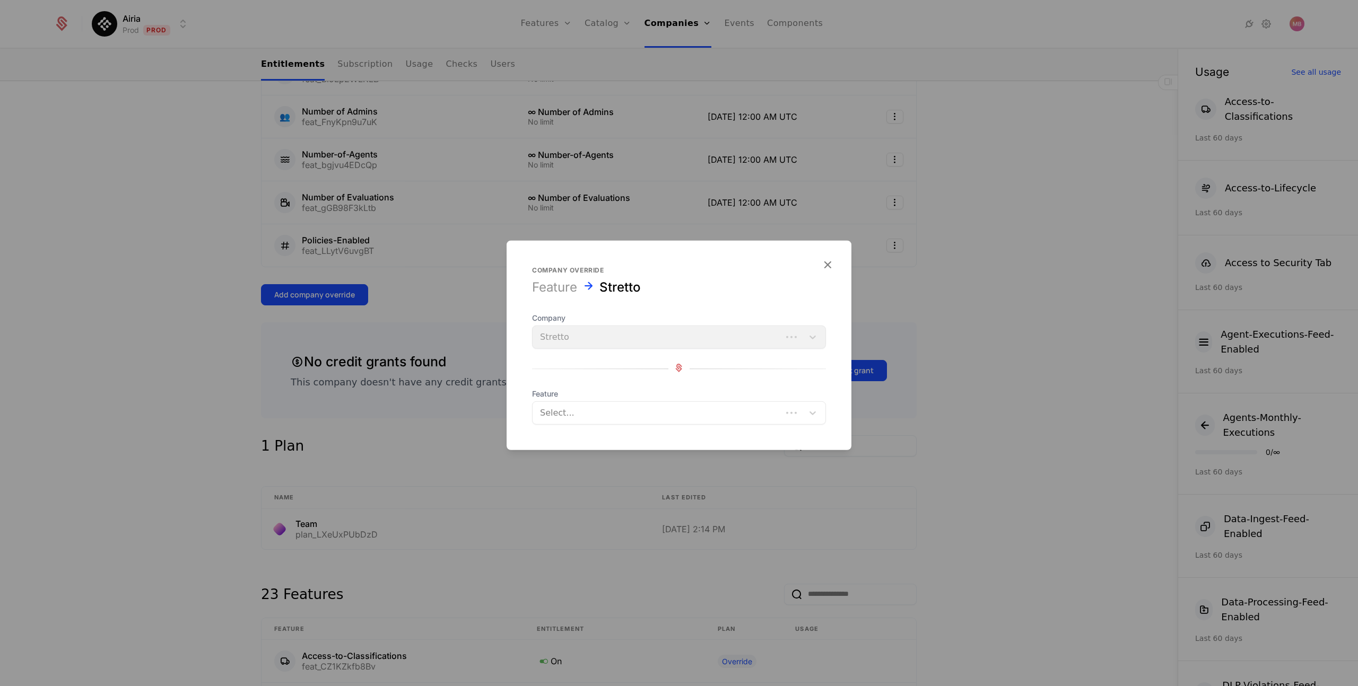
click at [558, 410] on div at bounding box center [657, 413] width 234 height 15
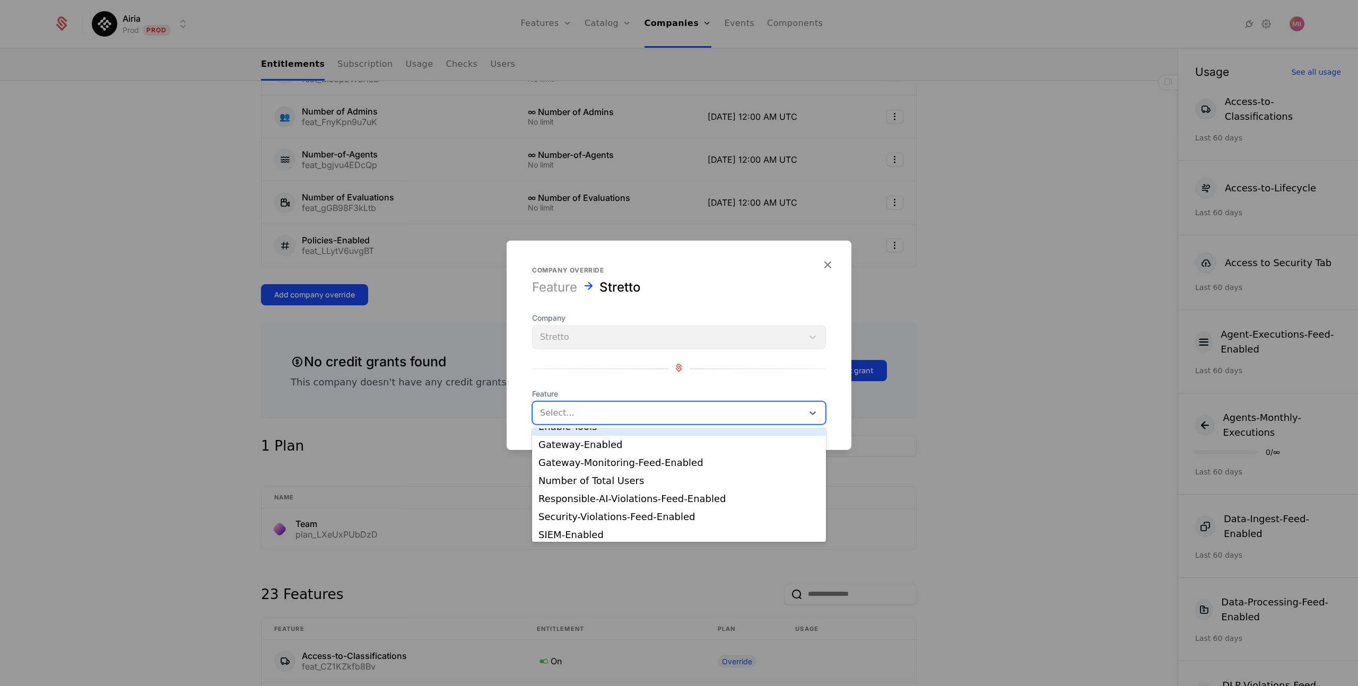
scroll to position [106, 0]
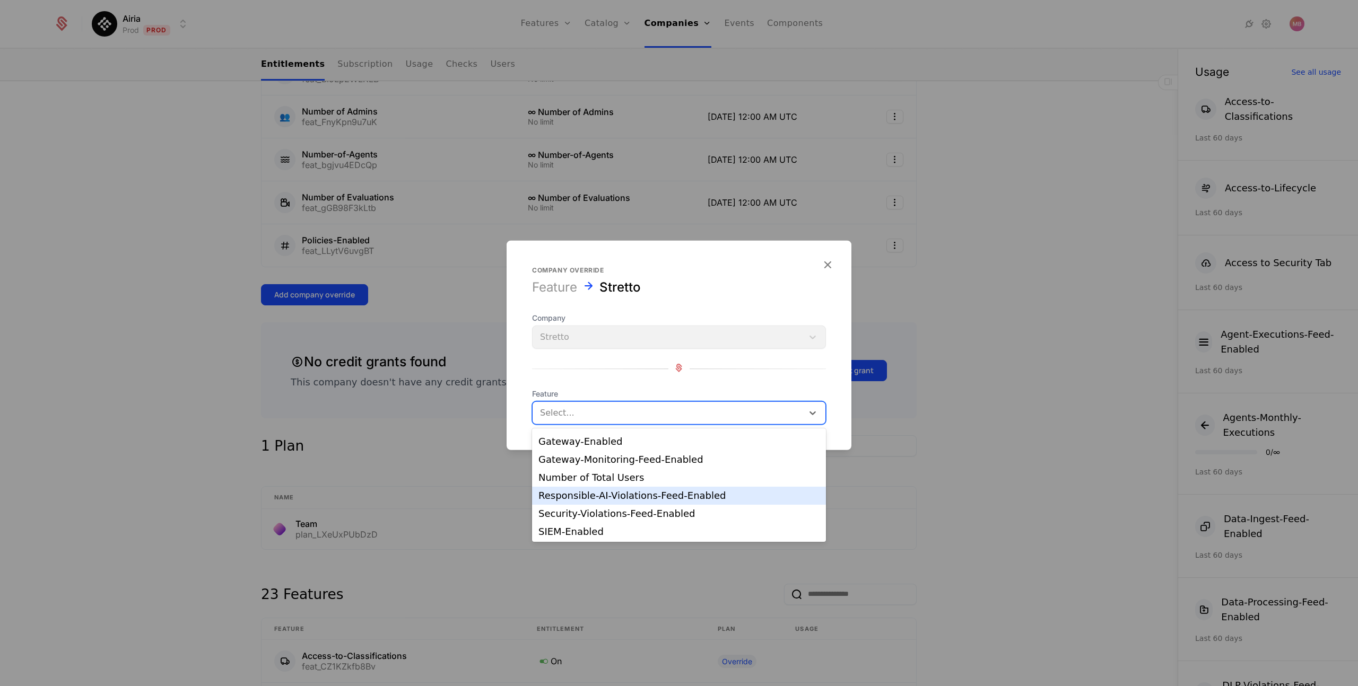
click at [610, 494] on div "Responsible-AI-Violations-Feed-Enabled" at bounding box center [678, 496] width 281 height 10
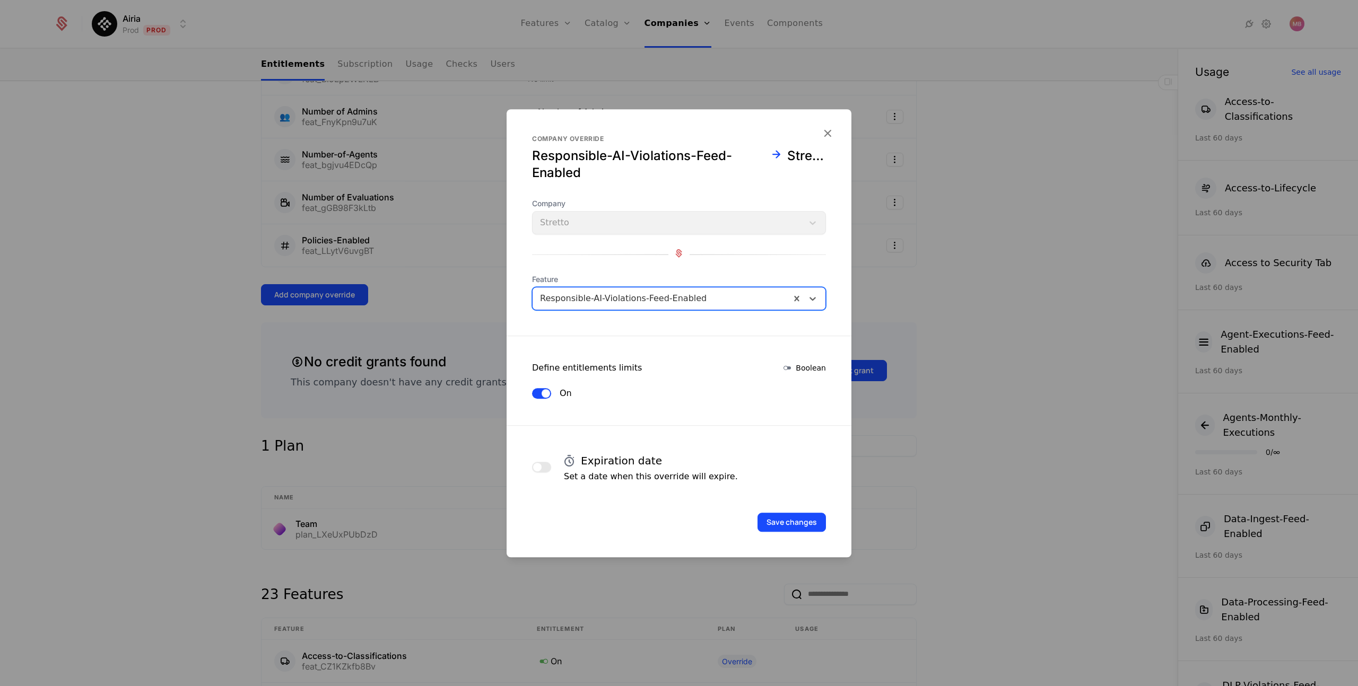
click at [546, 469] on button "button" at bounding box center [541, 467] width 19 height 11
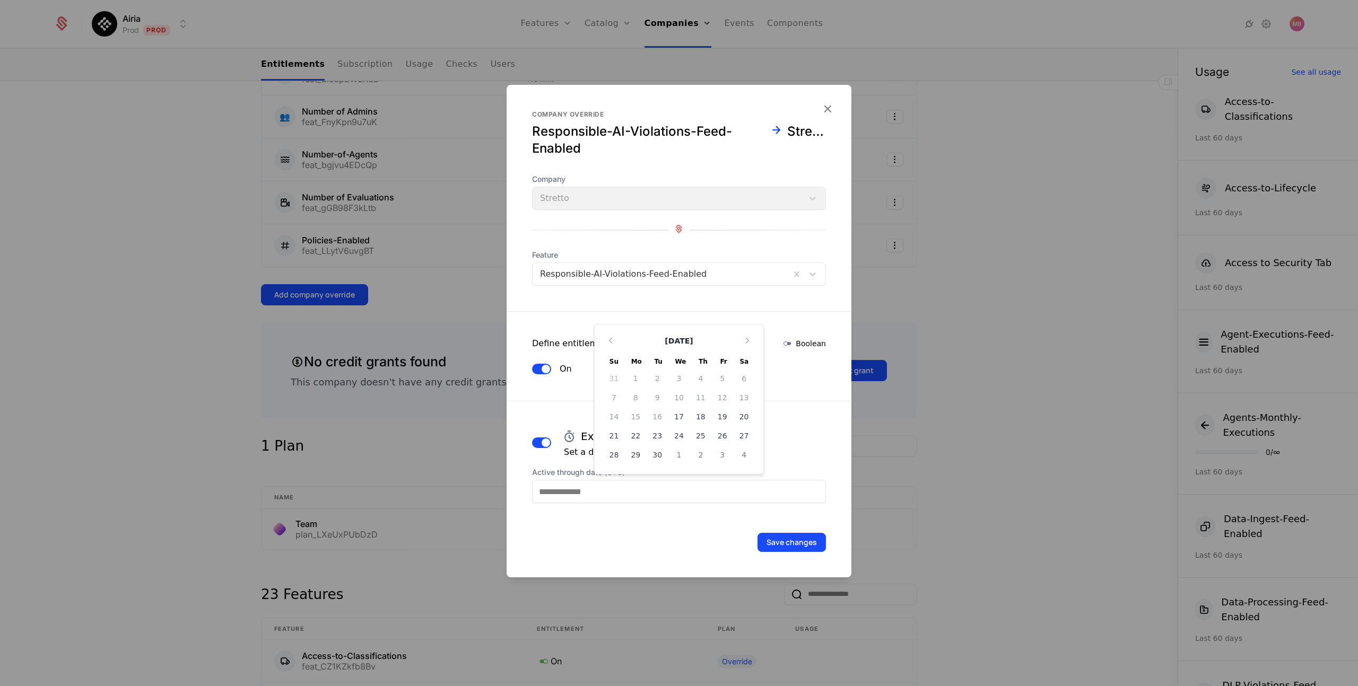
click at [598, 496] on input "Active through date (UTC)" at bounding box center [679, 491] width 294 height 23
click at [745, 341] on icon "Choose Date" at bounding box center [747, 340] width 11 height 11
click at [612, 414] on div "16" at bounding box center [614, 416] width 22 height 17
type input "**********"
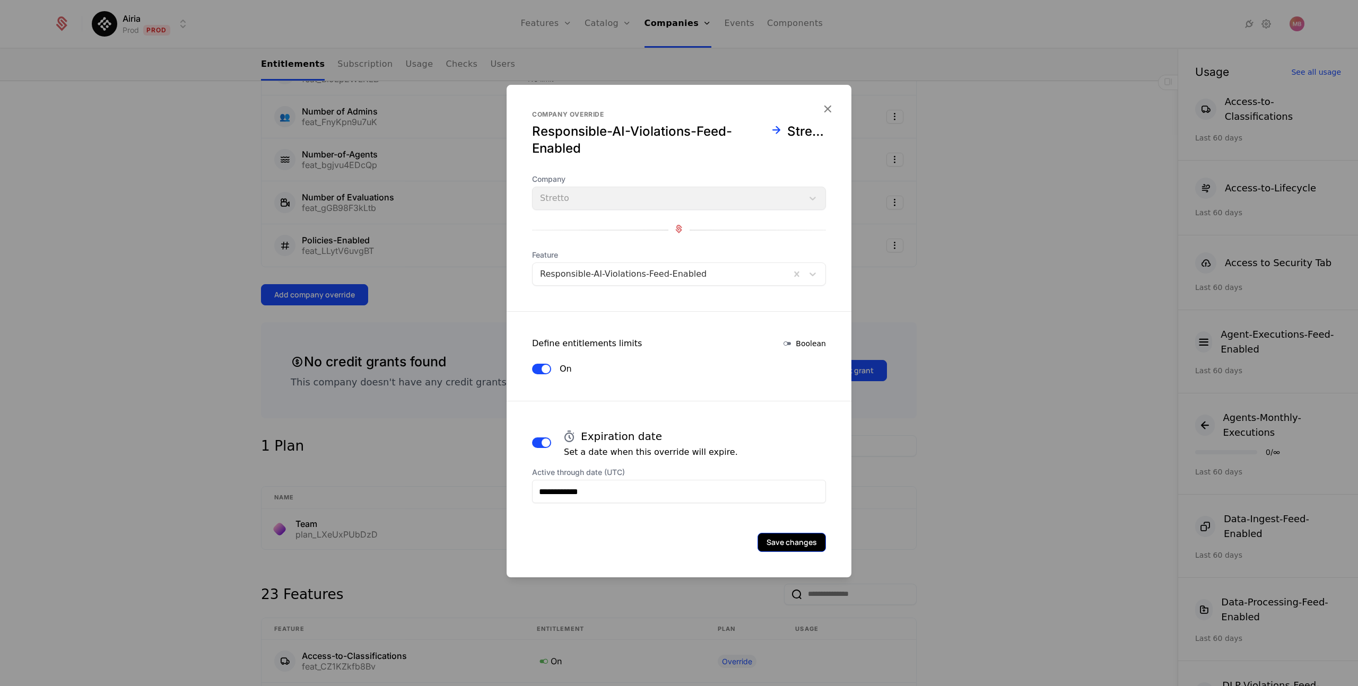
click at [785, 537] on button "Save changes" at bounding box center [791, 542] width 68 height 19
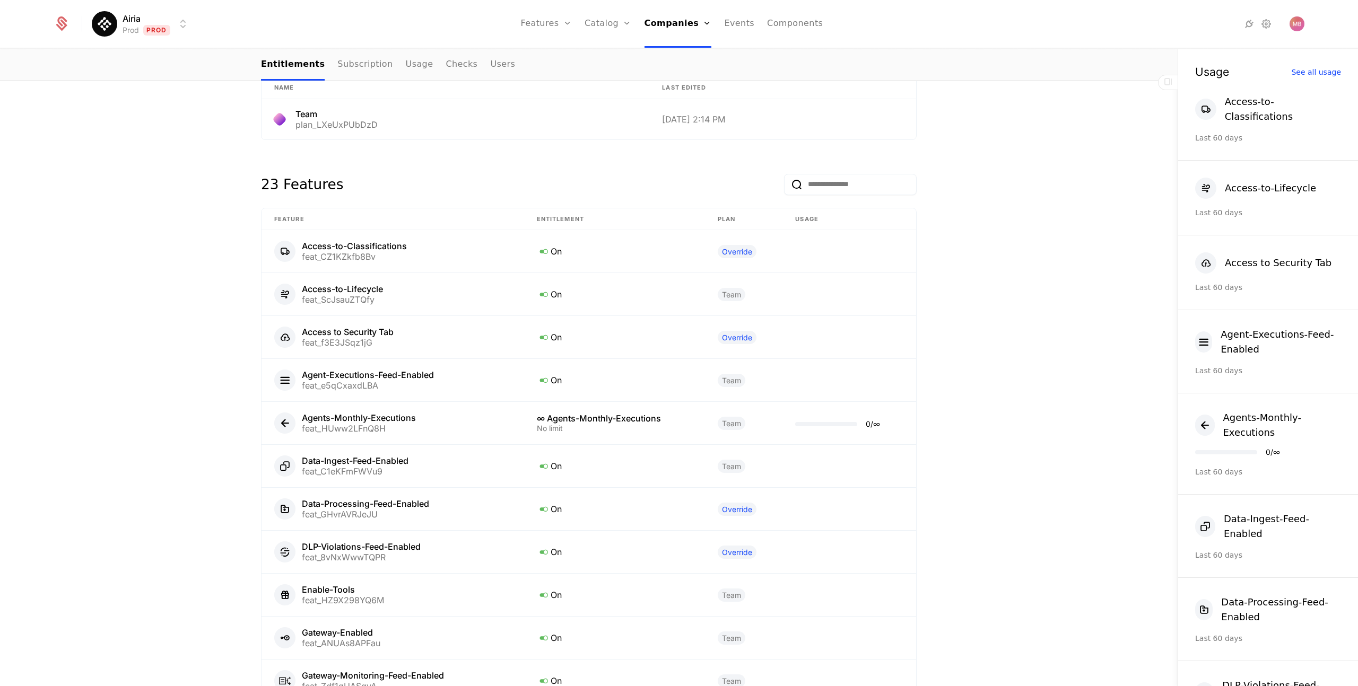
scroll to position [508, 0]
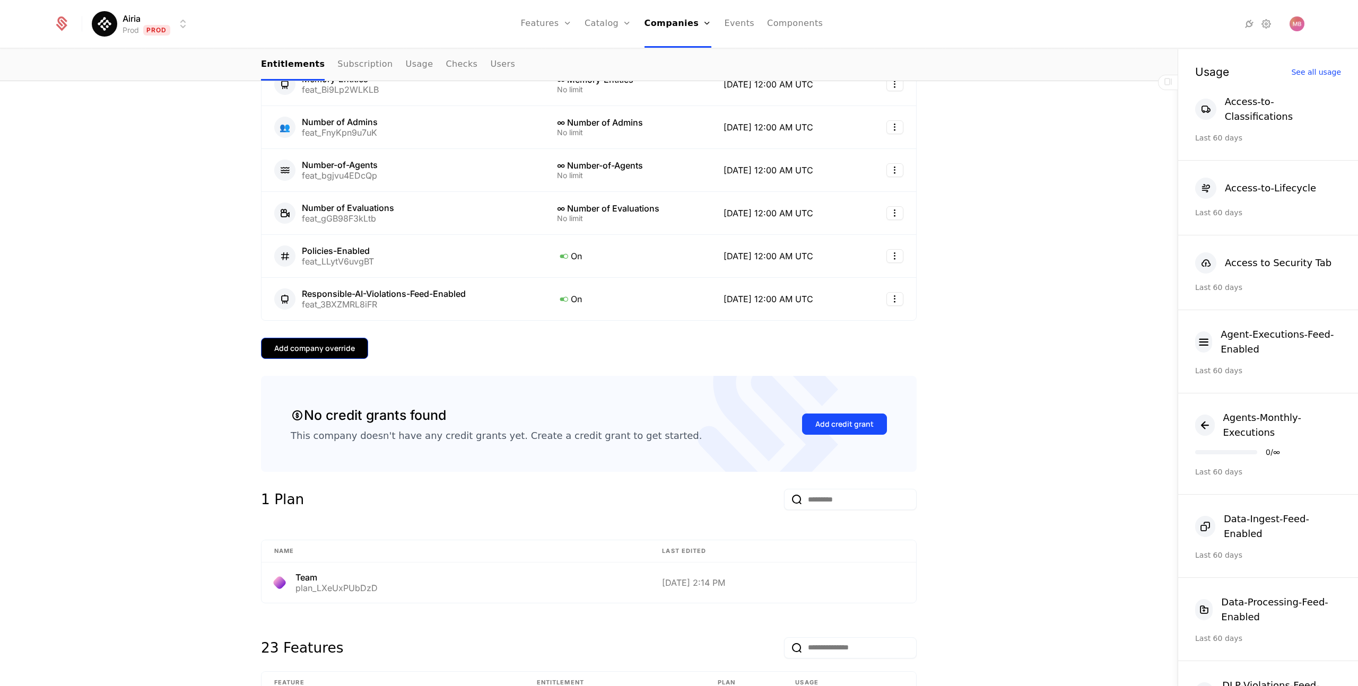
click at [351, 356] on button "Add company override" at bounding box center [314, 348] width 107 height 21
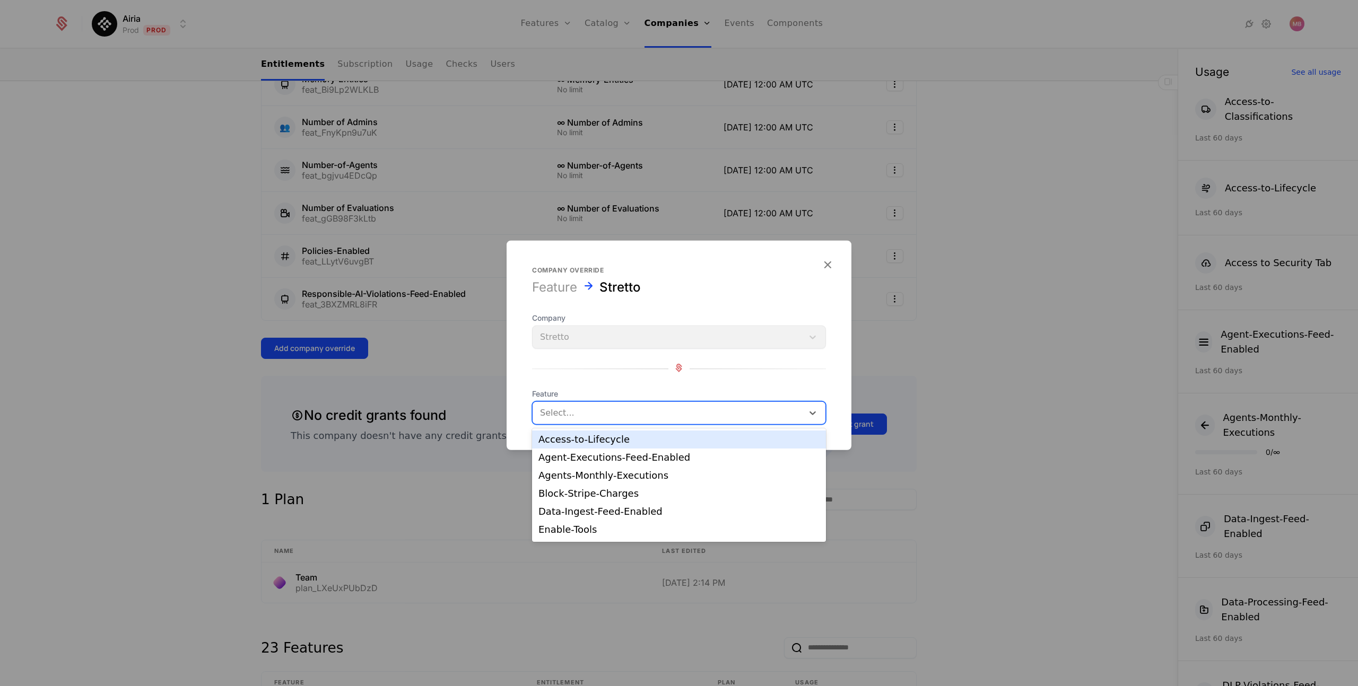
click at [555, 407] on div at bounding box center [668, 413] width 256 height 15
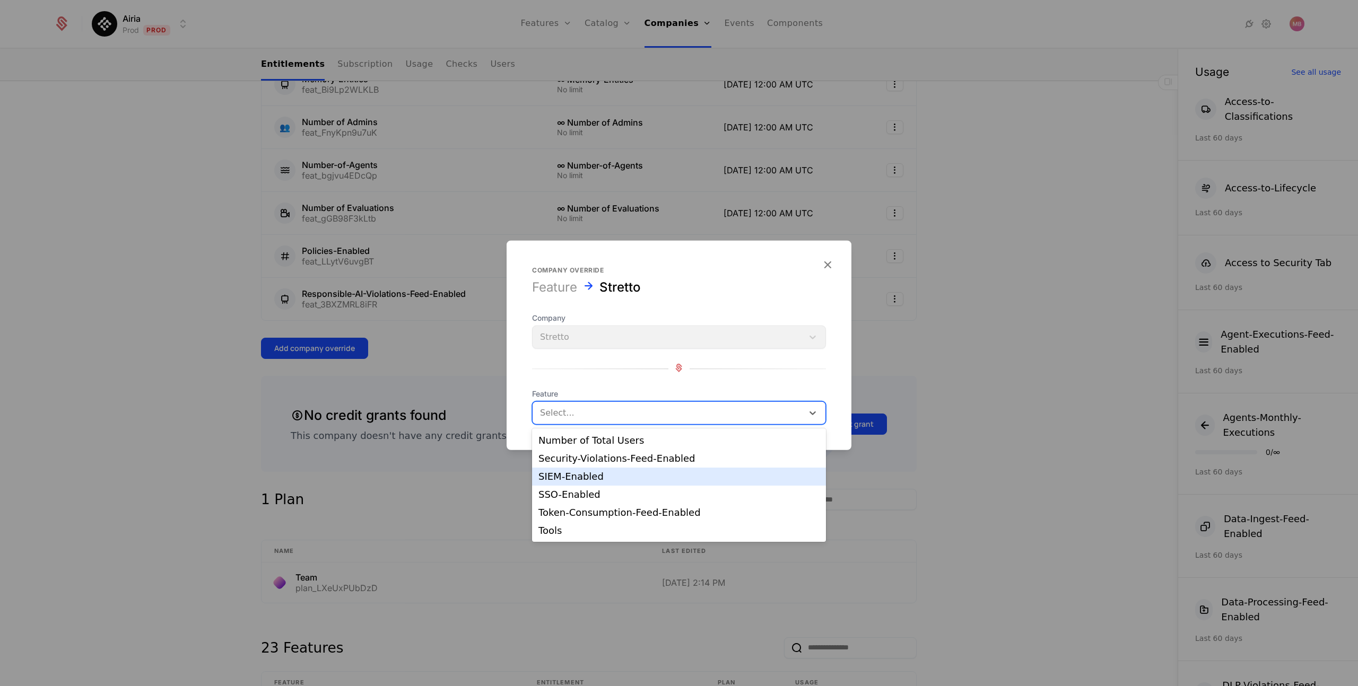
scroll to position [134, 0]
click at [643, 473] on div "Security-Violations-Feed-Enabled" at bounding box center [678, 468] width 281 height 10
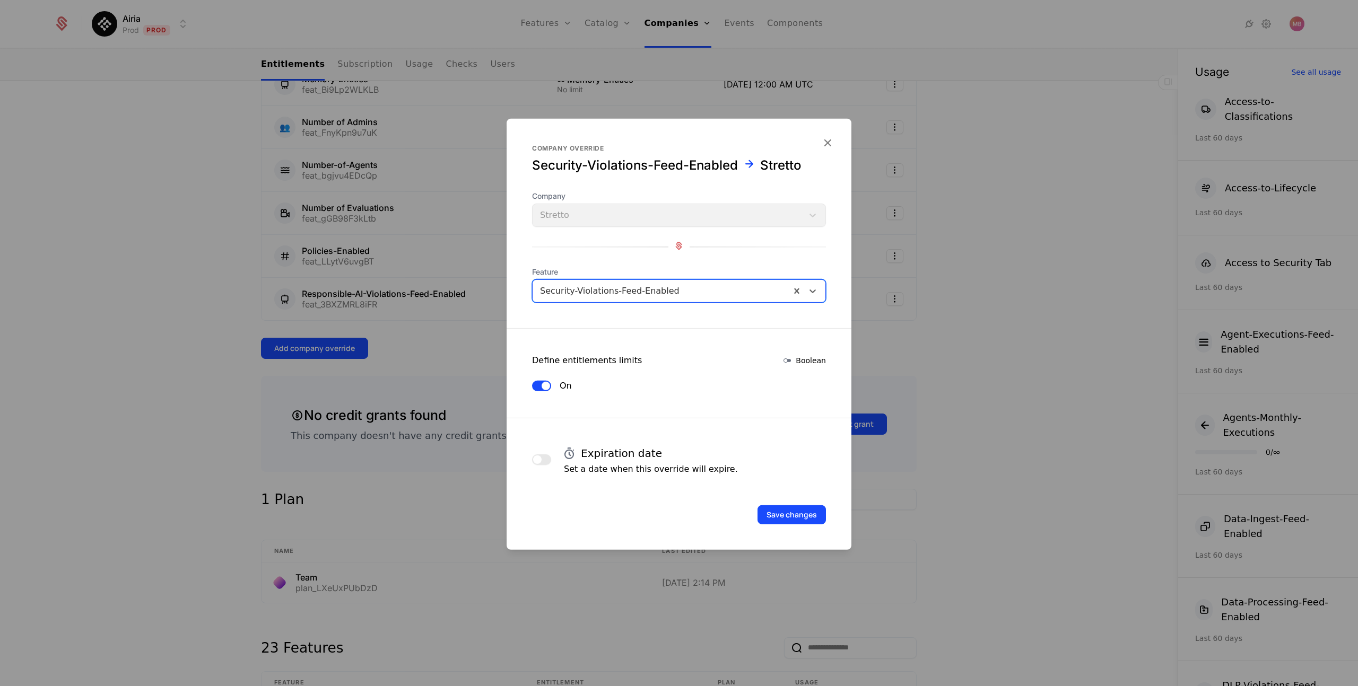
click at [538, 460] on span "button" at bounding box center [537, 460] width 8 height 8
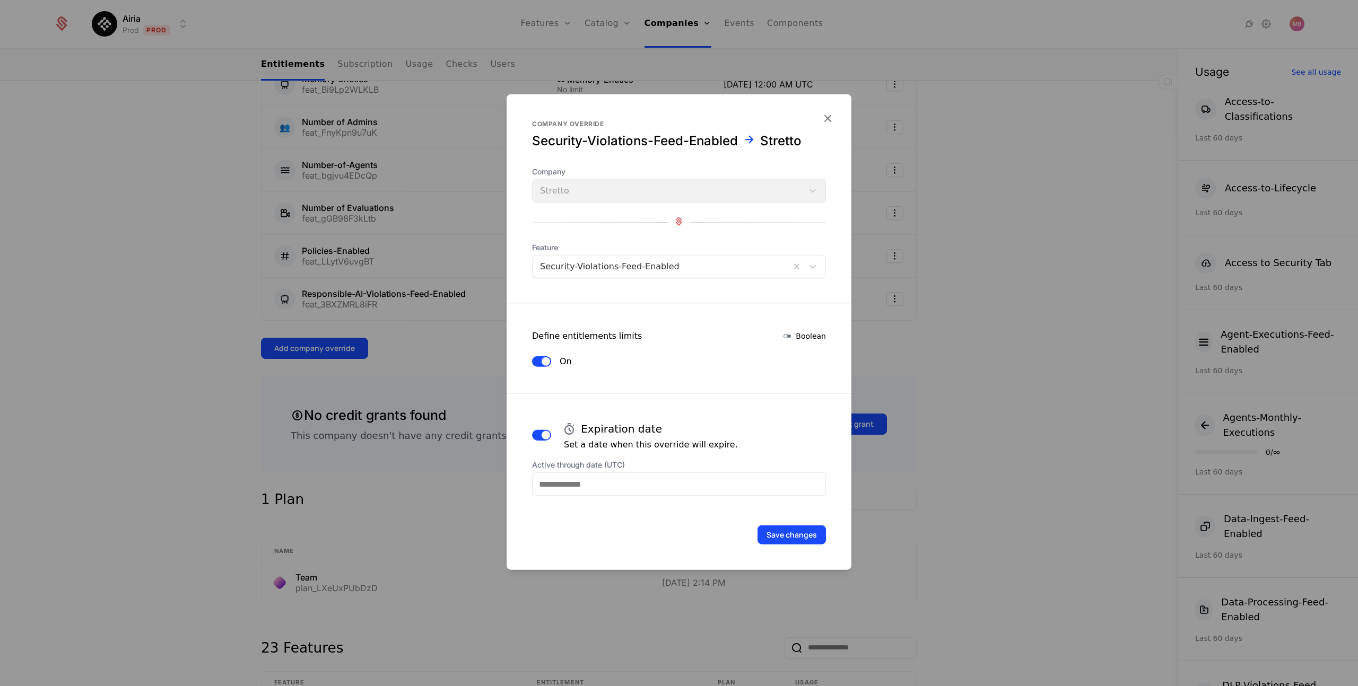
click at [726, 484] on input "Active through date (UTC)" at bounding box center [679, 484] width 294 height 23
click at [747, 333] on icon "Choose Date" at bounding box center [747, 333] width 11 height 11
click at [615, 407] on div "16" at bounding box center [614, 409] width 22 height 17
type input "**********"
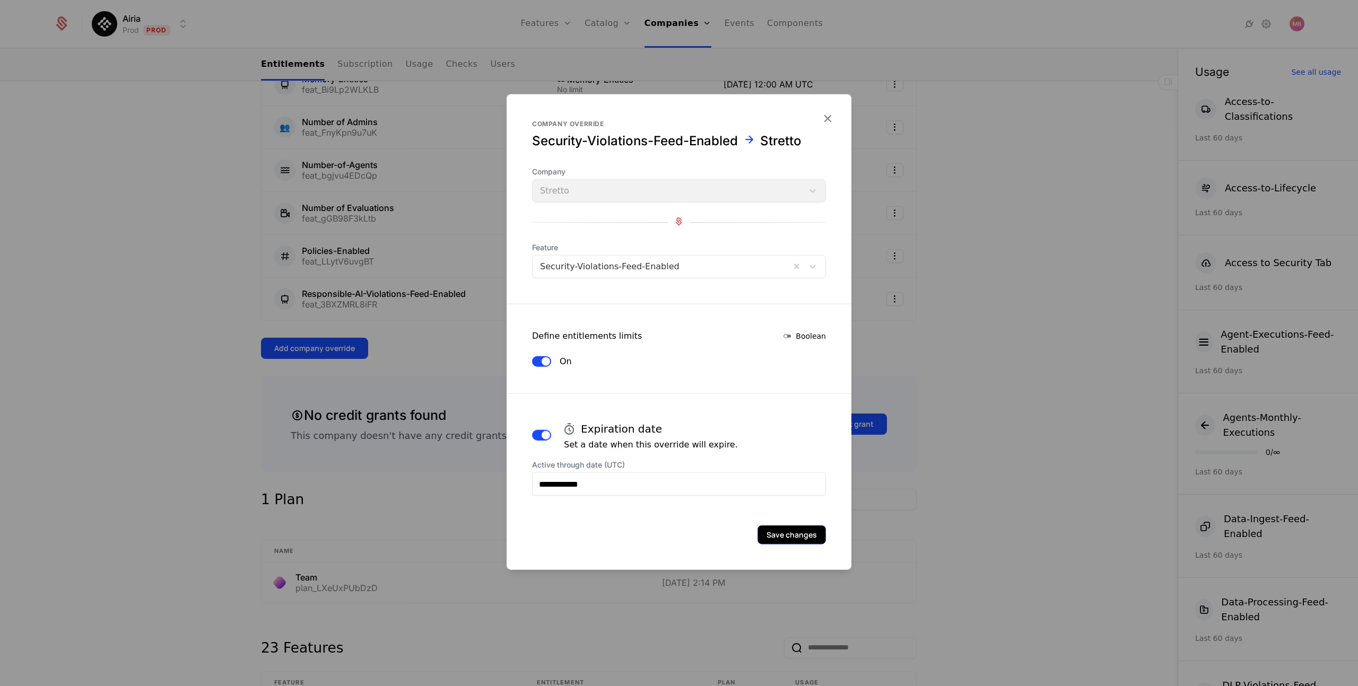
click at [778, 532] on button "Save changes" at bounding box center [791, 535] width 68 height 19
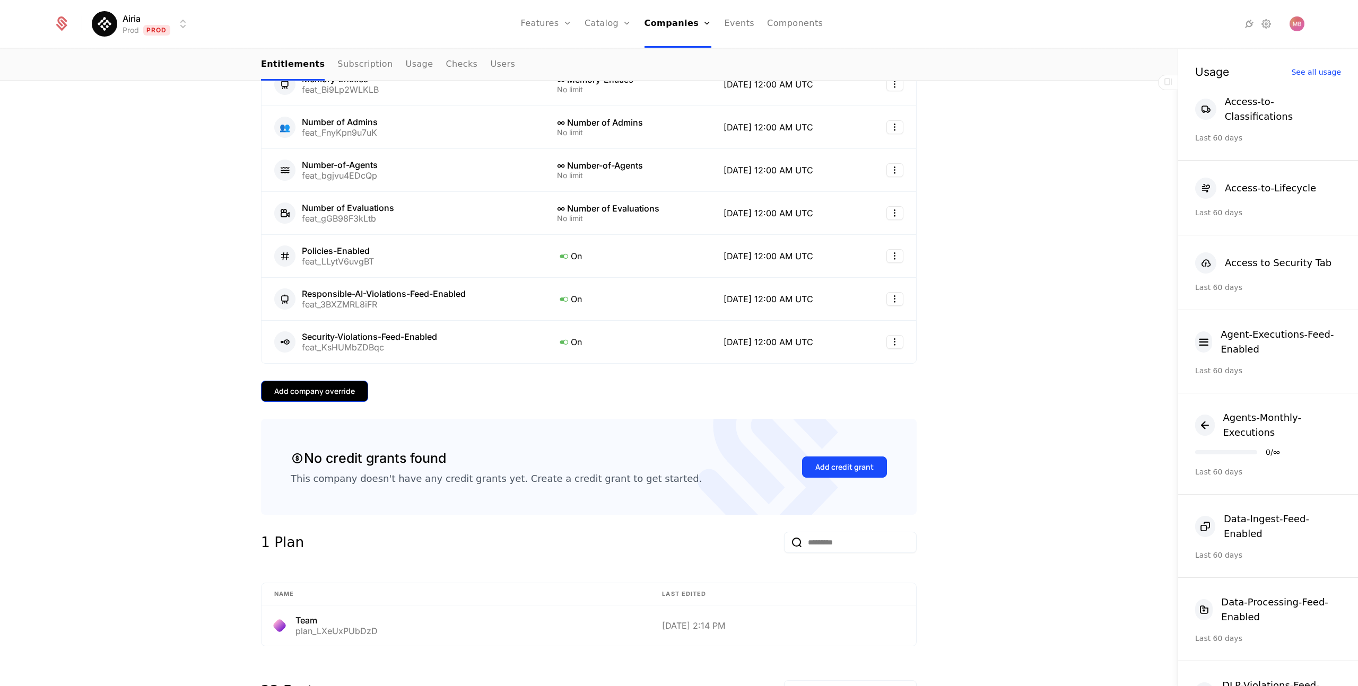
click at [348, 387] on div "Add company override" at bounding box center [314, 391] width 81 height 11
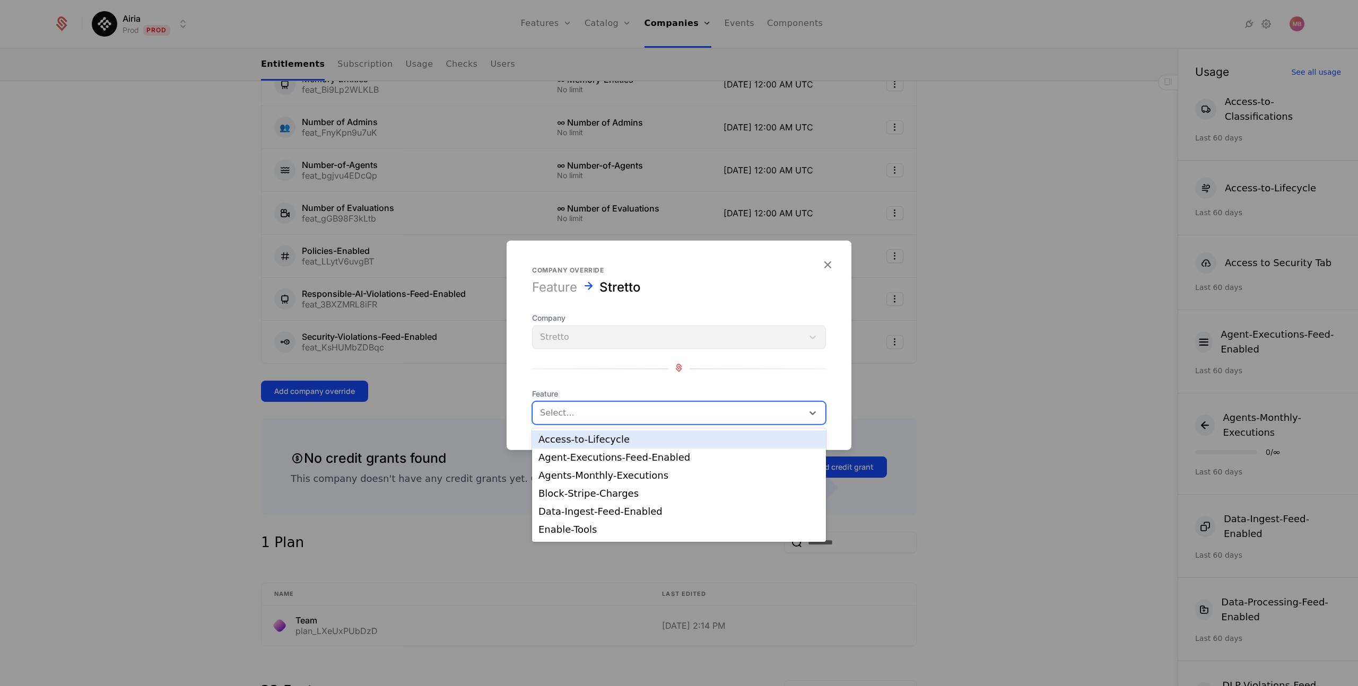
click at [557, 408] on div at bounding box center [668, 413] width 256 height 15
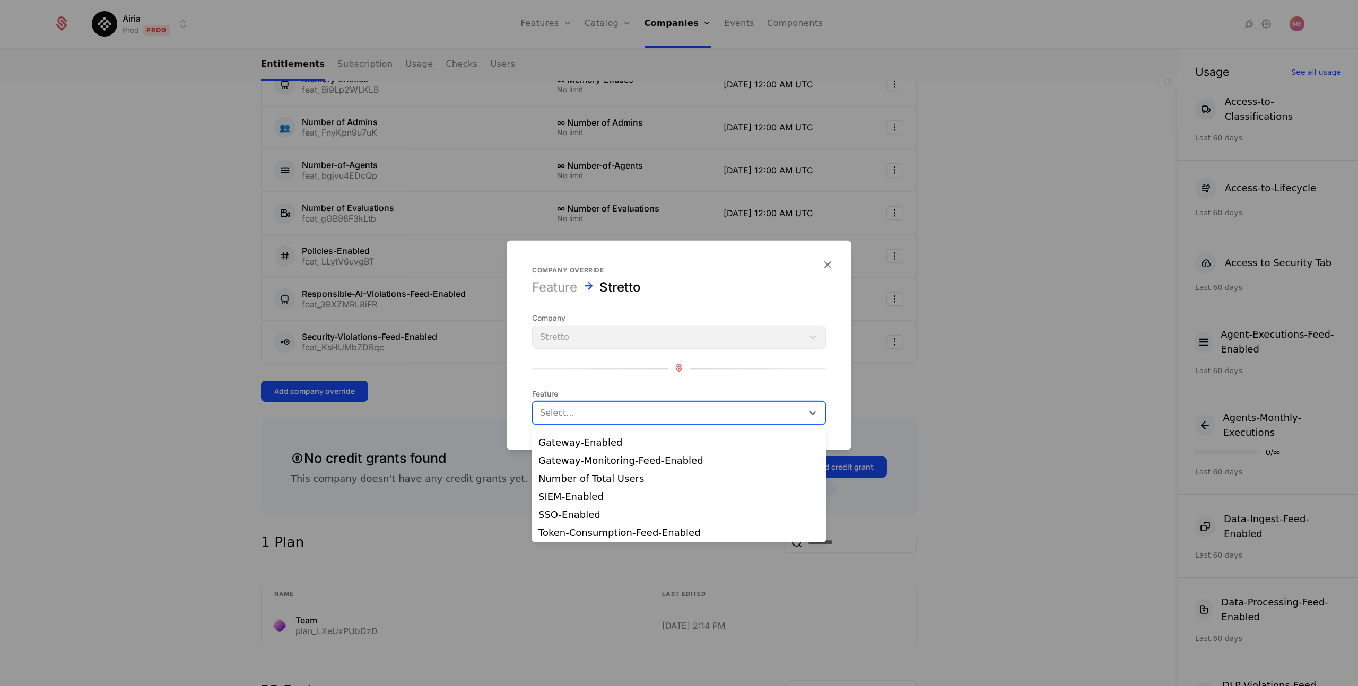
scroll to position [117, 0]
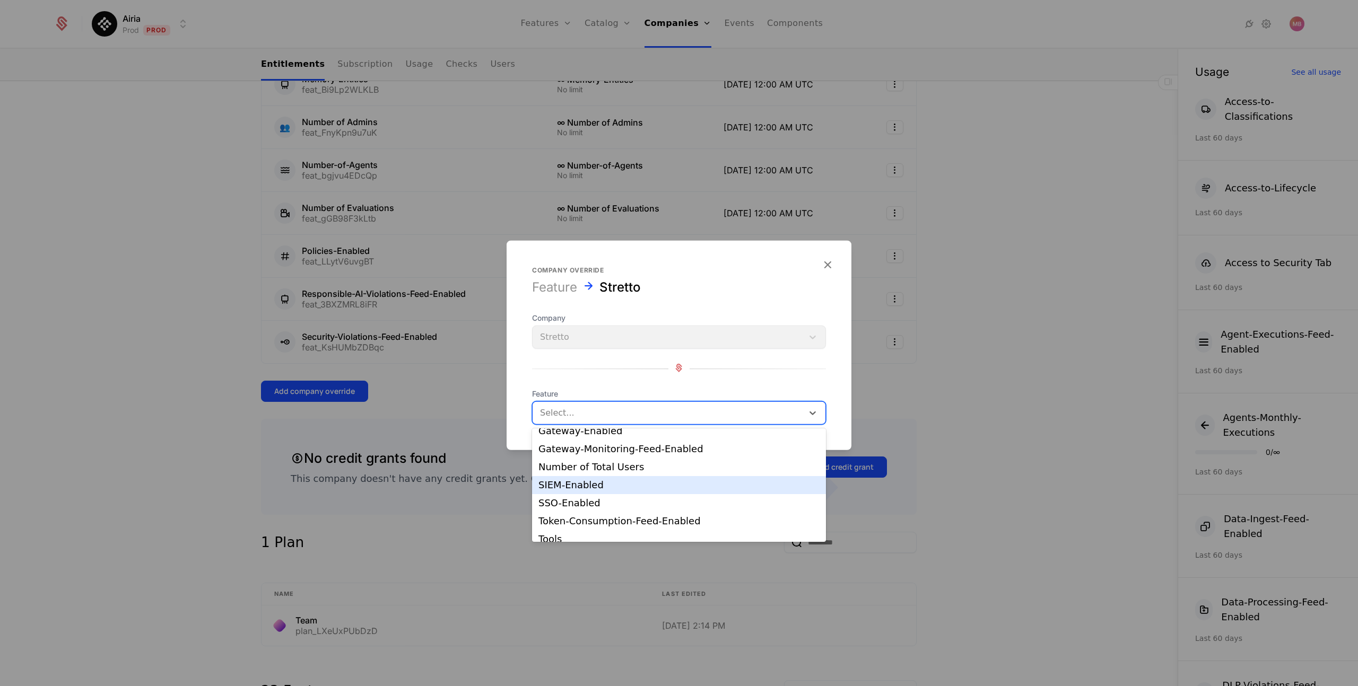
click at [573, 488] on div "SIEM-Enabled" at bounding box center [678, 485] width 281 height 10
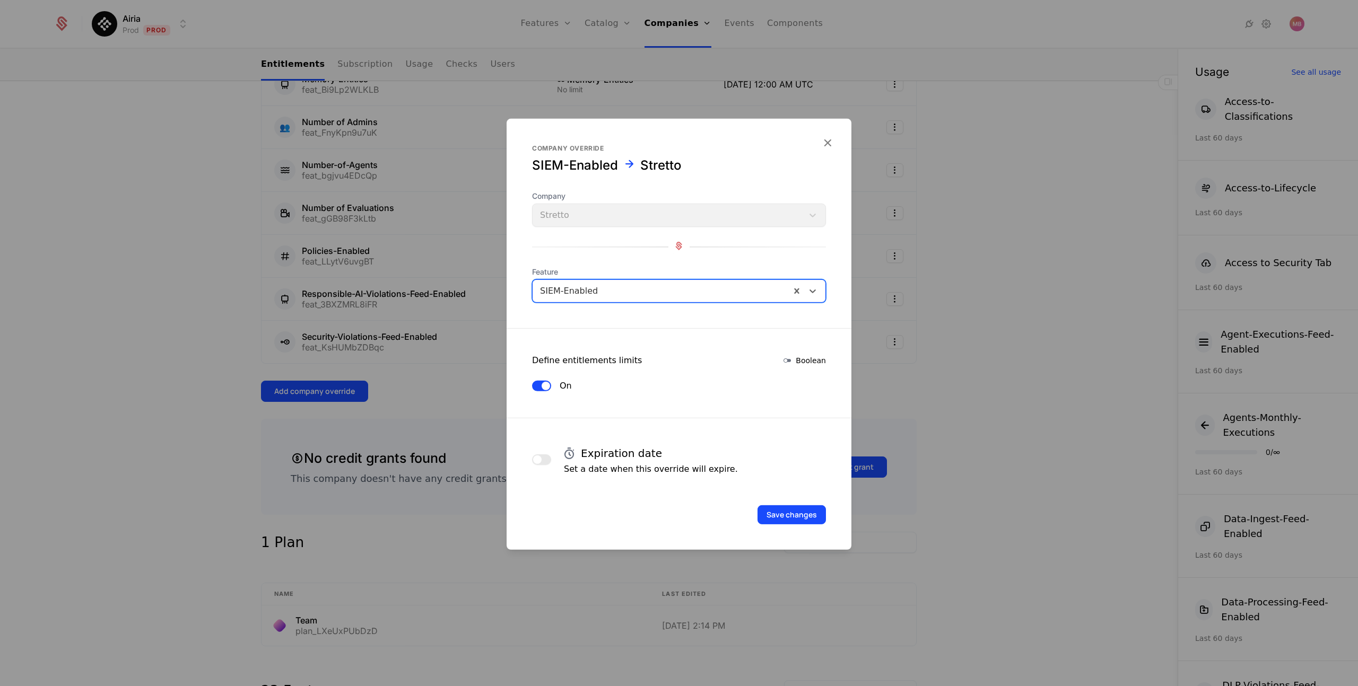
click at [535, 459] on span "button" at bounding box center [537, 460] width 8 height 8
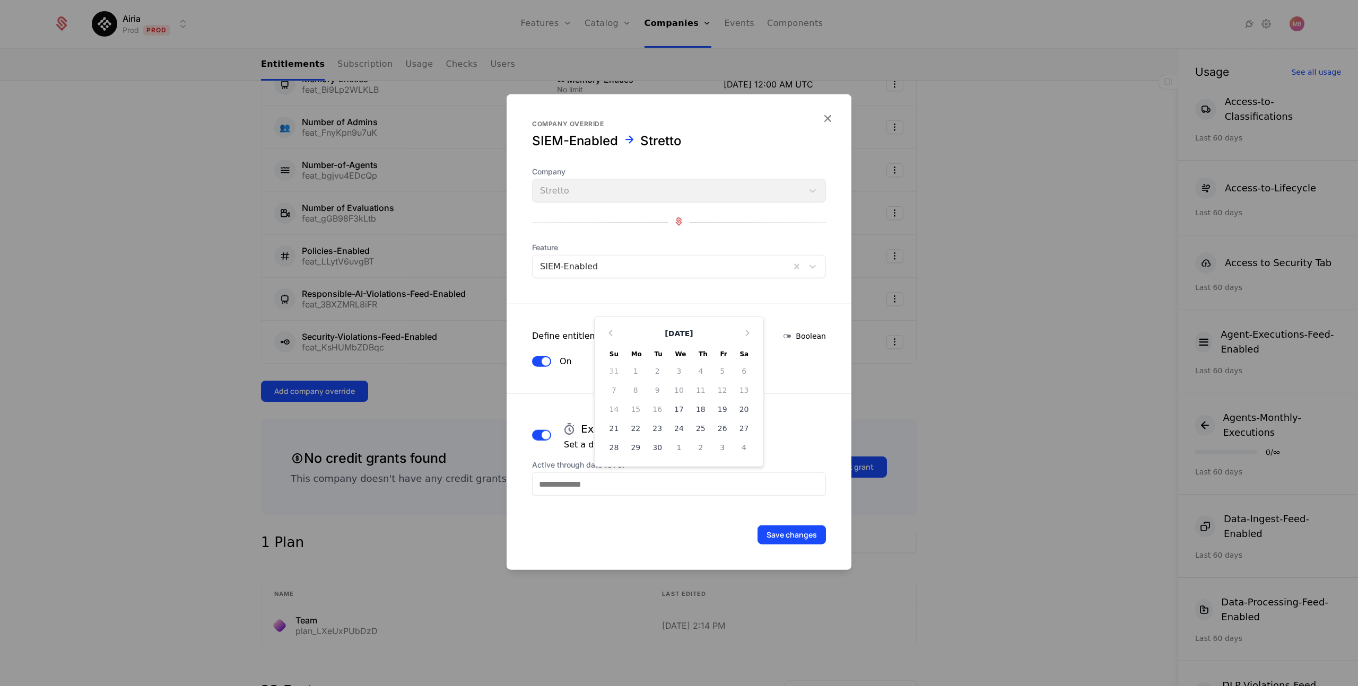
click at [645, 487] on input "Active through date (UTC)" at bounding box center [679, 484] width 294 height 23
click at [746, 338] on icon "Choose Date" at bounding box center [747, 333] width 11 height 11
click at [611, 403] on div "16" at bounding box center [614, 409] width 22 height 17
type input "**********"
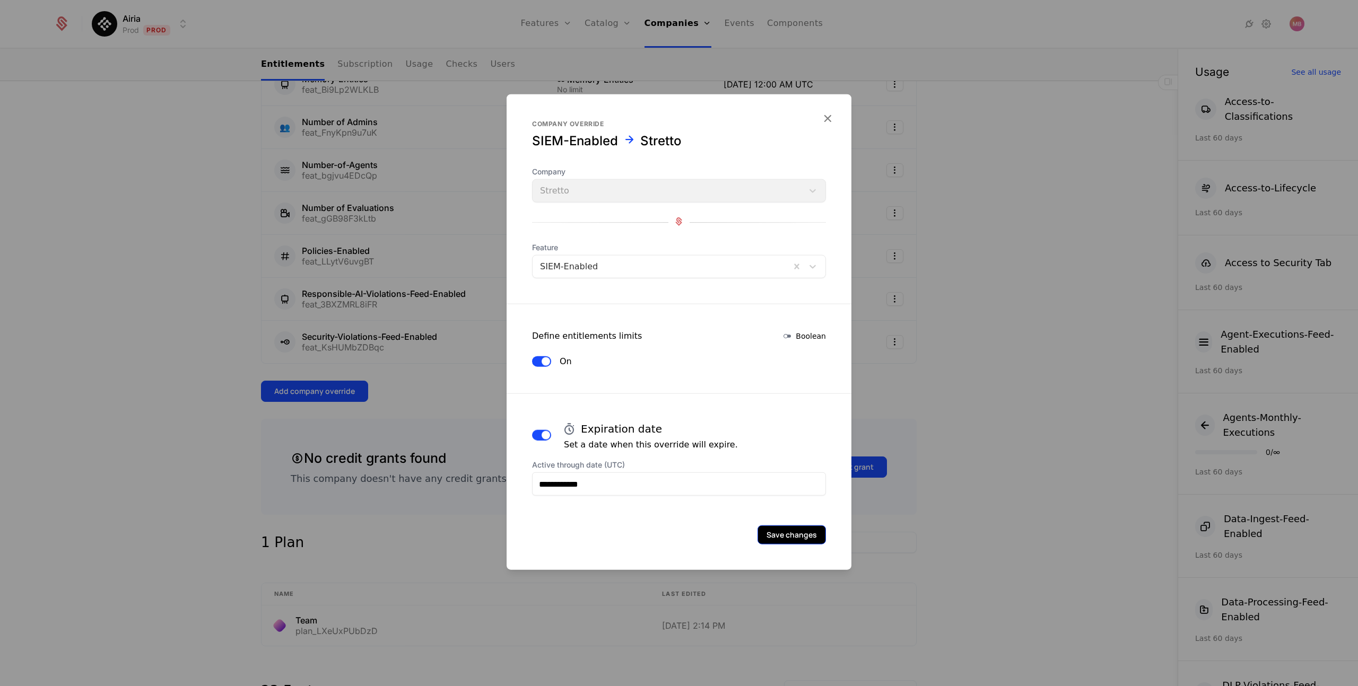
click at [799, 536] on button "Save changes" at bounding box center [791, 535] width 68 height 19
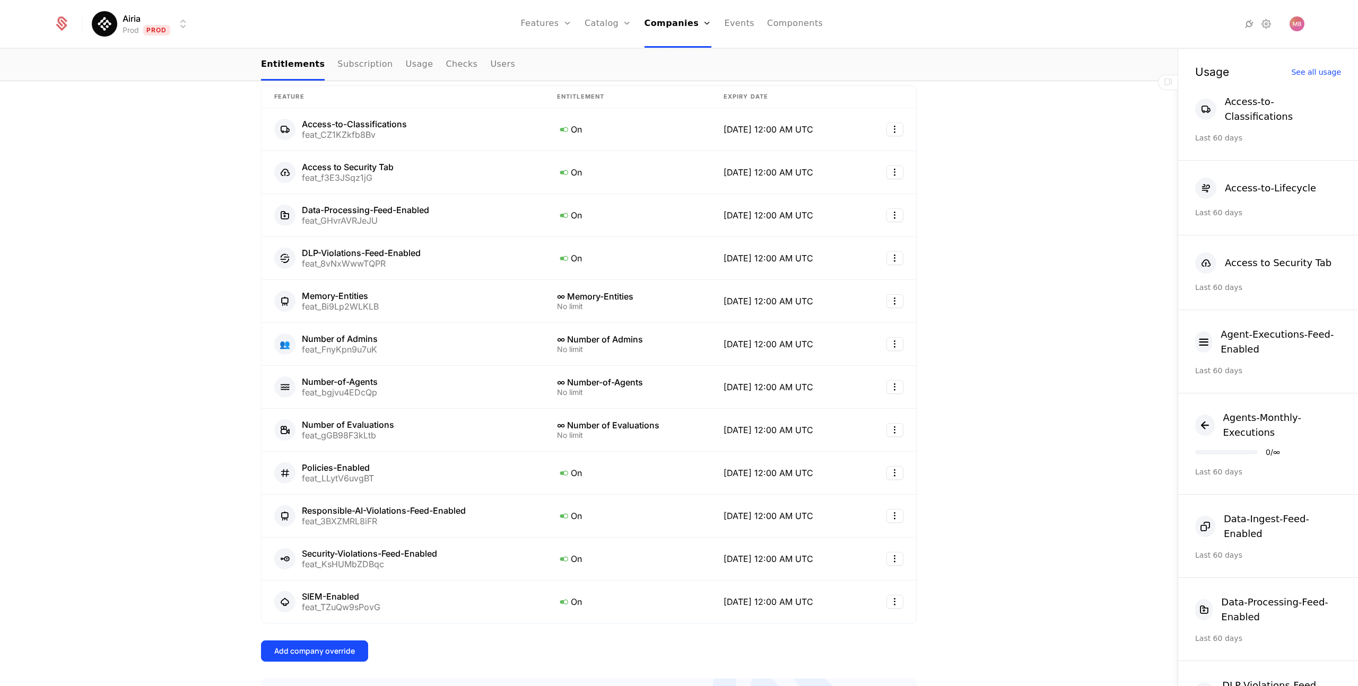
scroll to position [250, 0]
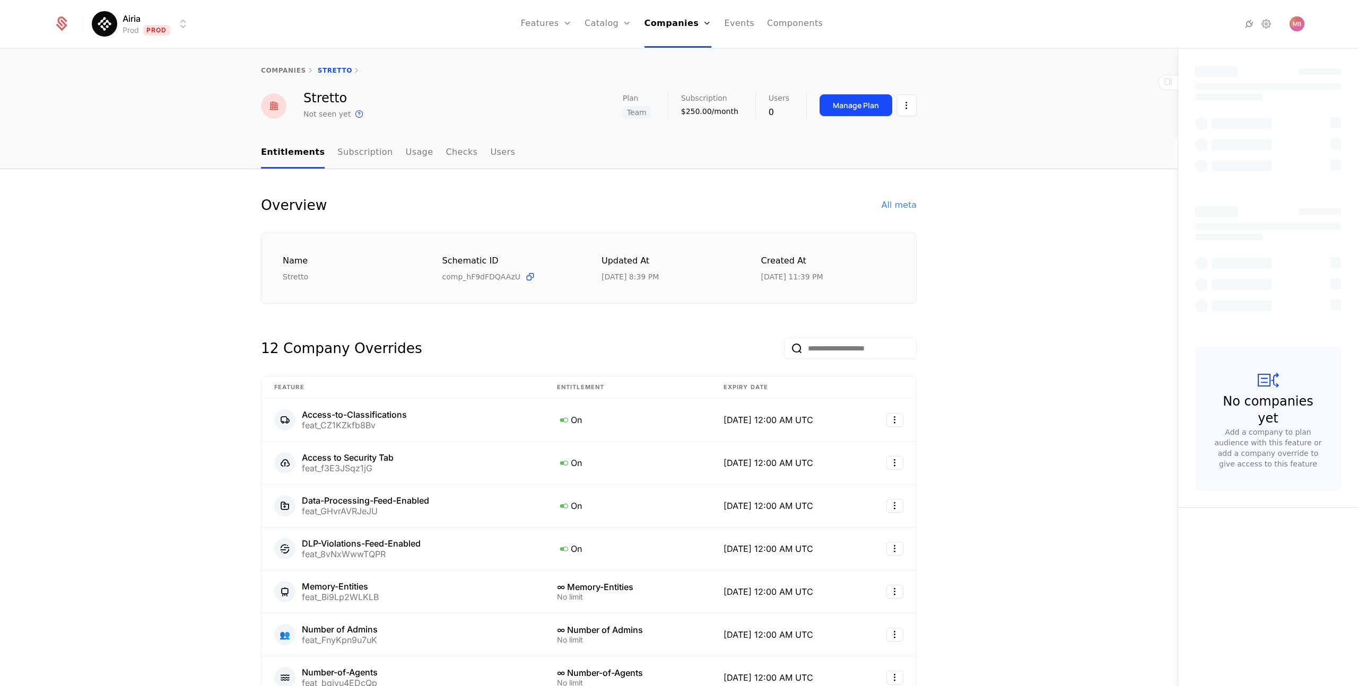
select select "***"
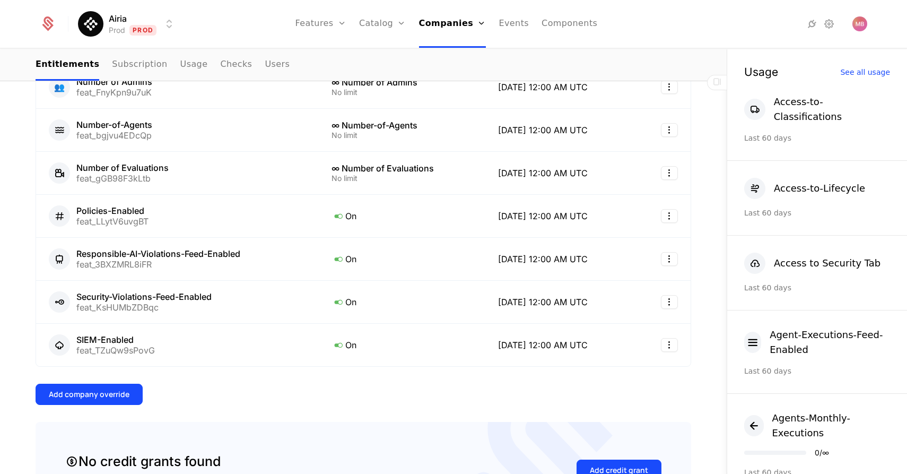
scroll to position [545, 0]
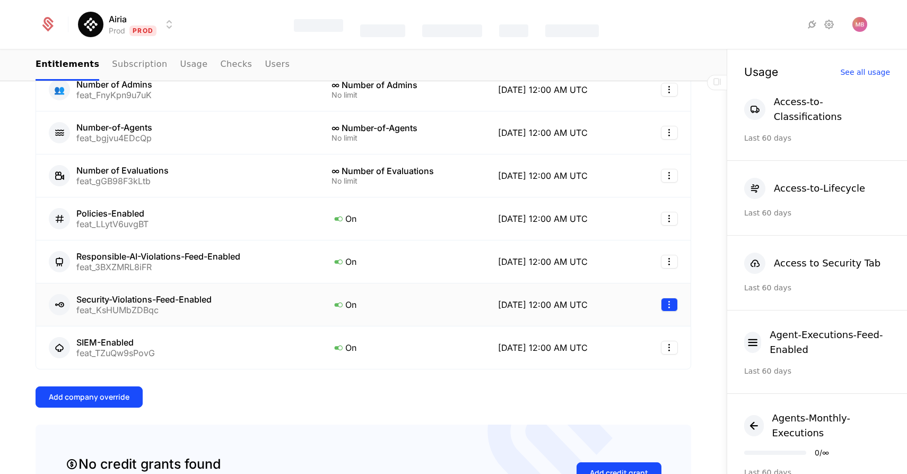
click at [669, 304] on html "Airia Prod Prod Features Catalog Companies Events Components companies Stretto …" at bounding box center [453, 237] width 907 height 474
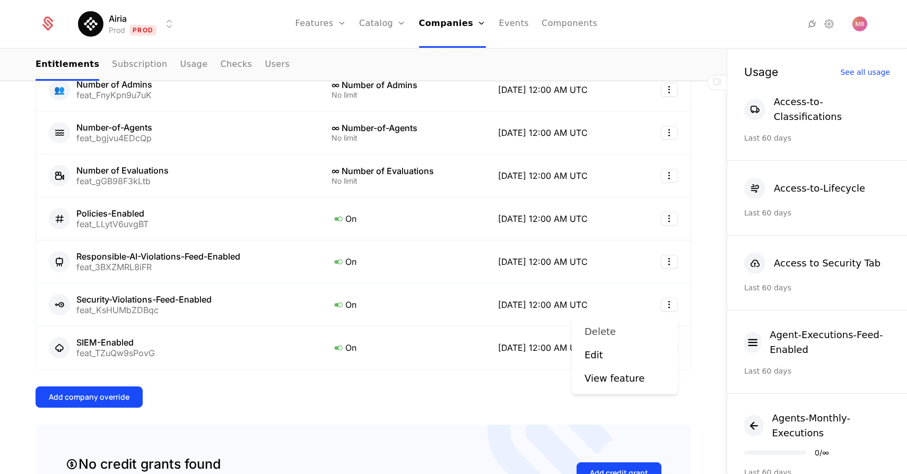
click at [615, 336] on div "Delete" at bounding box center [604, 331] width 40 height 15
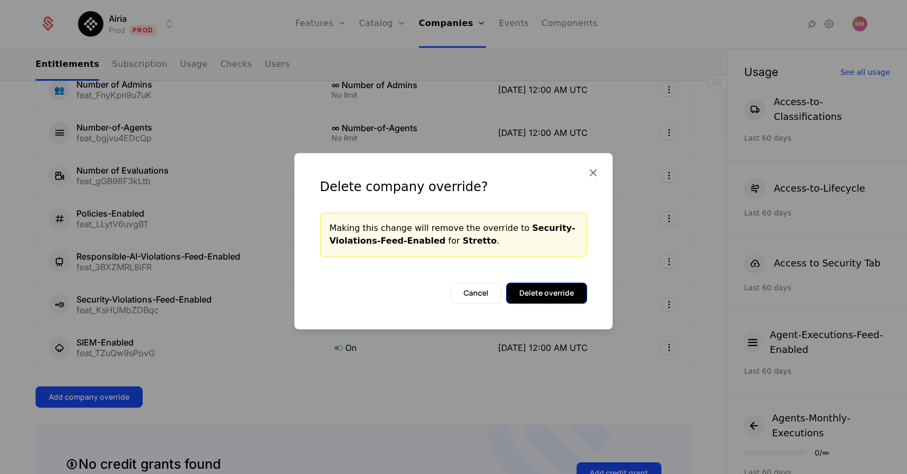
click at [548, 292] on button "Delete override" at bounding box center [546, 292] width 81 height 21
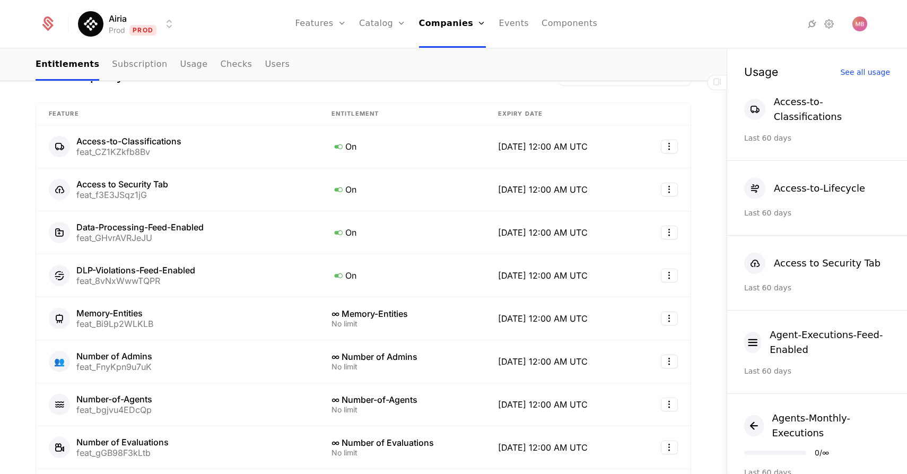
scroll to position [320, 0]
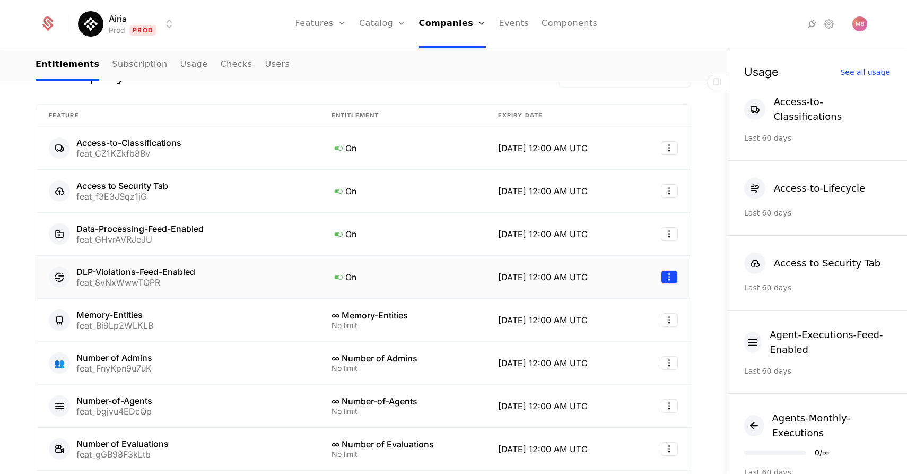
click at [669, 278] on html "Airia Prod Prod Features Features Flags Catalog Plans Add Ons Credits Configura…" at bounding box center [453, 237] width 907 height 474
click at [626, 303] on div "Delete" at bounding box center [624, 303] width 81 height 15
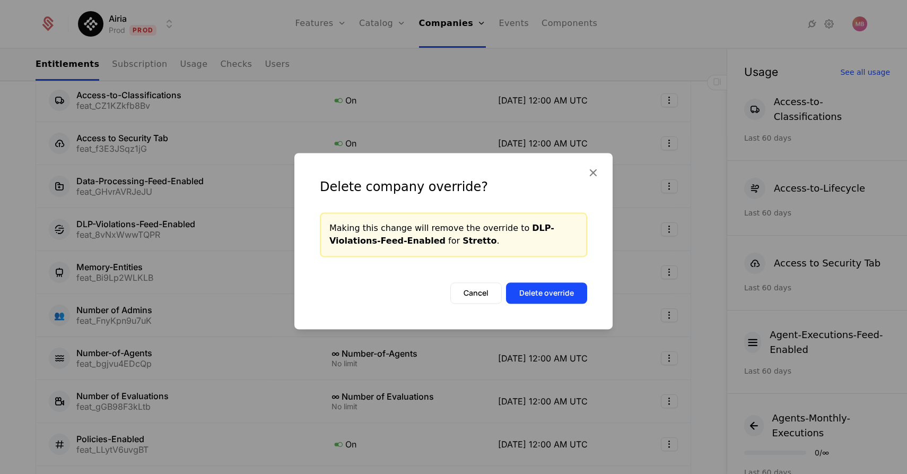
scroll to position [272, 0]
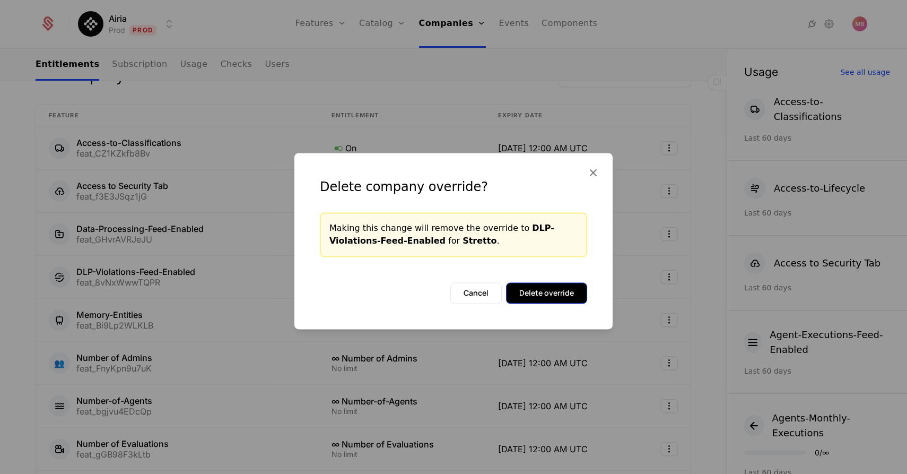
click at [530, 296] on button "Delete override" at bounding box center [546, 292] width 81 height 21
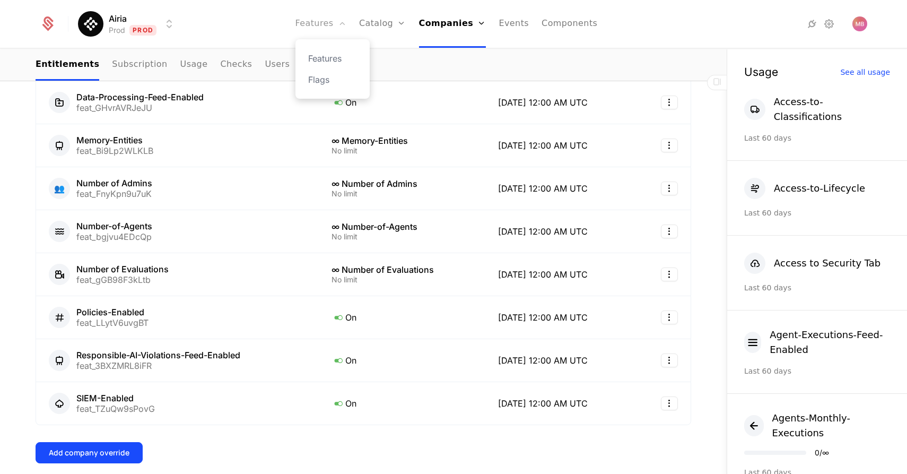
scroll to position [474, 0]
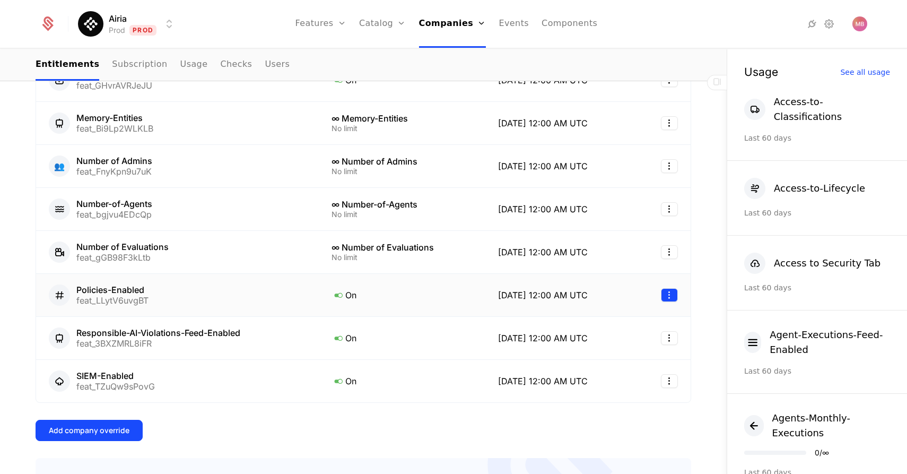
click at [671, 294] on html "Airia Prod Prod Features Features Flags Catalog Plans Add Ons Credits Configura…" at bounding box center [453, 237] width 907 height 474
click at [622, 323] on div "Delete" at bounding box center [624, 321] width 81 height 15
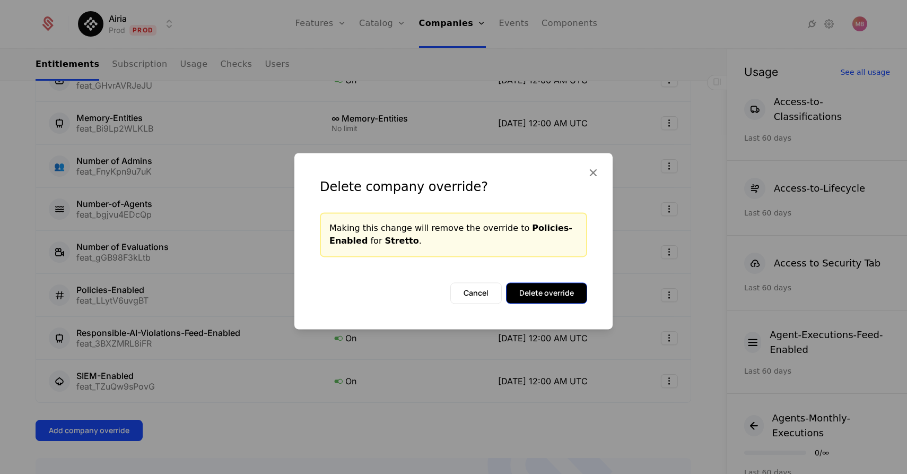
click at [553, 297] on button "Delete override" at bounding box center [546, 292] width 81 height 21
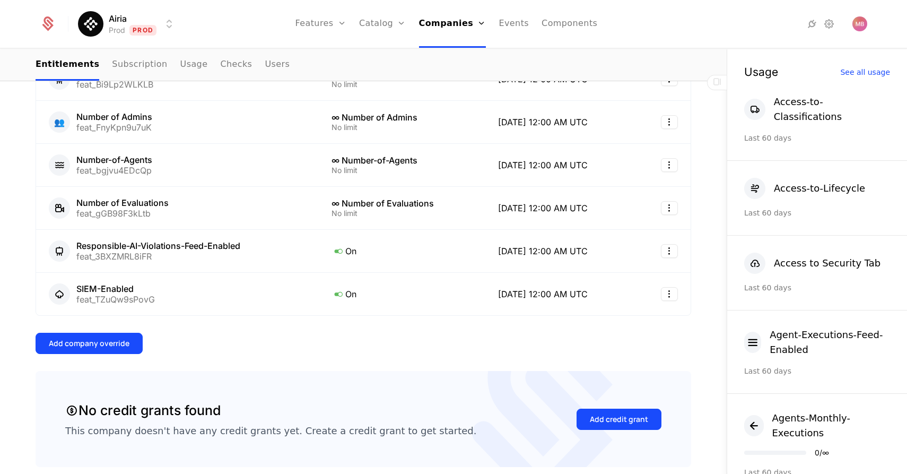
scroll to position [510, 0]
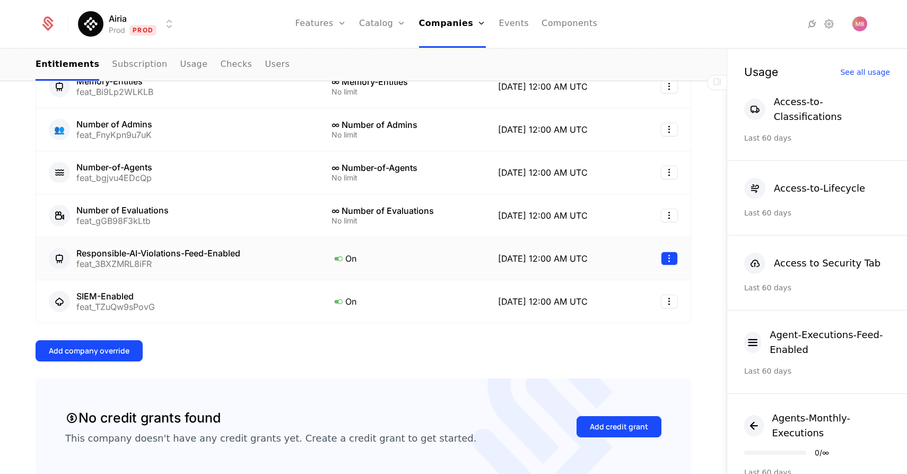
click at [665, 261] on html "Airia Prod Prod Features Features Flags Catalog Plans Add Ons Credits Configura…" at bounding box center [453, 237] width 907 height 474
click at [619, 287] on div "Delete" at bounding box center [604, 285] width 40 height 15
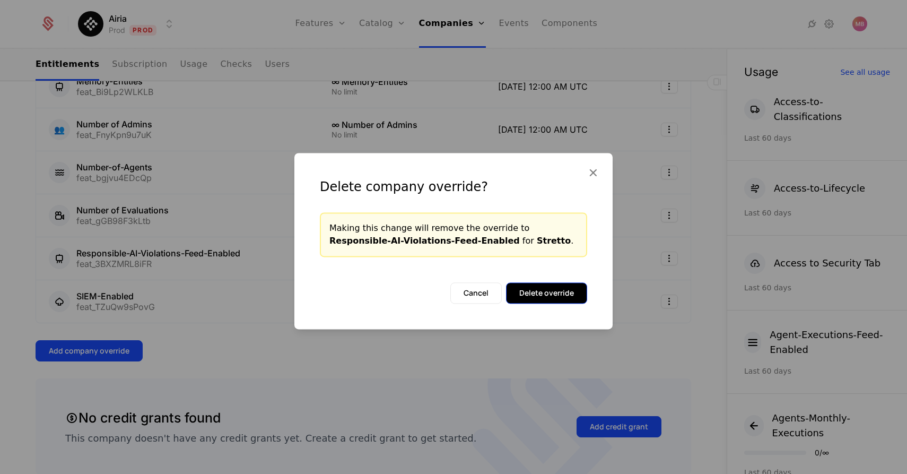
click at [561, 296] on button "Delete override" at bounding box center [546, 292] width 81 height 21
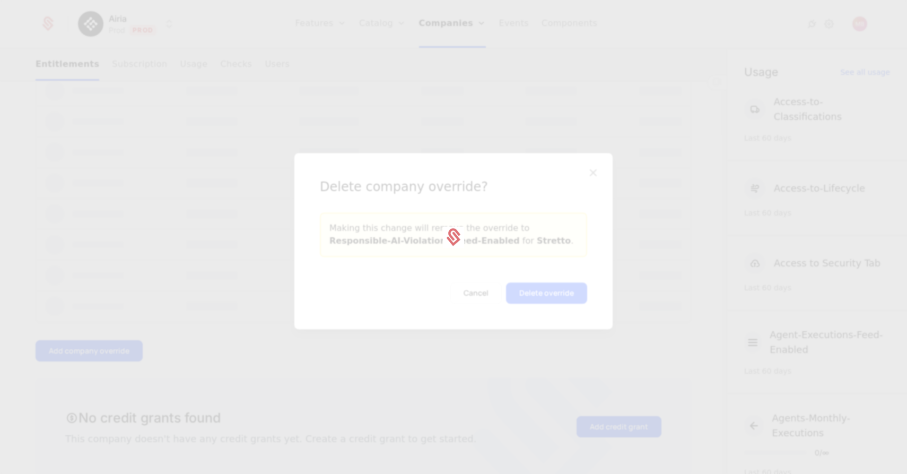
scroll to position [0, 0]
